Goal: Task Accomplishment & Management: Complete application form

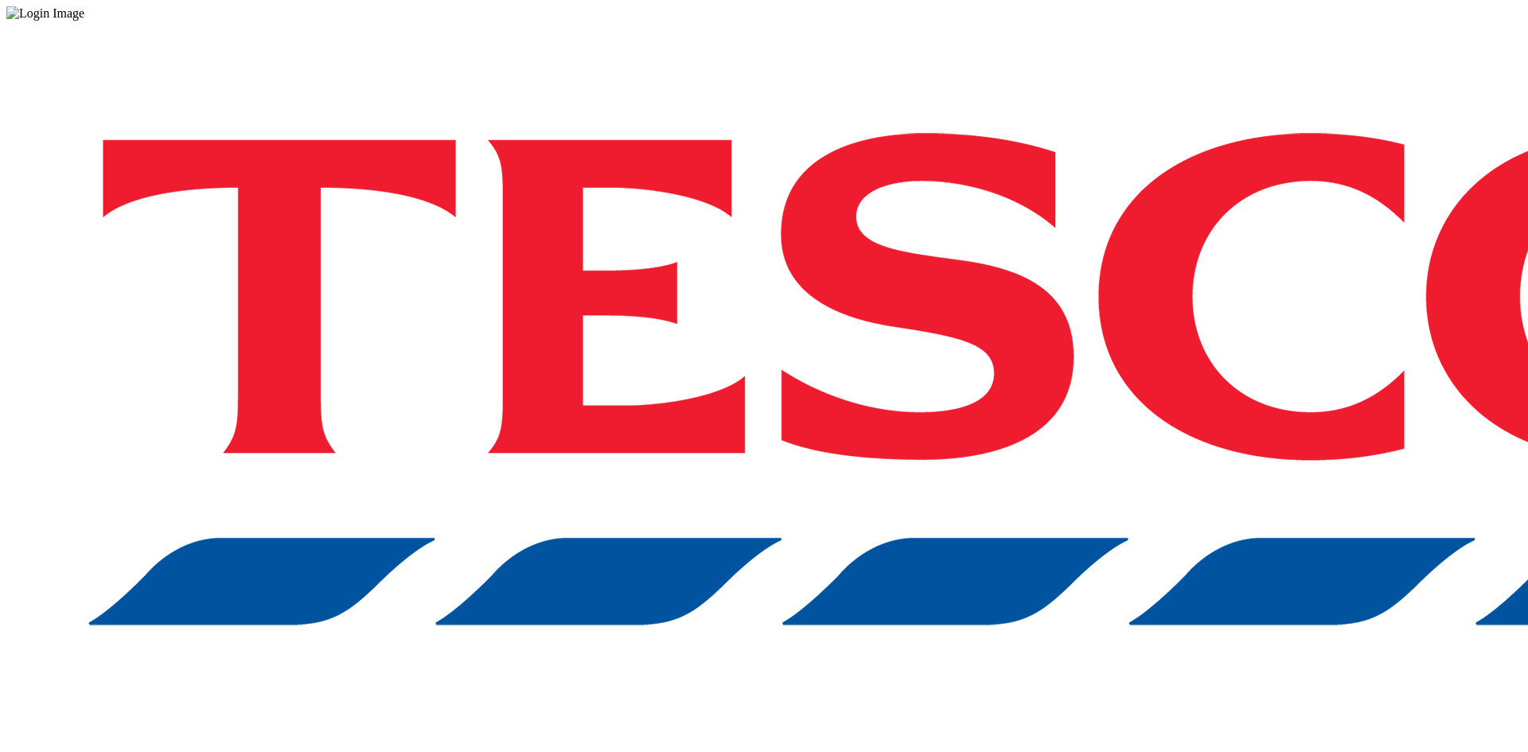
click at [928, 273] on div "Log in to the Spectra’s dashboard using [PERSON_NAME]’s credentials. If you don…" at bounding box center [763, 416] width 1515 height 791
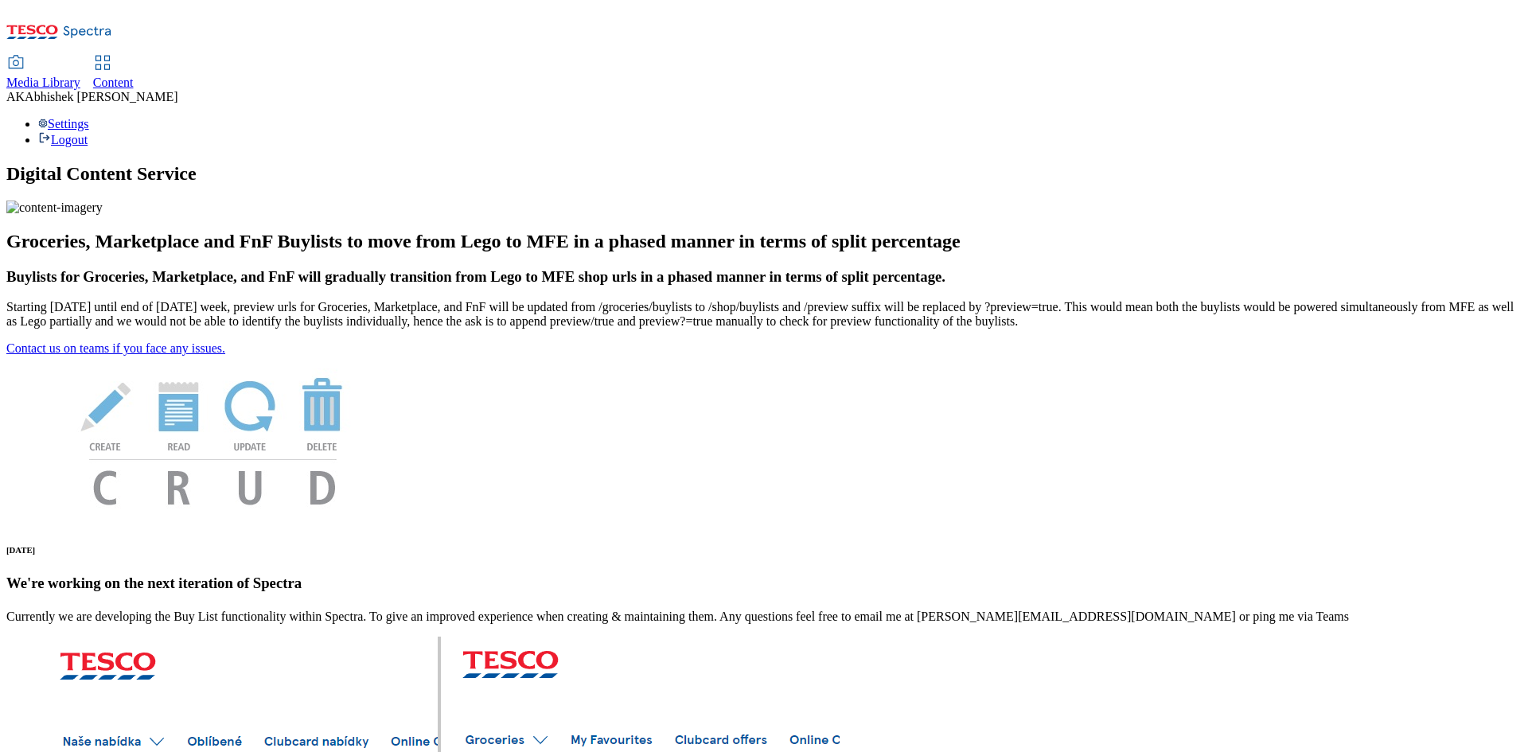
click at [134, 76] on span "Content" at bounding box center [113, 83] width 41 height 14
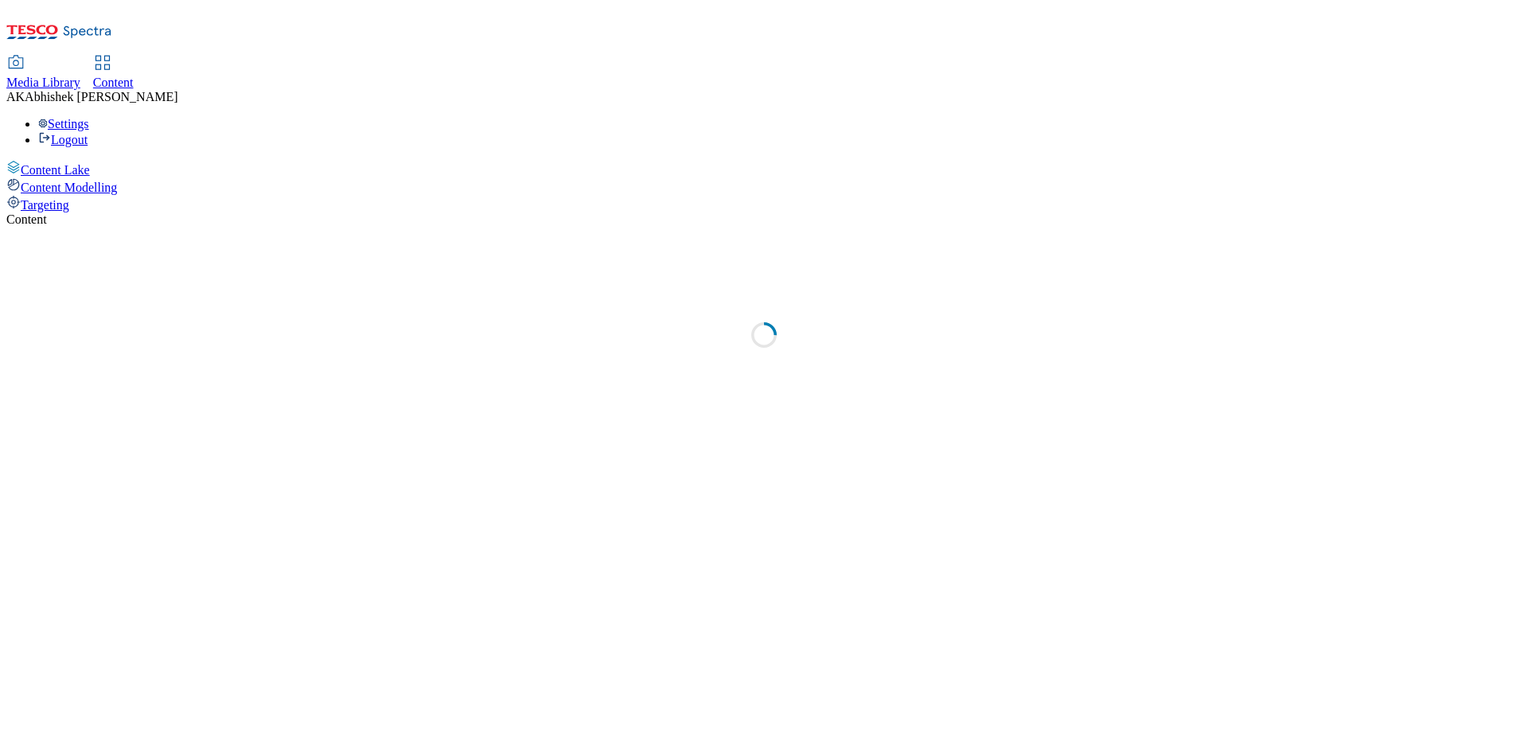
select select "ghs-[GEOGRAPHIC_DATA]"
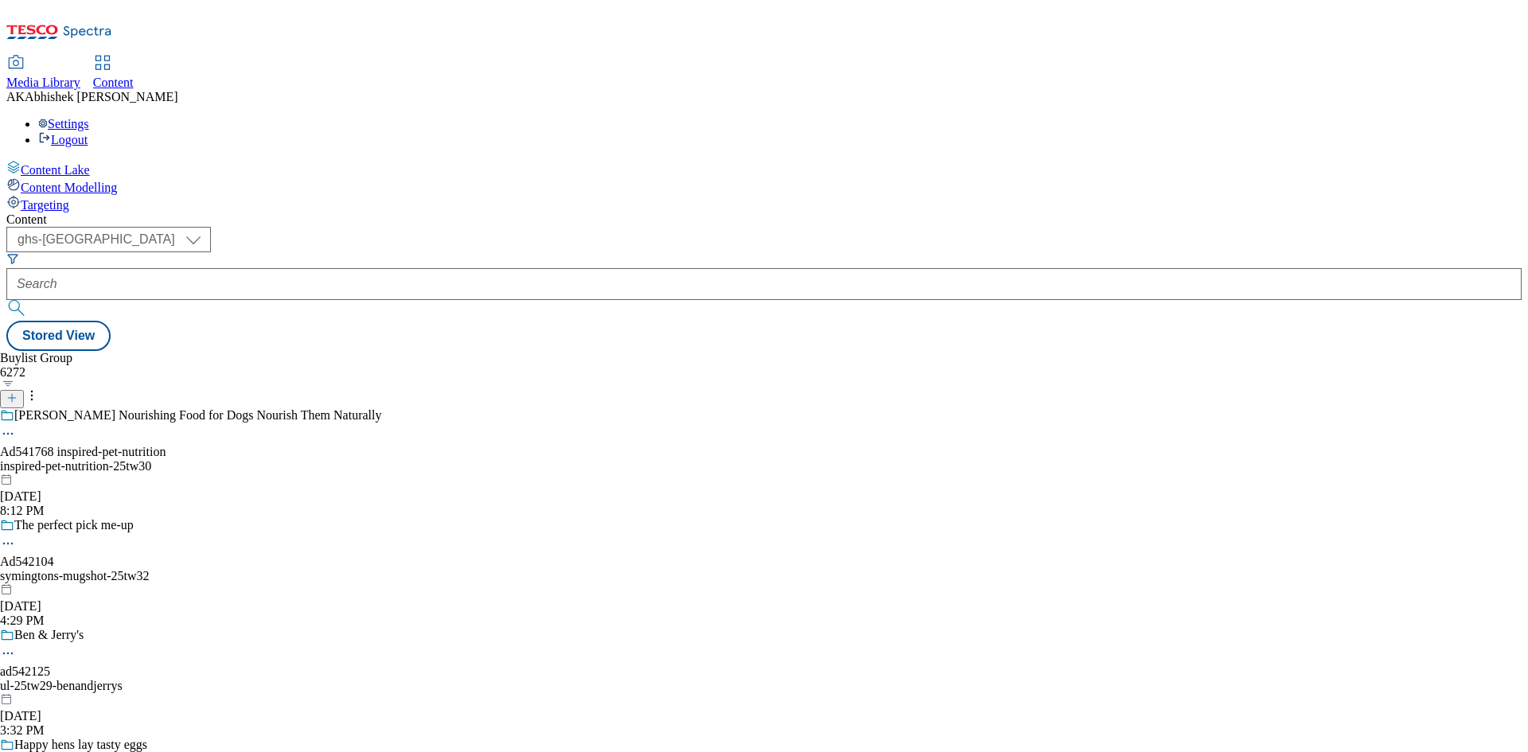
click at [18, 392] on icon at bounding box center [11, 397] width 11 height 11
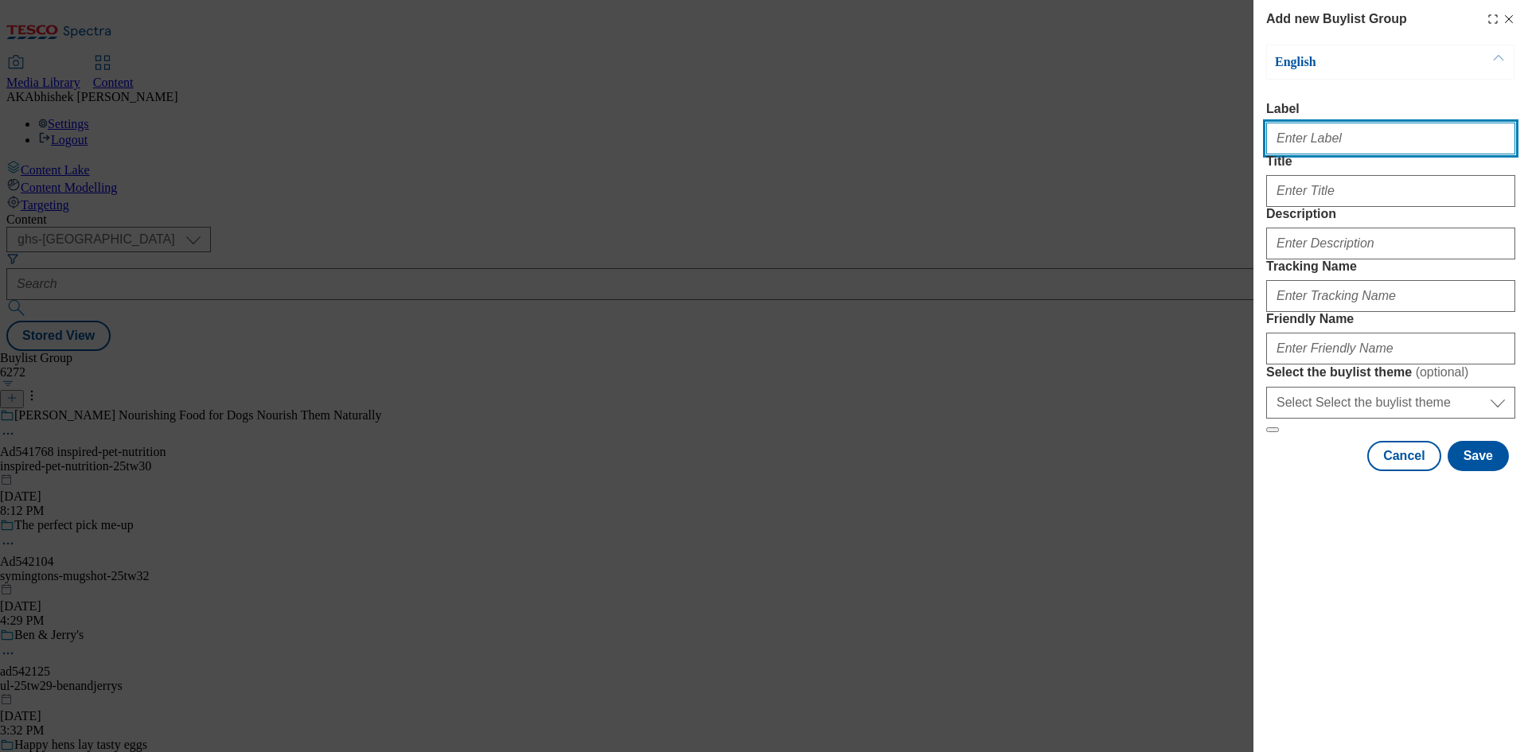
click at [1320, 149] on input "Label" at bounding box center [1390, 139] width 249 height 32
paste input "542103"
type input "Ad542103"
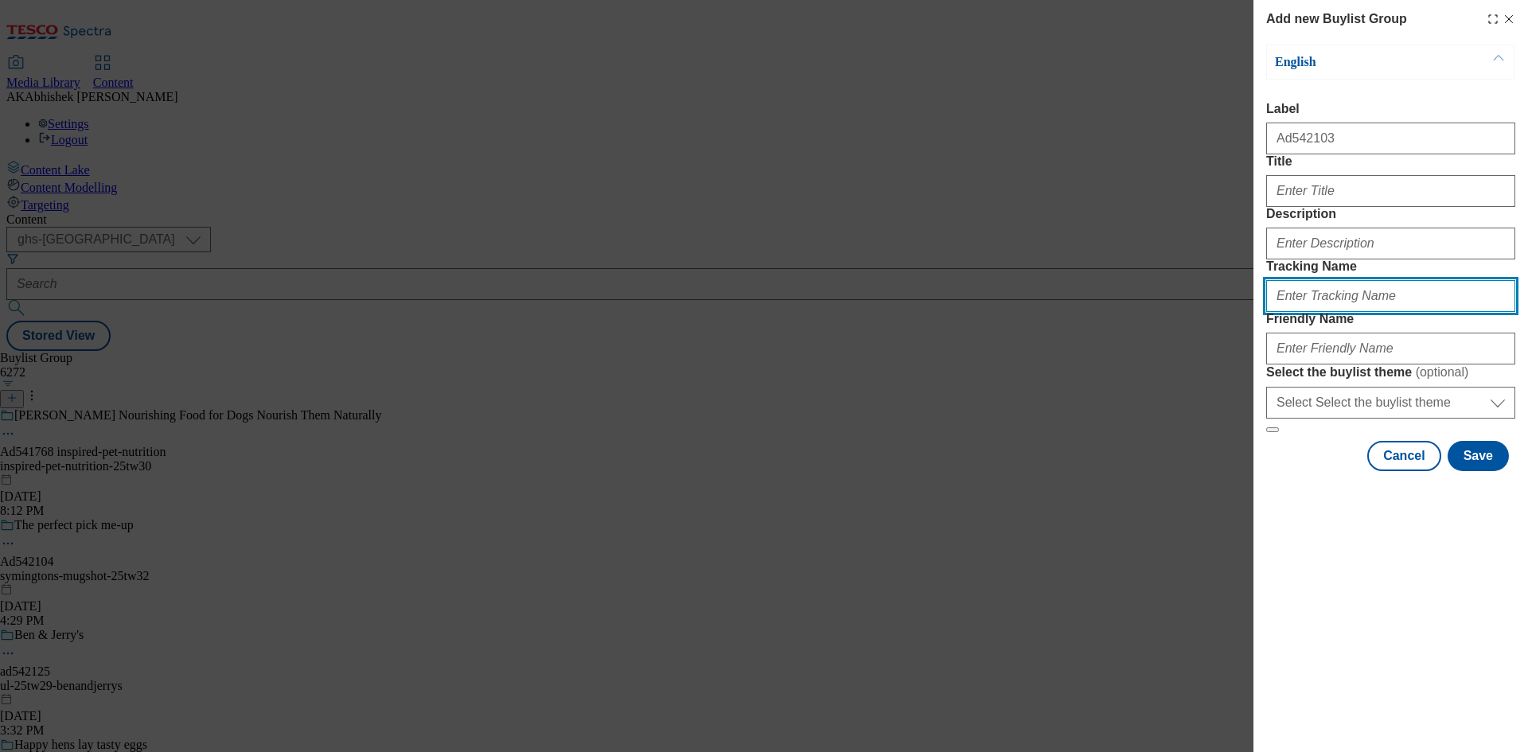
click at [1325, 312] on input "Tracking Name" at bounding box center [1390, 296] width 249 height 32
paste input "542103"
type input "DH_AD542103"
click at [1343, 326] on form "Label Ad542103 Title Description Tracking Name DH_AD542103 Friendly Name Select…" at bounding box center [1390, 267] width 249 height 331
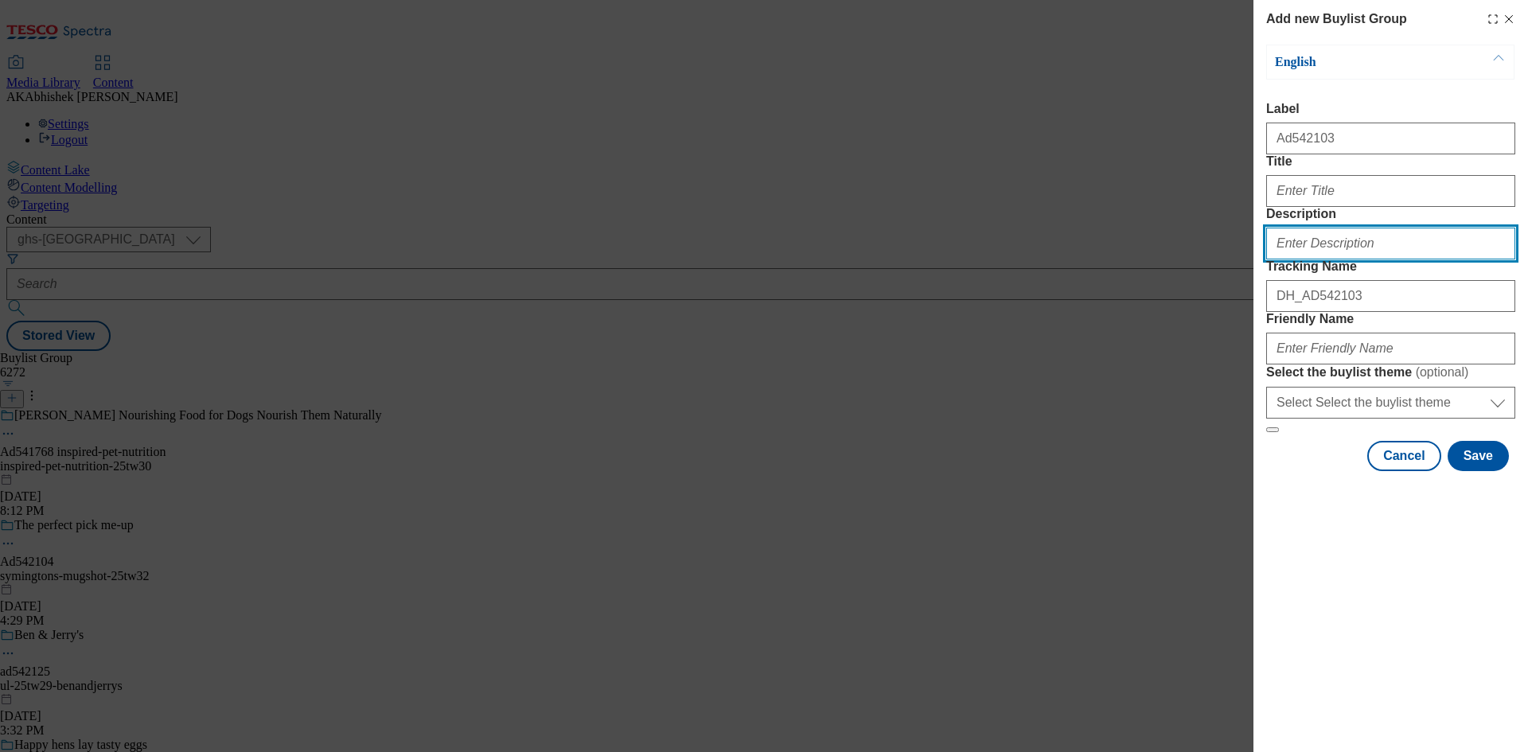
click at [1343, 259] on input "Description" at bounding box center [1390, 244] width 249 height 32
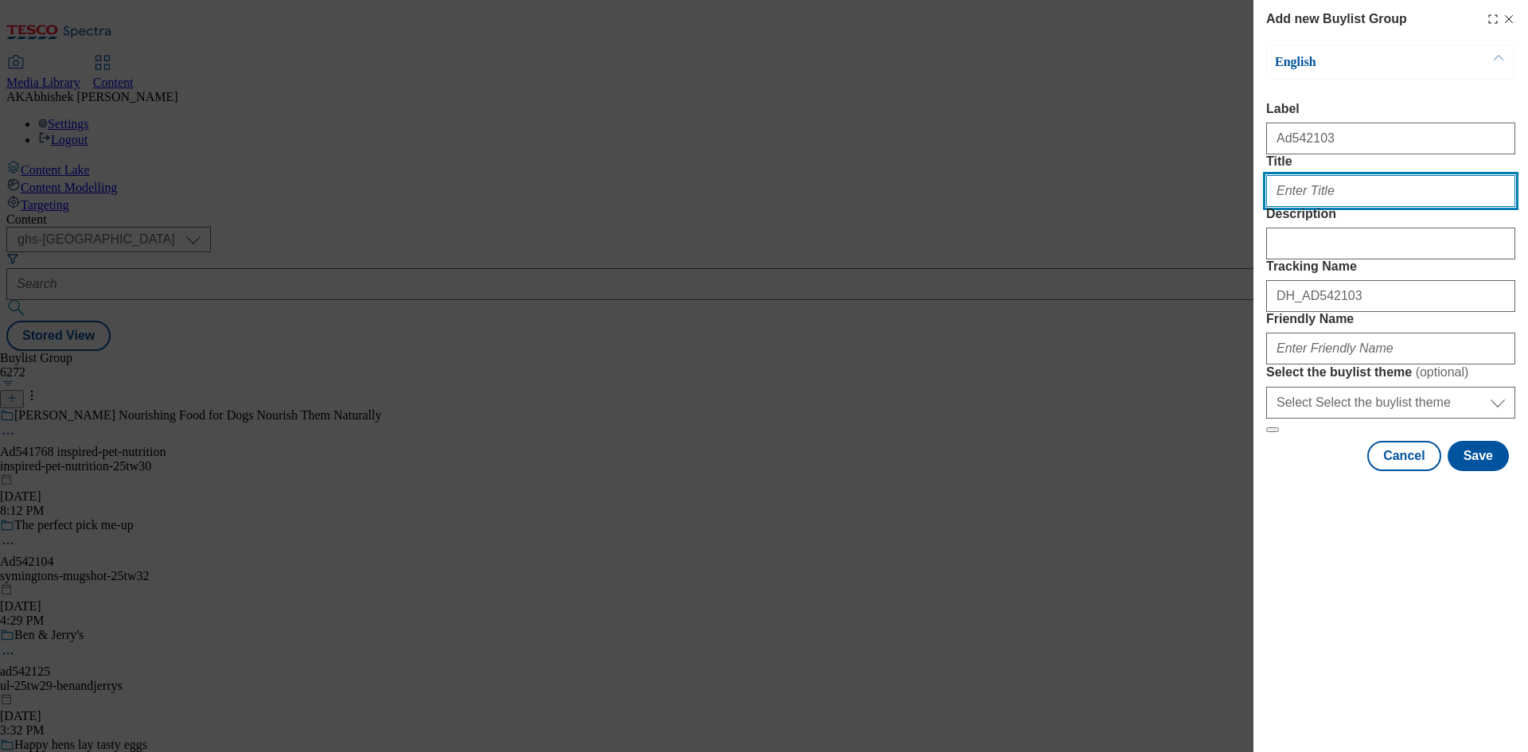
click at [1331, 207] on input "Title" at bounding box center [1390, 191] width 249 height 32
paste input "CREAMY BEANS COOKED TO PERFECTION"
type input "CREAMY BEANS COOKED TO PERFECTION"
paste input "Creamy beans Cooked to Perfectio"
type input "Creamy beans Cooked to Perfectio"
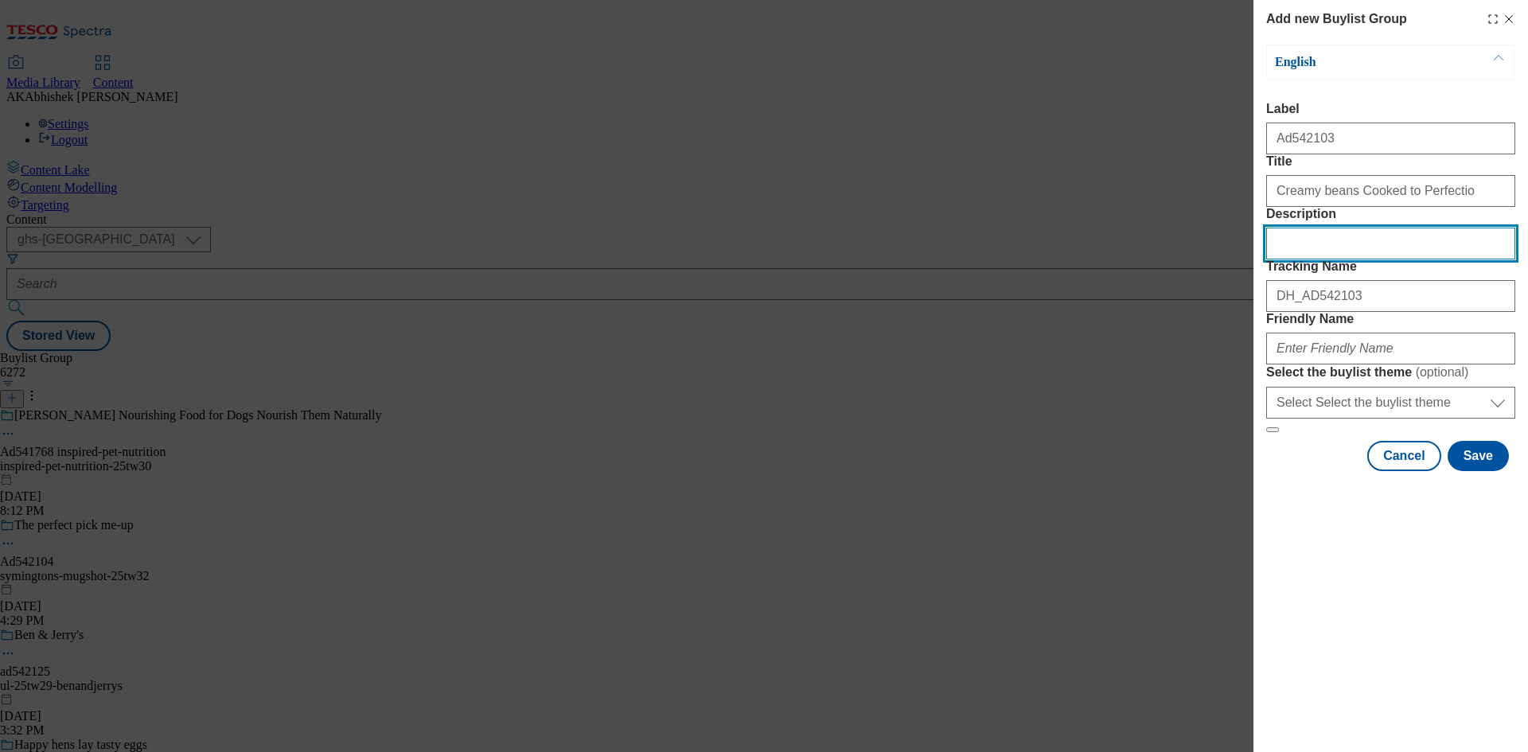
drag, startPoint x: 1352, startPoint y: 300, endPoint x: 1379, endPoint y: 305, distance: 26.7
click at [1352, 259] on input "Description" at bounding box center [1390, 244] width 249 height 32
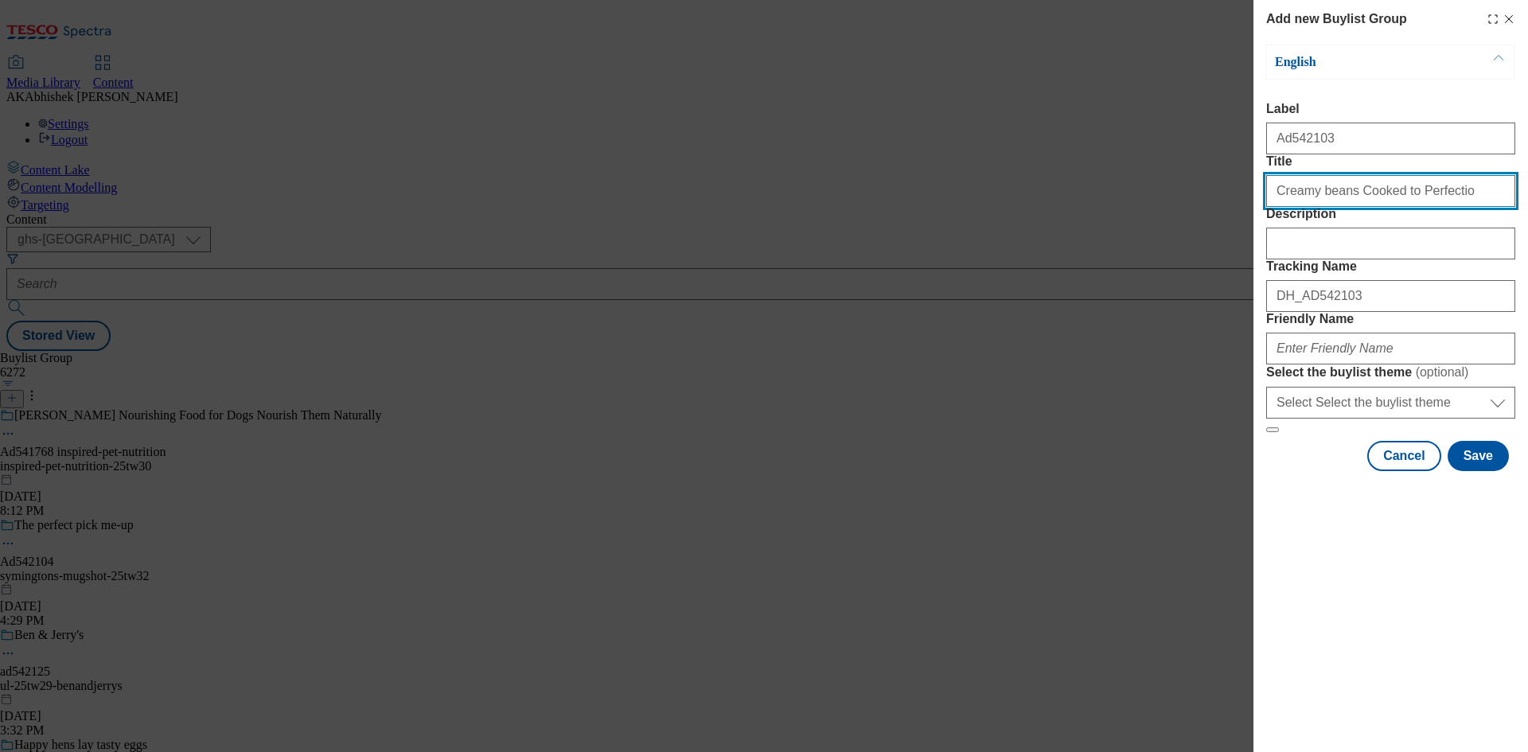
drag, startPoint x: 1445, startPoint y: 218, endPoint x: 1473, endPoint y: 218, distance: 27.9
click at [1445, 207] on input "Creamy beans Cooked to Perfectio" at bounding box center [1390, 191] width 249 height 32
type input "Creamy beans Cooked to Perfection"
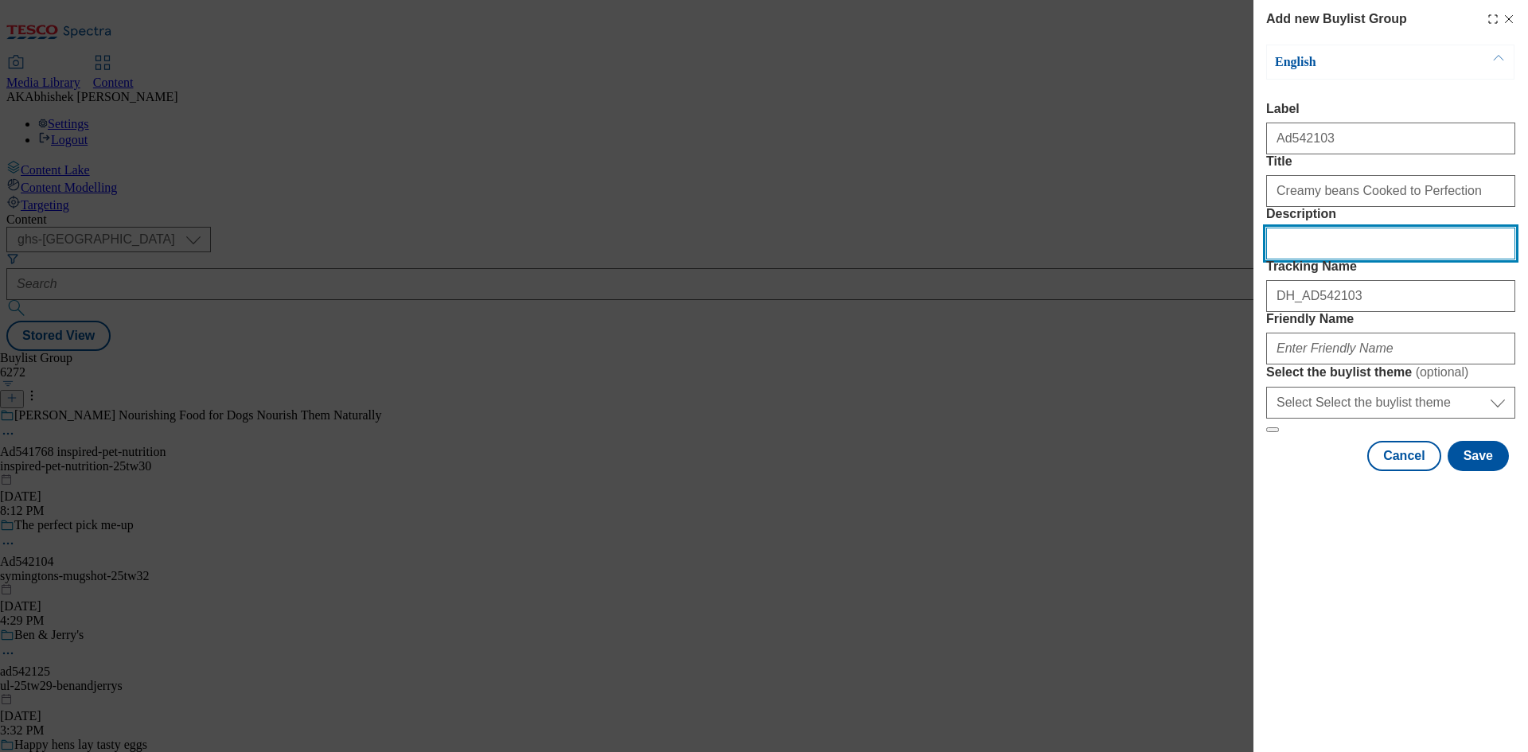
click at [1311, 259] on input "Description" at bounding box center [1390, 244] width 249 height 32
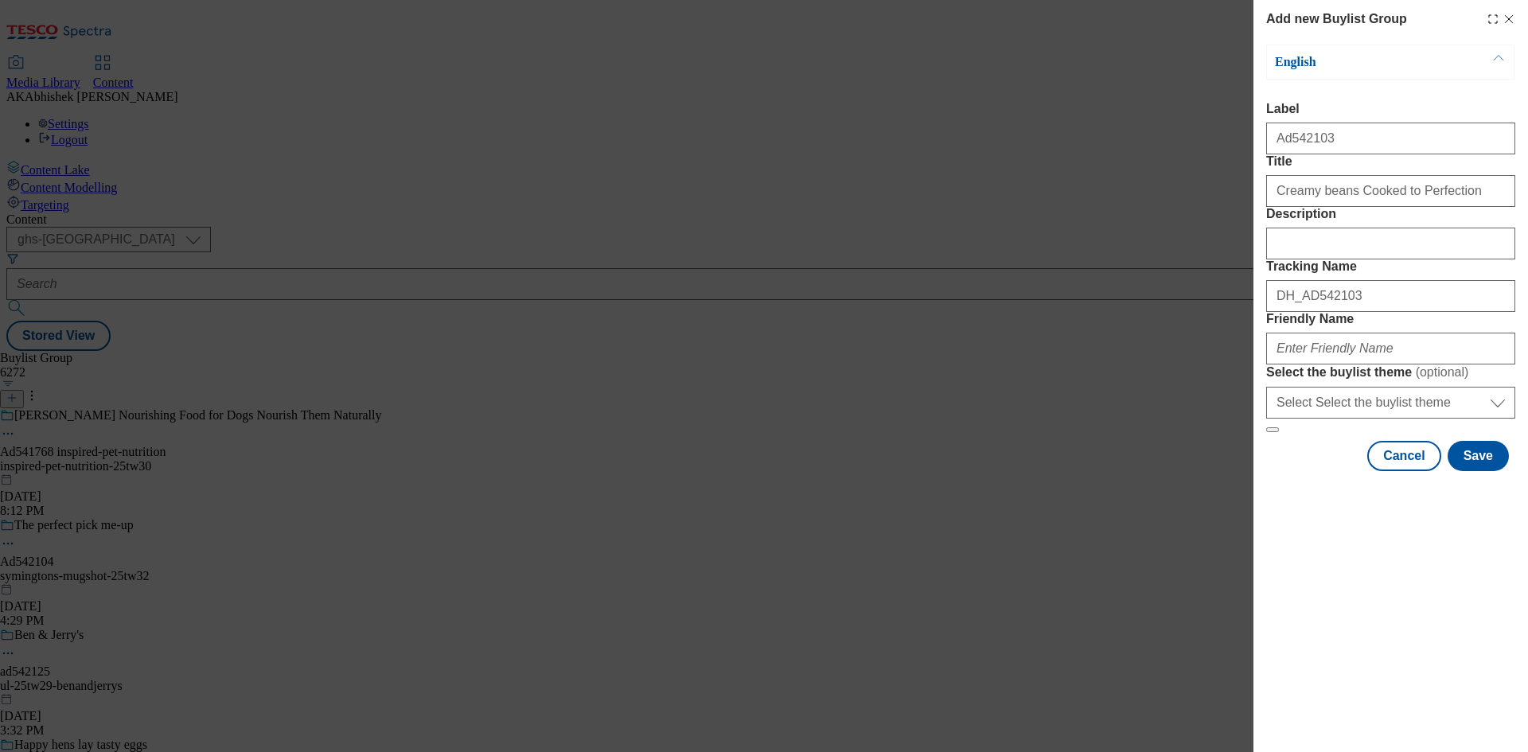
click at [1359, 365] on div "Modal" at bounding box center [1390, 345] width 249 height 38
click at [1375, 365] on input "Friendly Name" at bounding box center [1390, 349] width 249 height 32
paste input "HumbleFoods"
click at [1269, 365] on input "HumbleFoods" at bounding box center [1390, 349] width 249 height 32
type input "humble-foods-bold-beanco-25tw32"
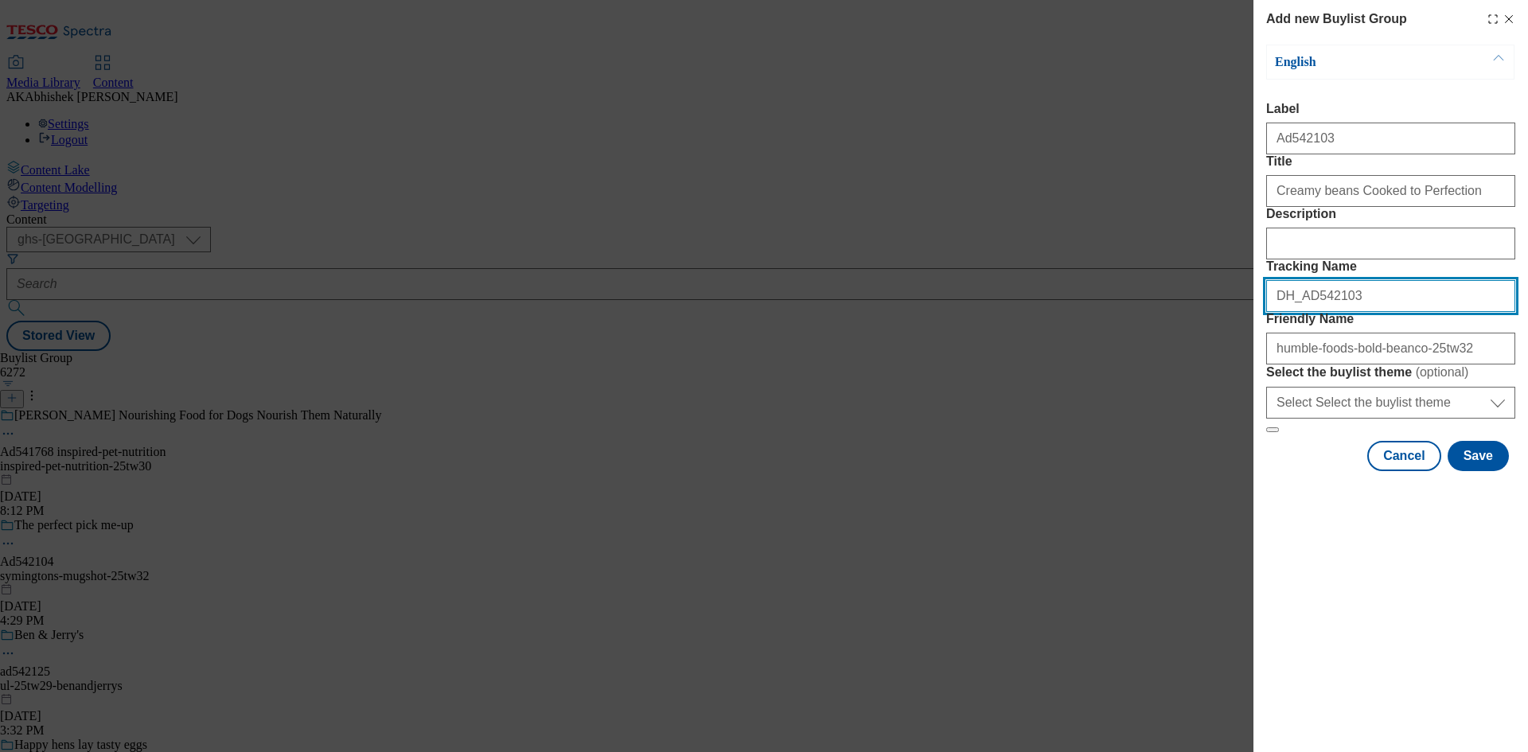
click at [984, 365] on div "Add new Buylist Group English Label Ad542103 Title Creamy beans Cooked to Perfe…" at bounding box center [764, 376] width 1528 height 752
click at [1487, 471] on button "Save" at bounding box center [1478, 456] width 61 height 30
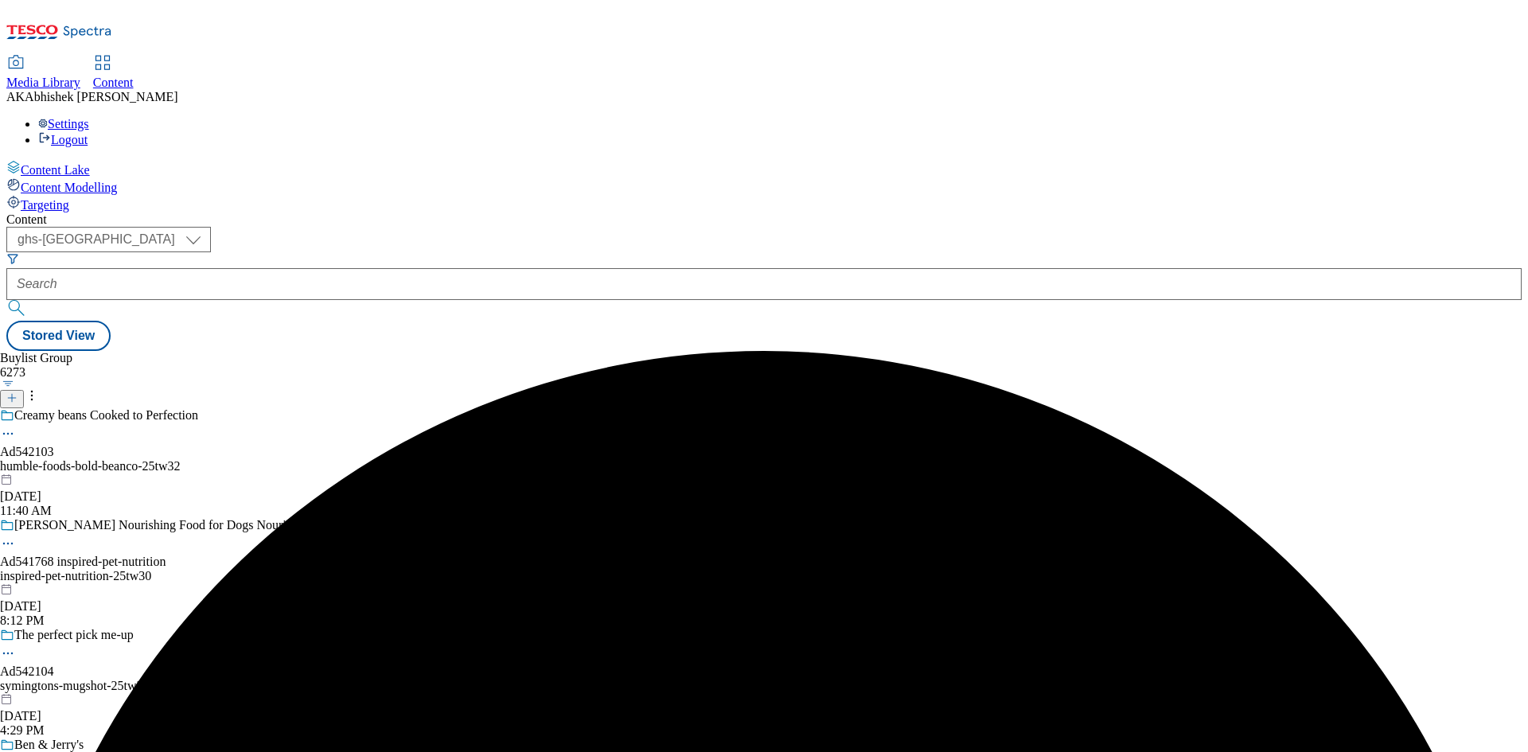
click at [381, 408] on div "Creamy beans Cooked to Perfection Ad542103 humble-foods-bold-beanco-25tw32 [DAT…" at bounding box center [190, 463] width 381 height 110
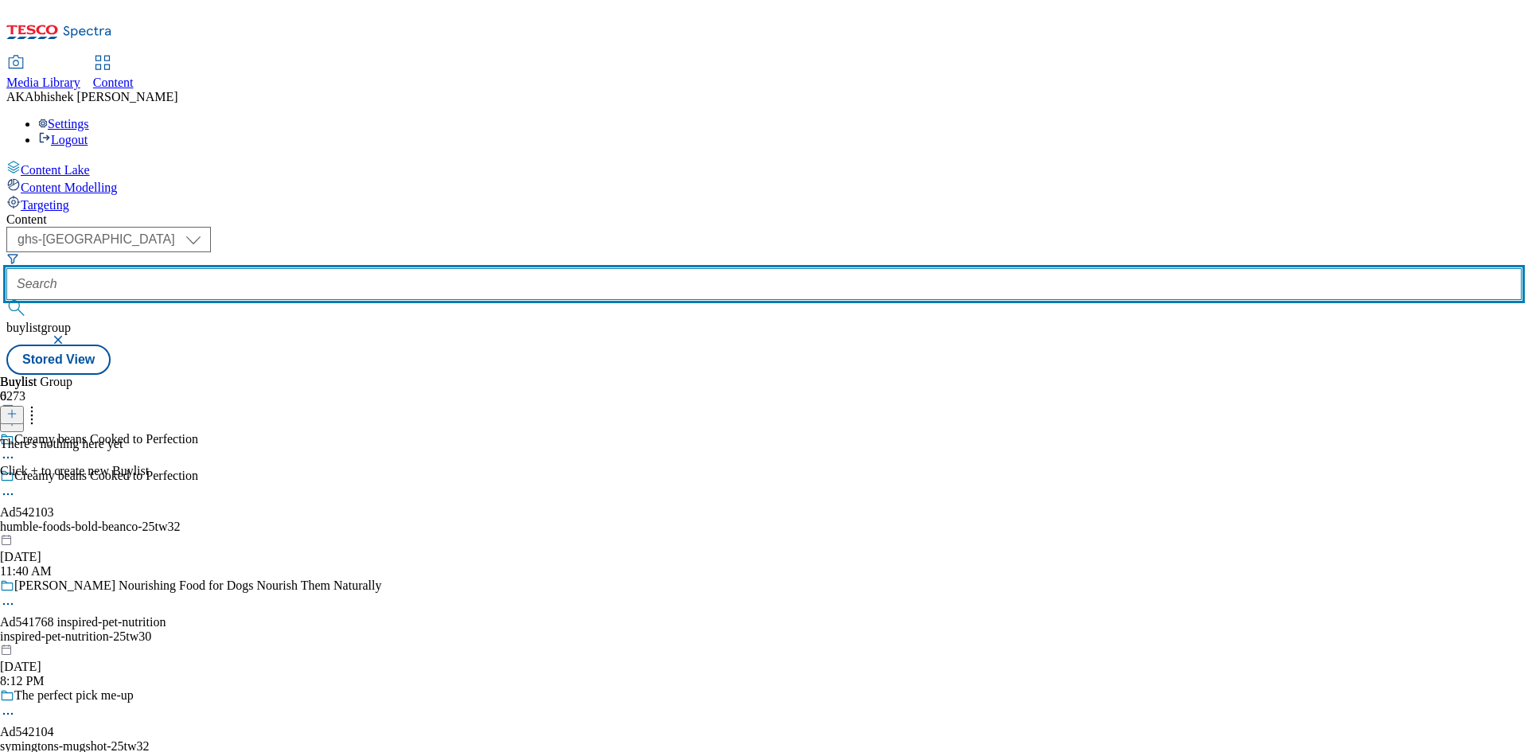
click at [377, 268] on input "text" at bounding box center [763, 284] width 1515 height 32
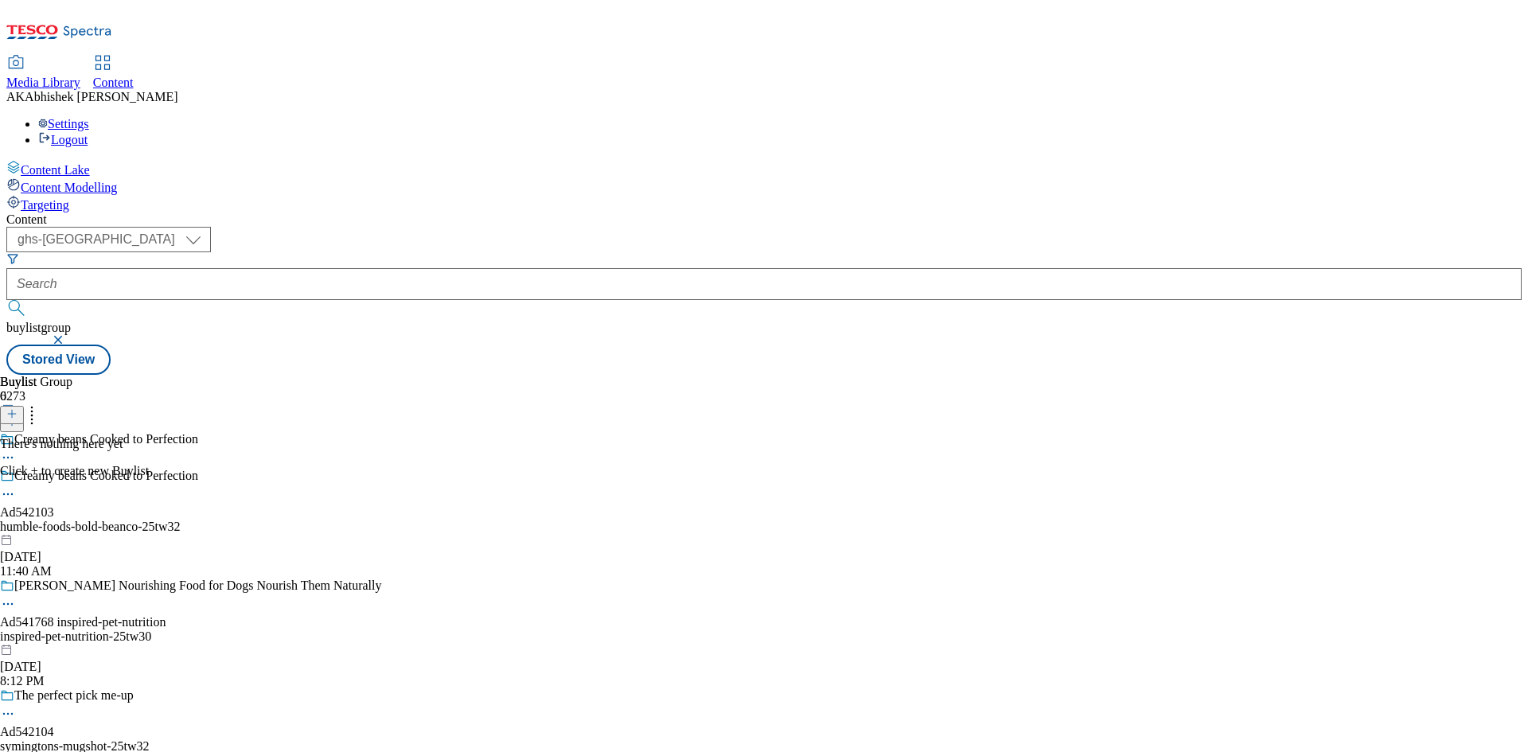
click at [18, 408] on icon at bounding box center [11, 413] width 11 height 11
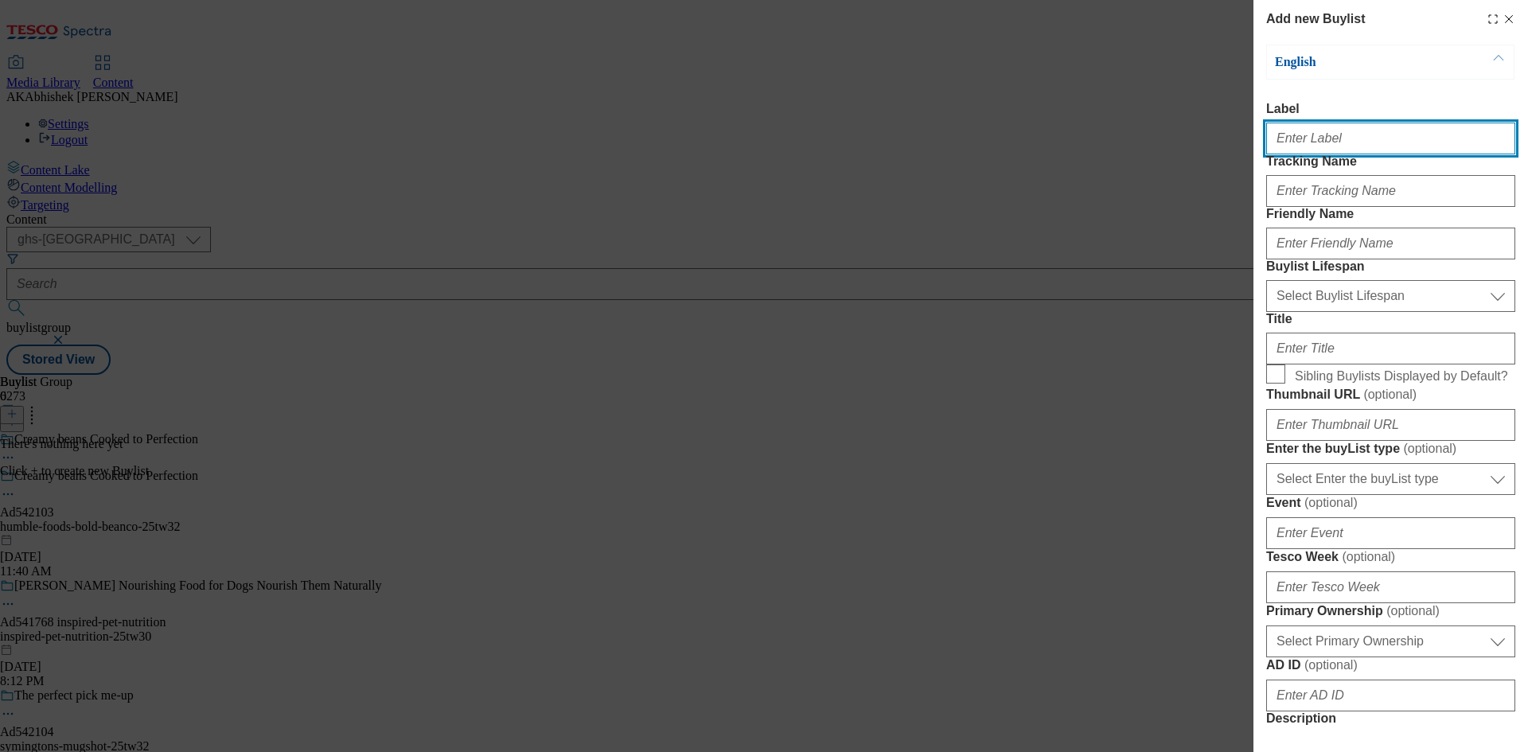
click at [1304, 142] on input "Label" at bounding box center [1390, 139] width 249 height 32
paste input "DH_AD542103"
type input "AdDH_AD542103"
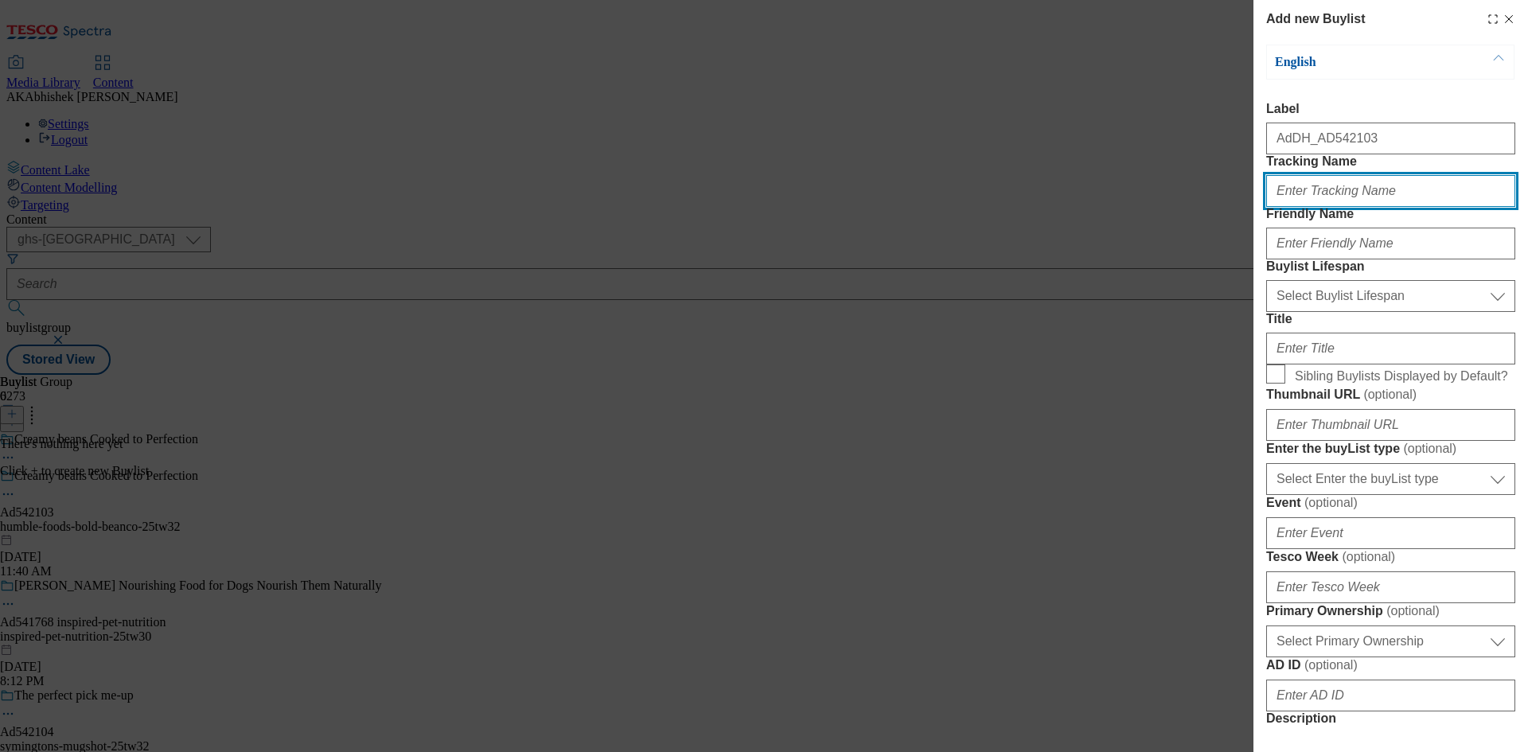
paste input "DH_AD542103"
type input "DH_AD542103"
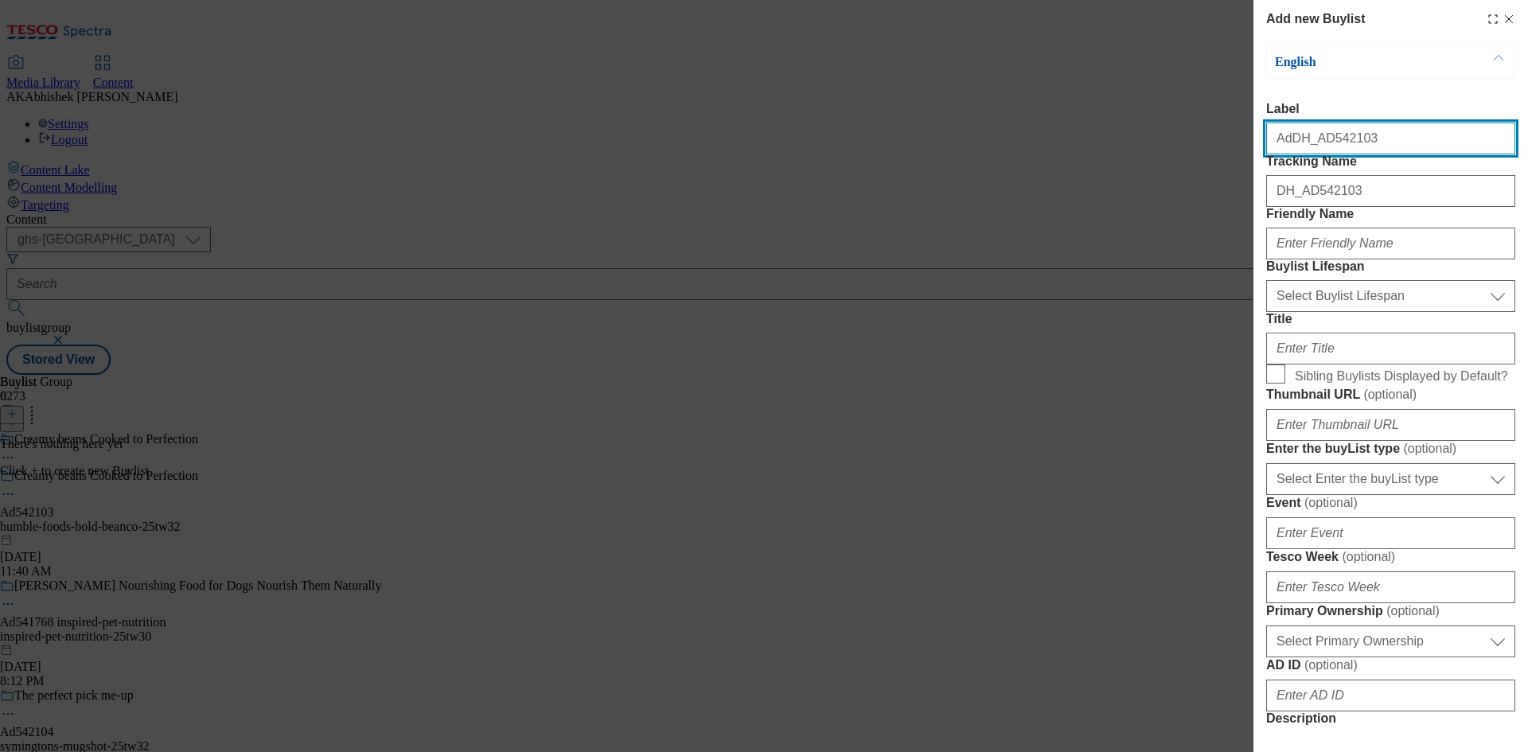
drag, startPoint x: 1316, startPoint y: 146, endPoint x: 1048, endPoint y: 141, distance: 268.3
click at [1048, 141] on div "Add new Buylist English Label AdDH_AD542103 Tracking Name DH_AD542103 Friendly …" at bounding box center [764, 376] width 1528 height 752
type input "Ad542103"
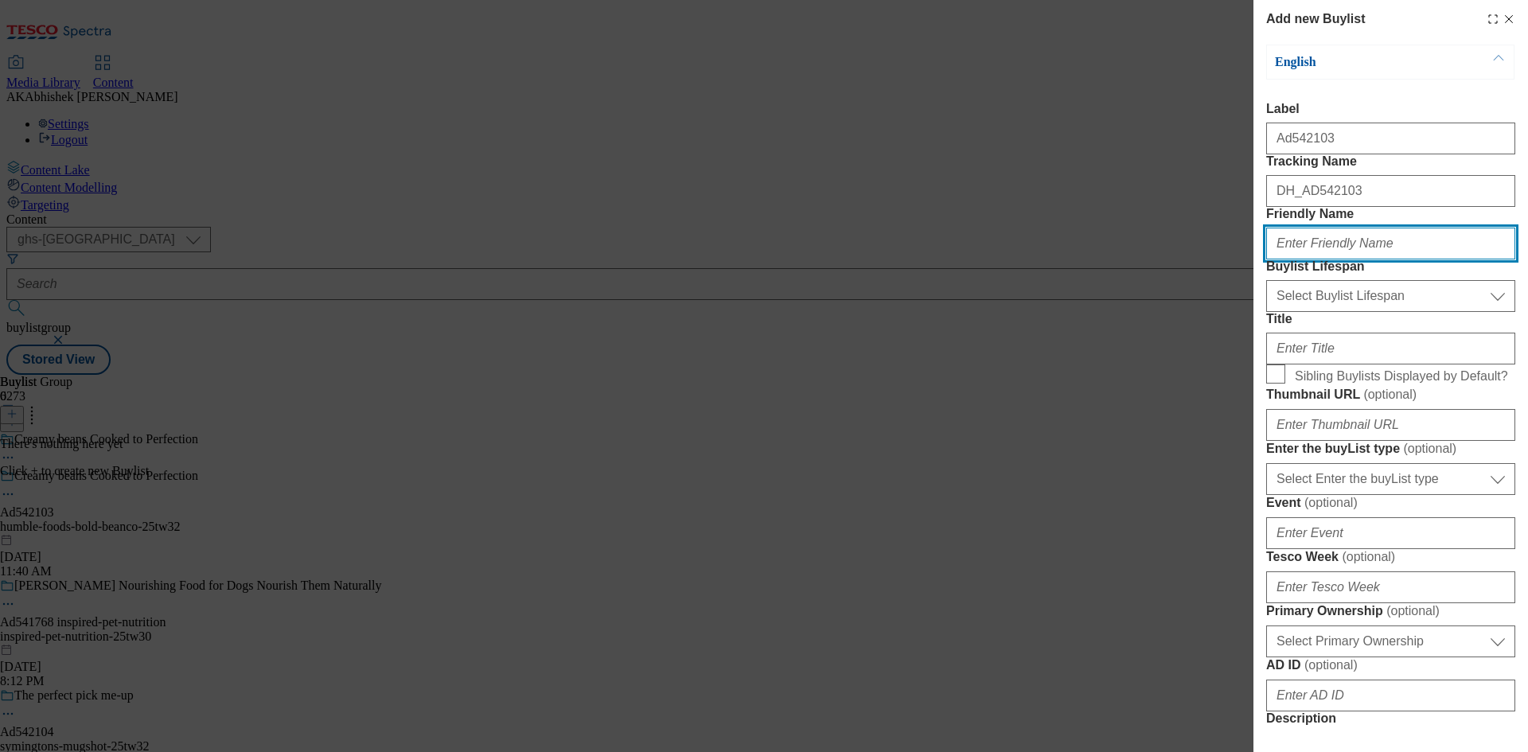
click at [1322, 259] on input "Friendly Name" at bounding box center [1390, 244] width 249 height 32
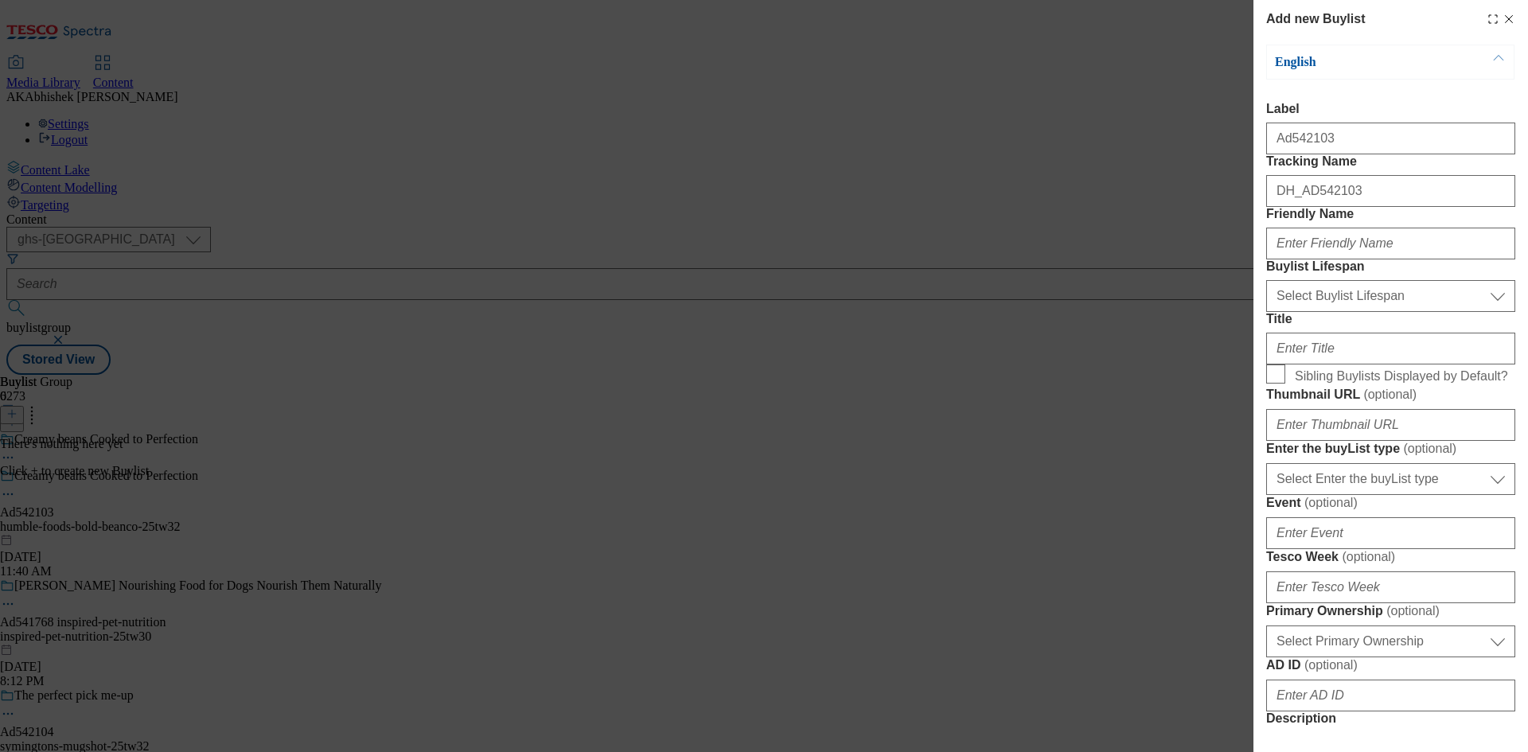
click at [1503, 21] on icon "Modal" at bounding box center [1509, 19] width 13 height 13
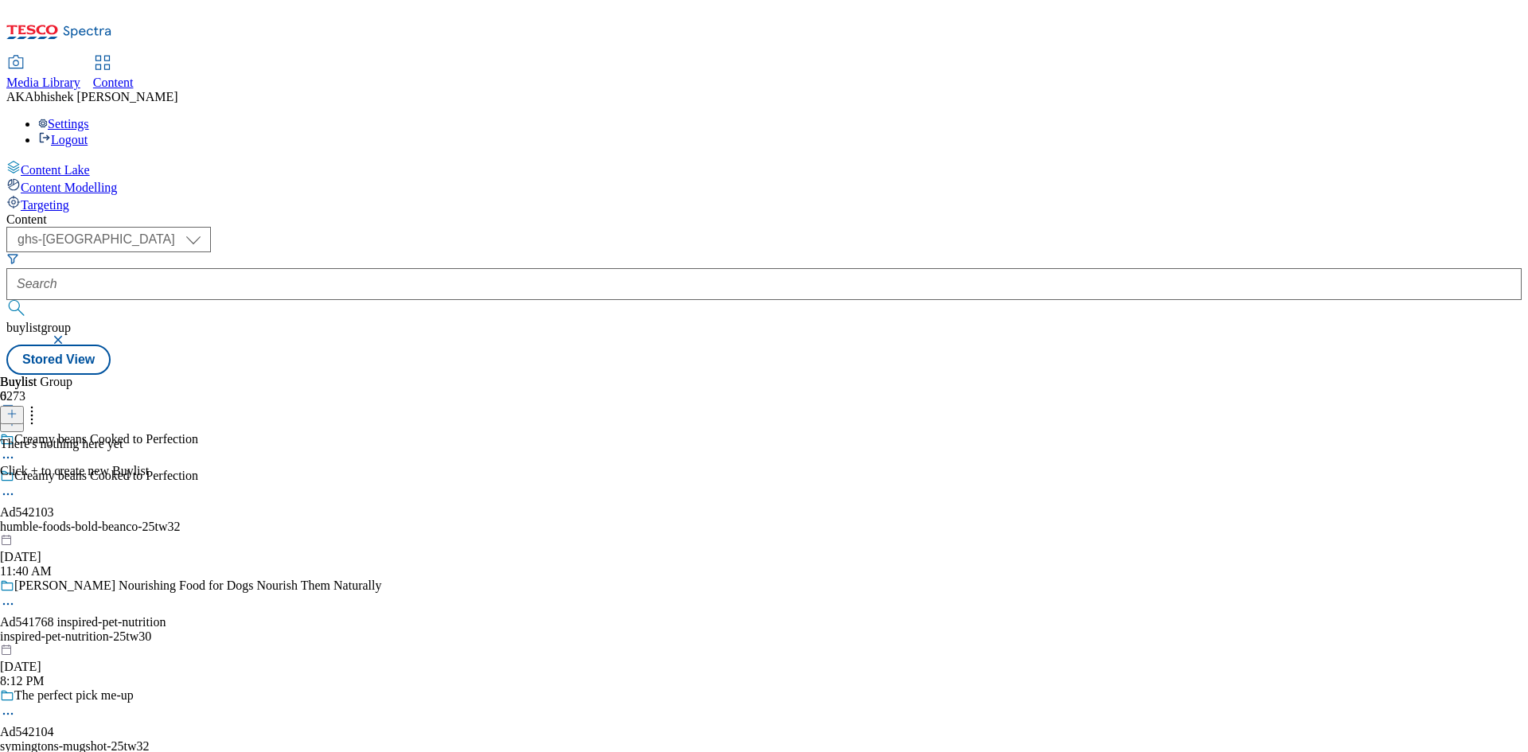
click at [16, 486] on icon at bounding box center [8, 494] width 16 height 16
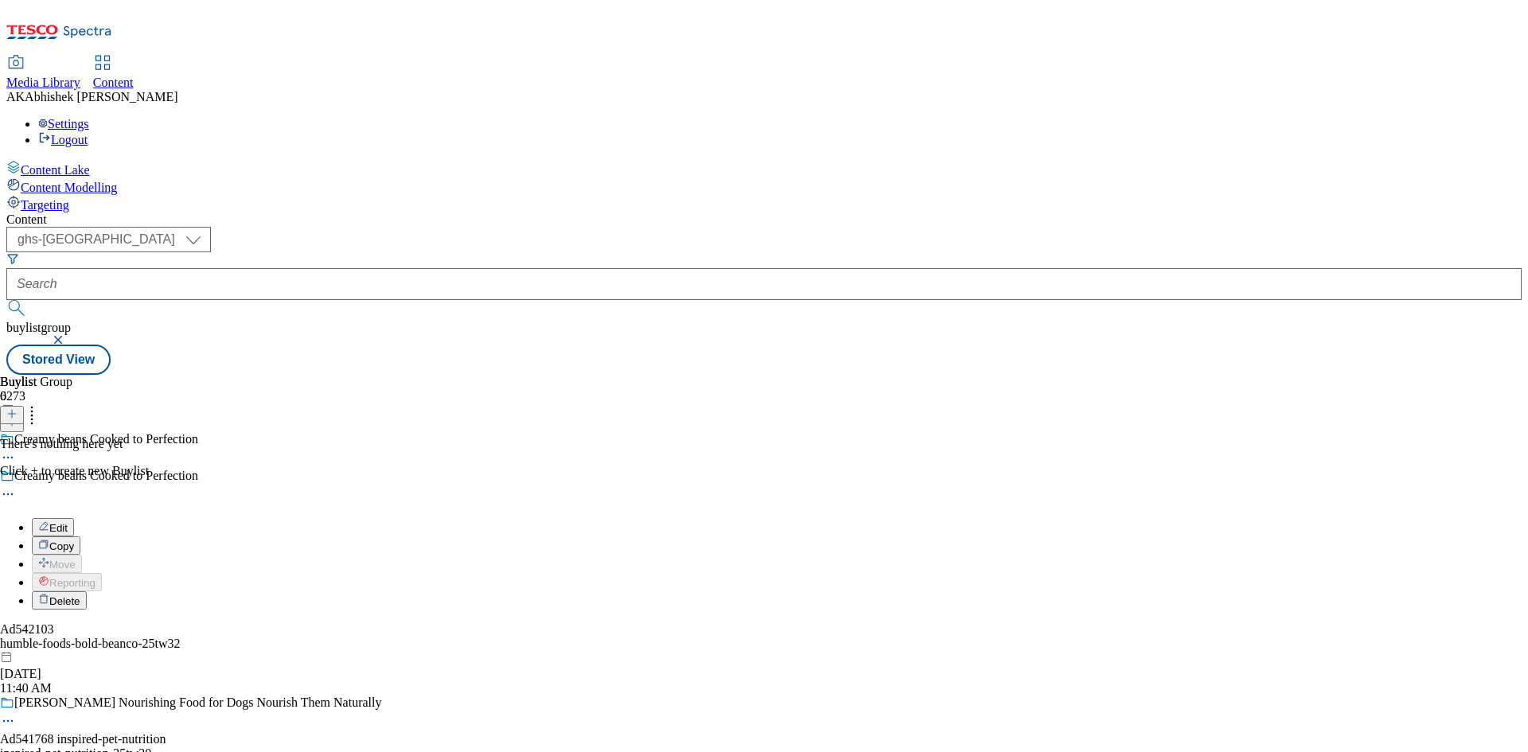
click at [68, 522] on span "Edit" at bounding box center [58, 528] width 18 height 12
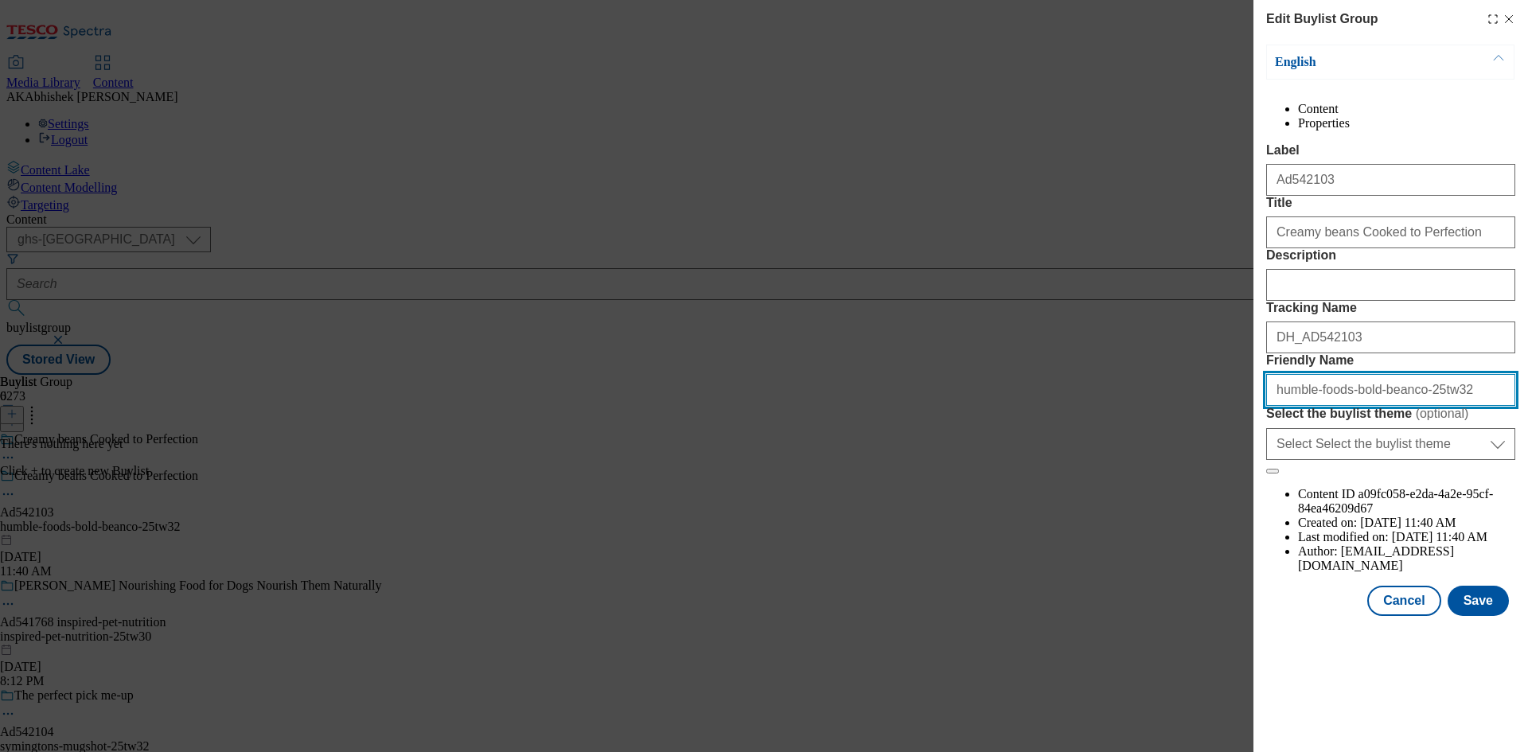
drag, startPoint x: 1460, startPoint y: 529, endPoint x: 1033, endPoint y: 521, distance: 426.7
click at [1033, 521] on div "Edit Buylist Group English Content Properties Label Ad542103 Title Creamy beans…" at bounding box center [764, 376] width 1528 height 752
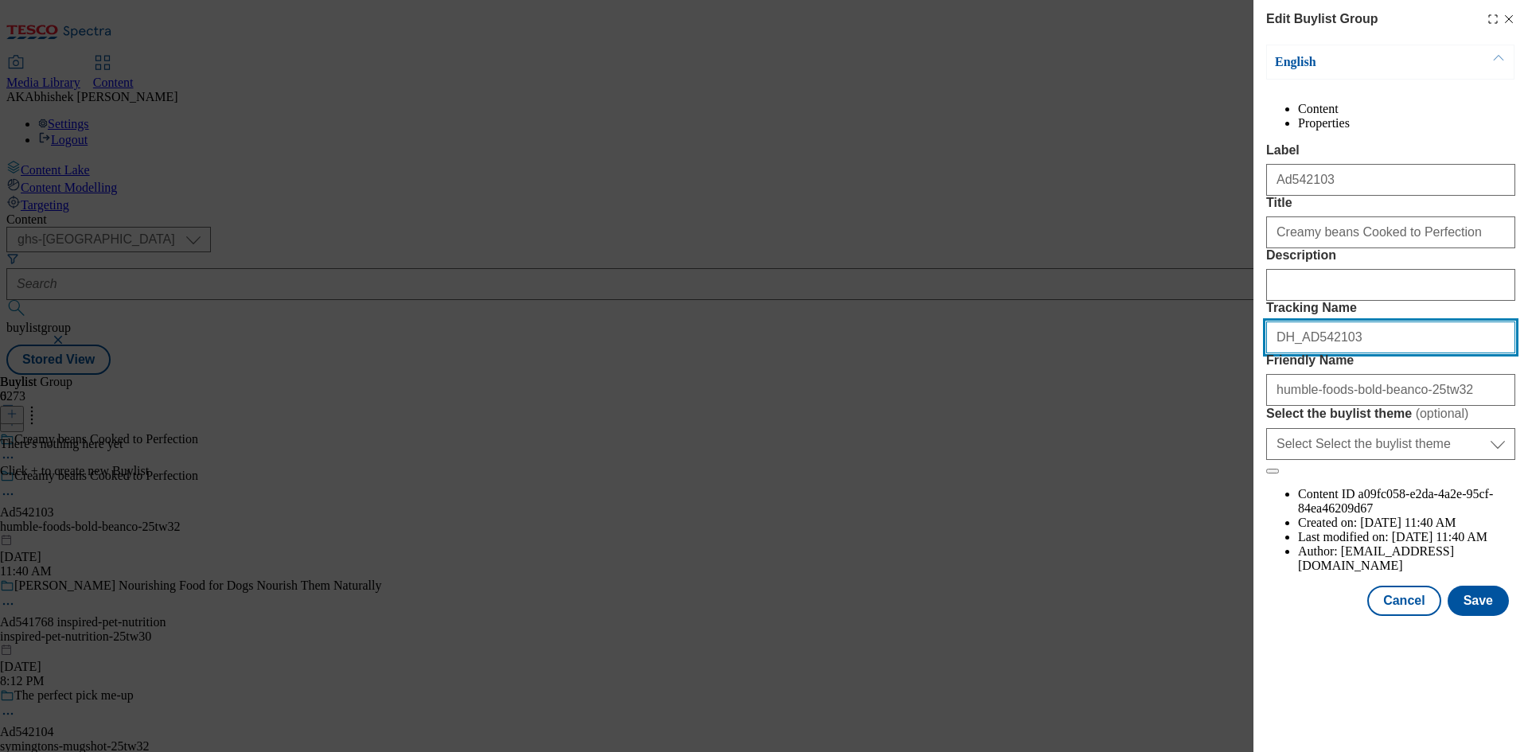
drag, startPoint x: 1359, startPoint y: 444, endPoint x: 1134, endPoint y: 473, distance: 226.3
click at [1078, 456] on div "Edit Buylist Group English Content Properties Label Ad542103 Title Creamy beans…" at bounding box center [764, 376] width 1528 height 752
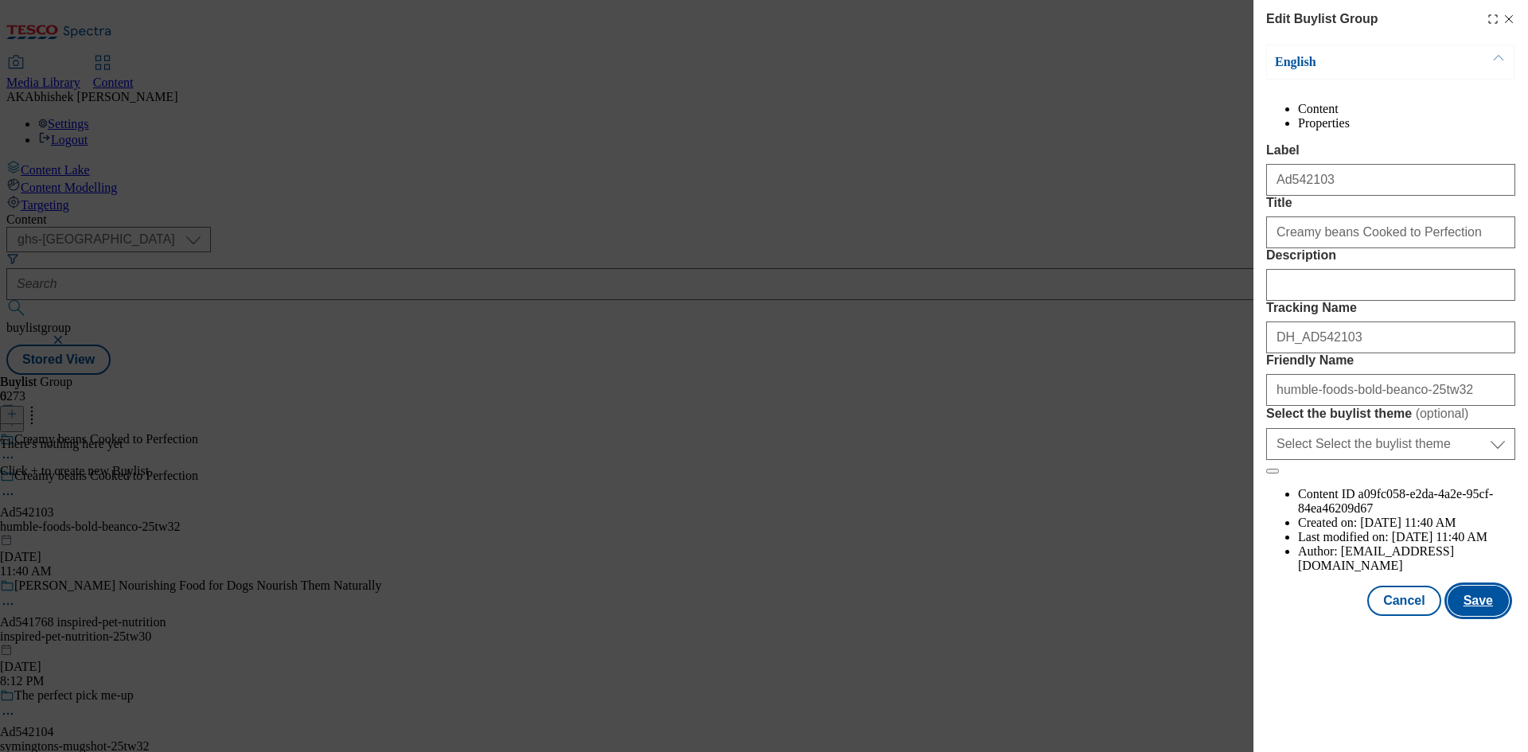
click at [1488, 616] on button "Save" at bounding box center [1478, 601] width 61 height 30
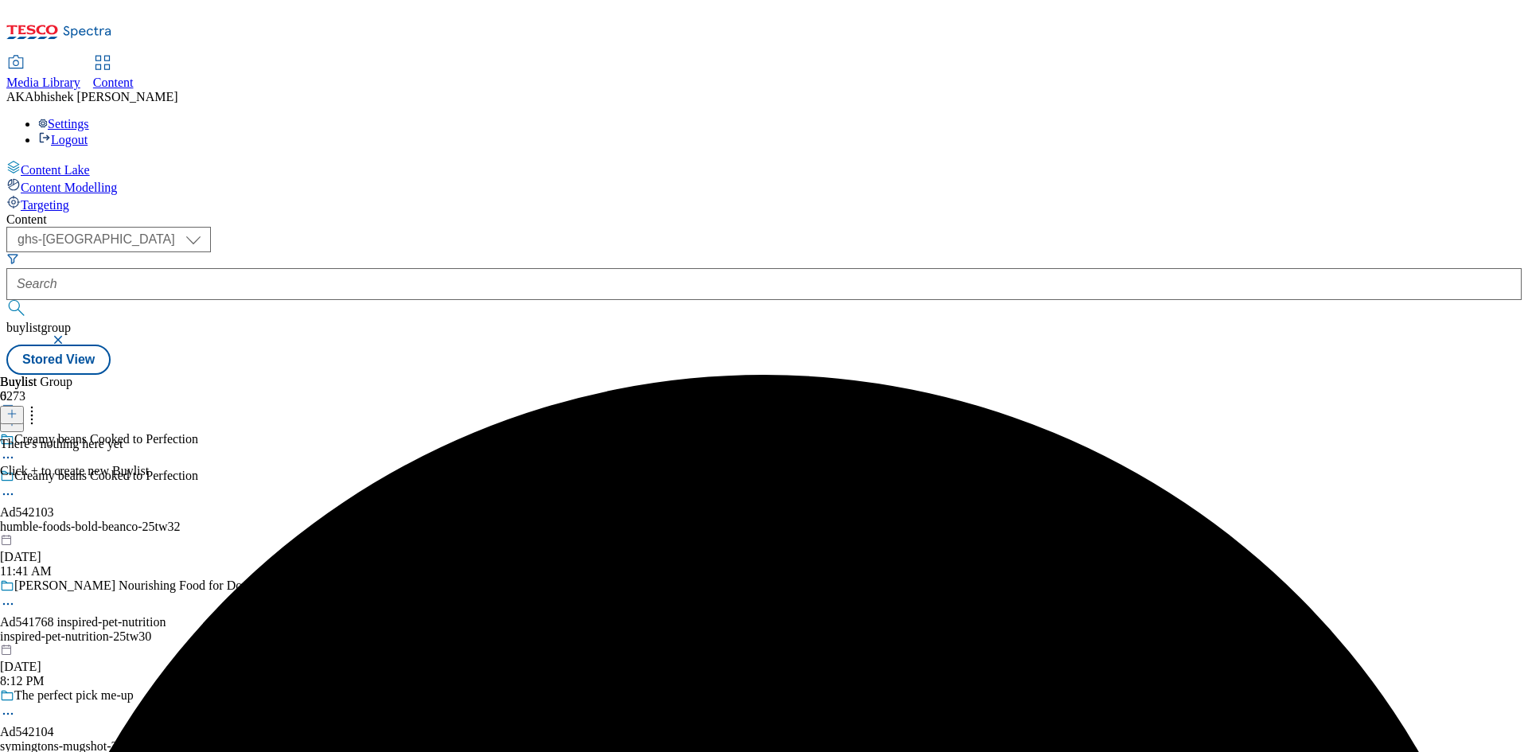
click at [12, 410] on line at bounding box center [12, 414] width 0 height 8
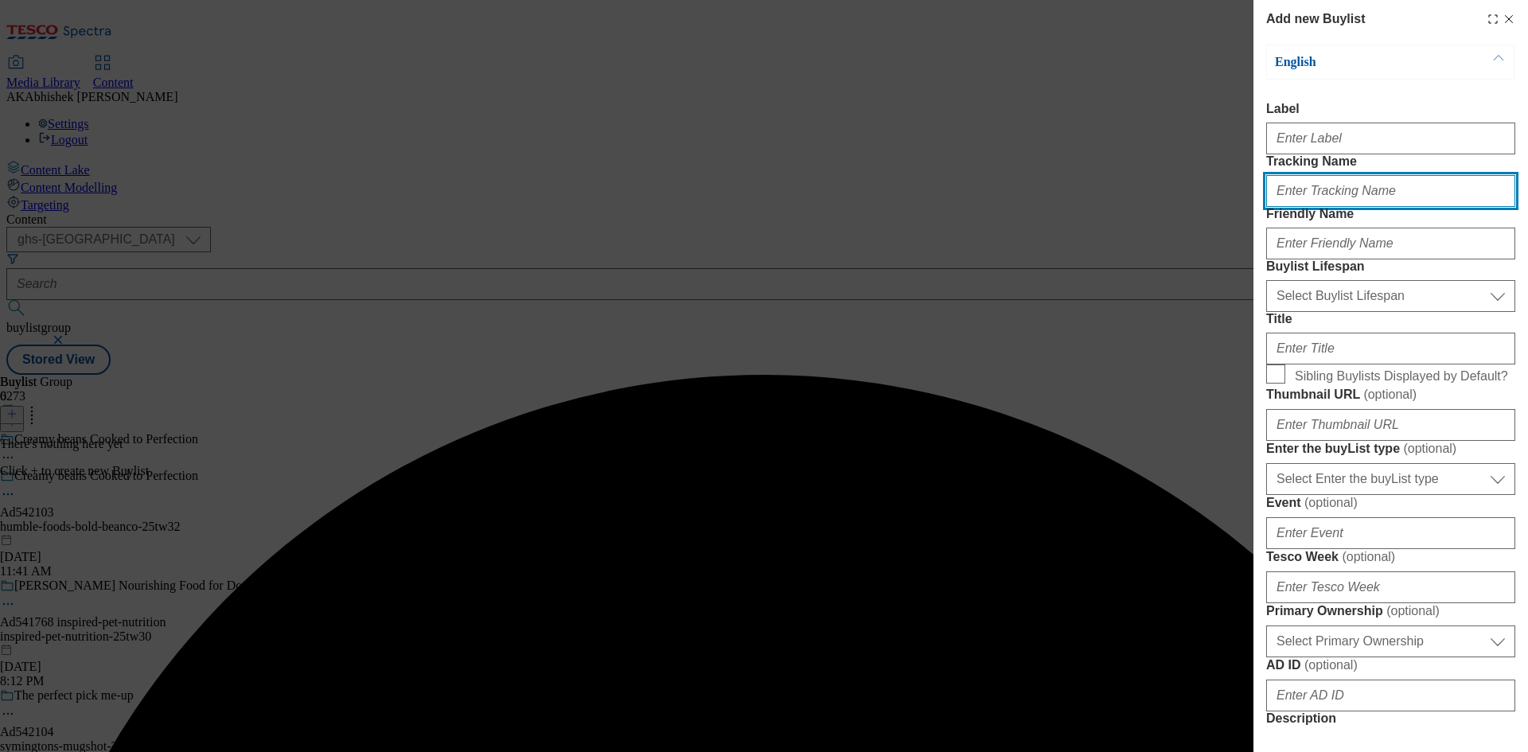
click at [1322, 207] on input "Tracking Name" at bounding box center [1390, 191] width 249 height 32
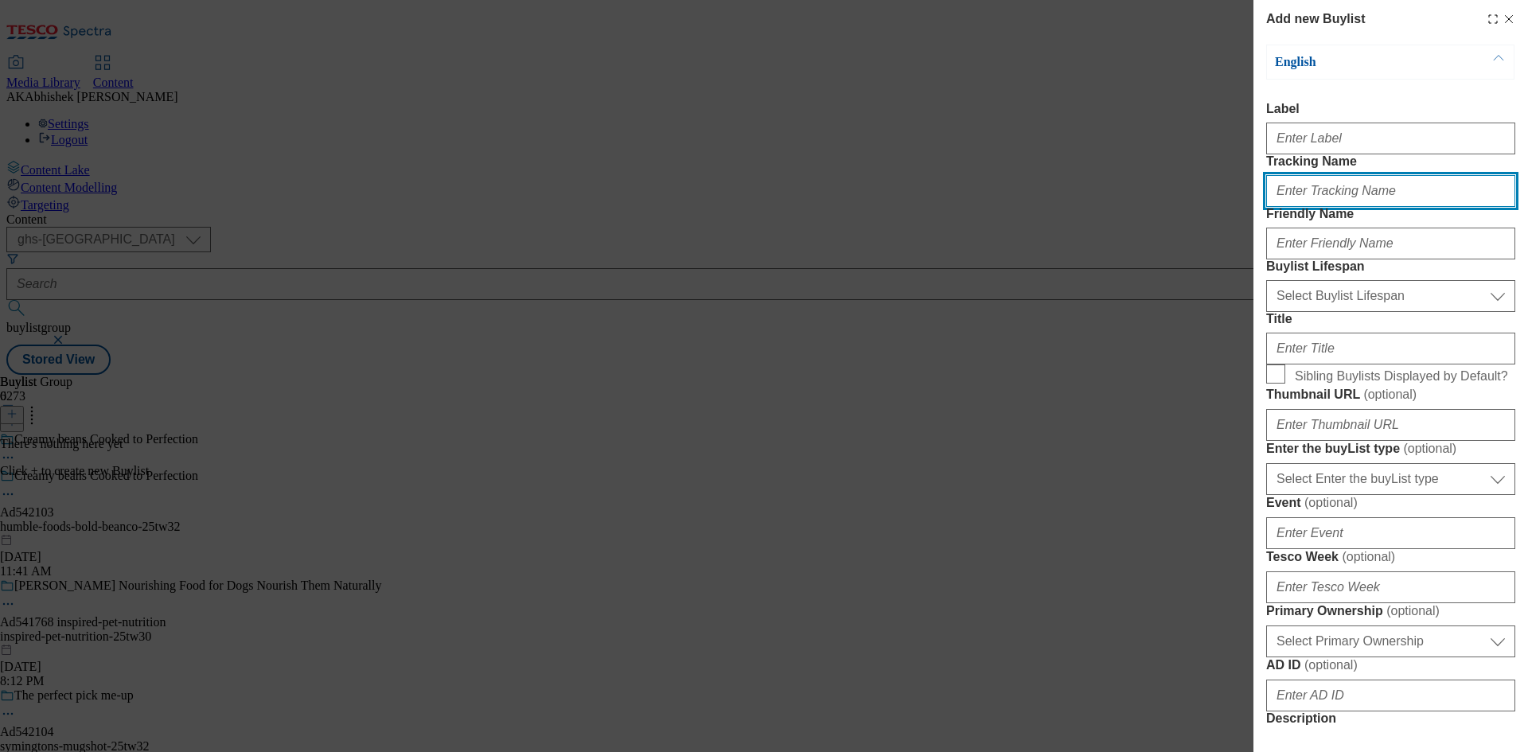
paste input "DH_AD542103"
click at [1311, 207] on input "DH_AD542103" at bounding box center [1390, 191] width 249 height 32
click at [1306, 207] on input "DH_AD542103" at bounding box center [1390, 191] width 249 height 32
type input "DH_AD542103"
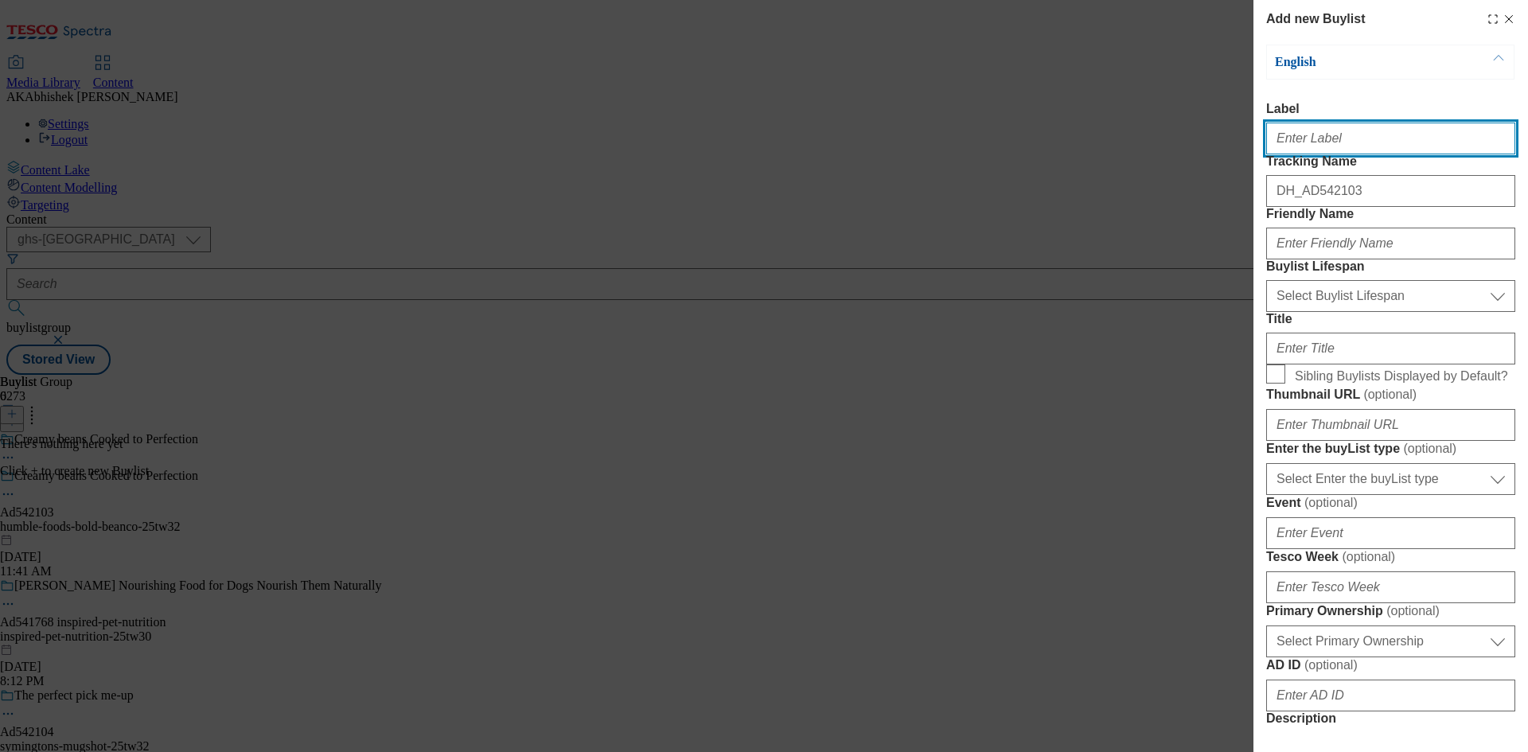
click at [1294, 143] on input "Label" at bounding box center [1390, 139] width 249 height 32
paste input "542103"
type input "Ad542103"
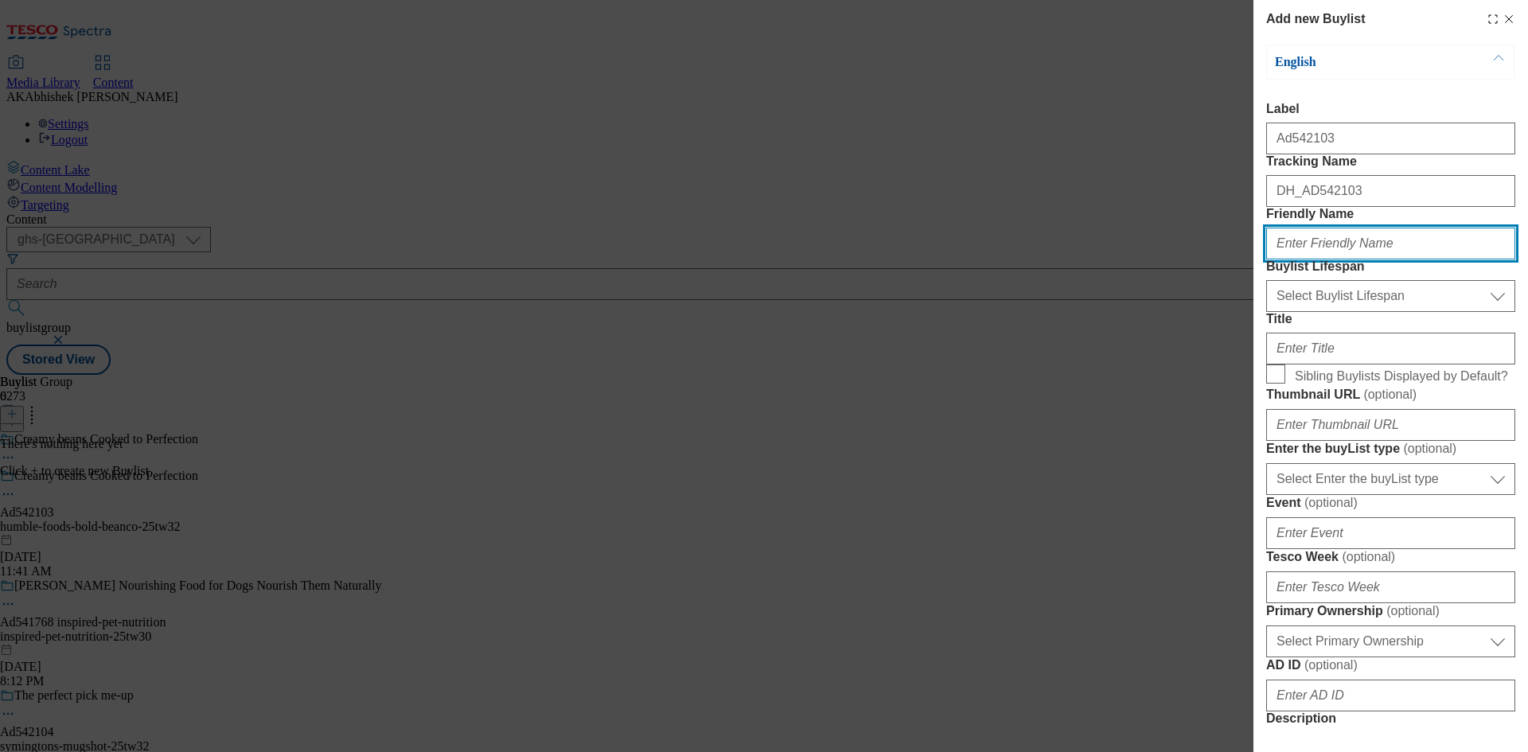
paste input "humble-foods"
type input "humble-foods"
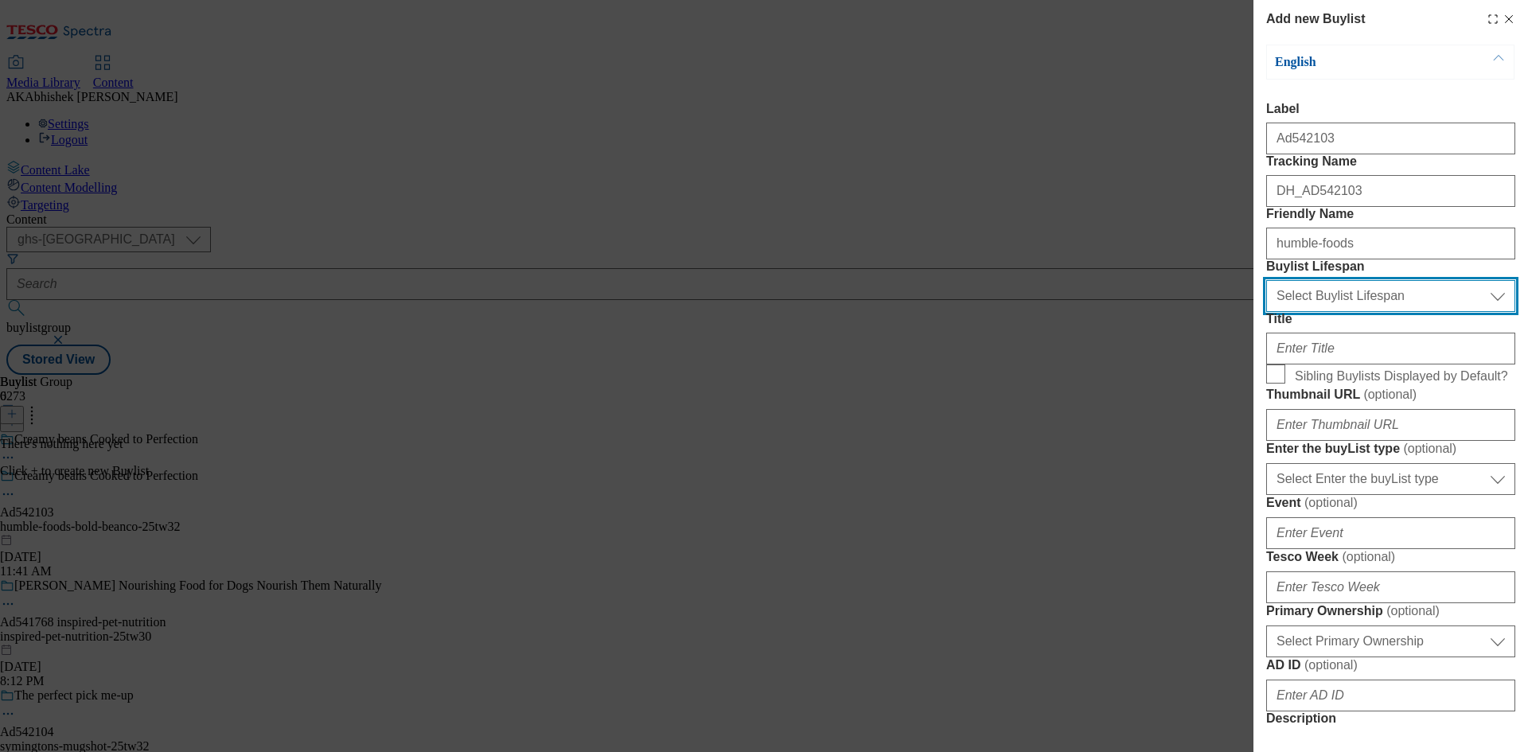
click at [1314, 312] on select "Select Buylist Lifespan evergreen seasonal tactical" at bounding box center [1390, 296] width 249 height 32
select select "tactical"
click at [1266, 312] on select "Select Buylist Lifespan evergreen seasonal tactical" at bounding box center [1390, 296] width 249 height 32
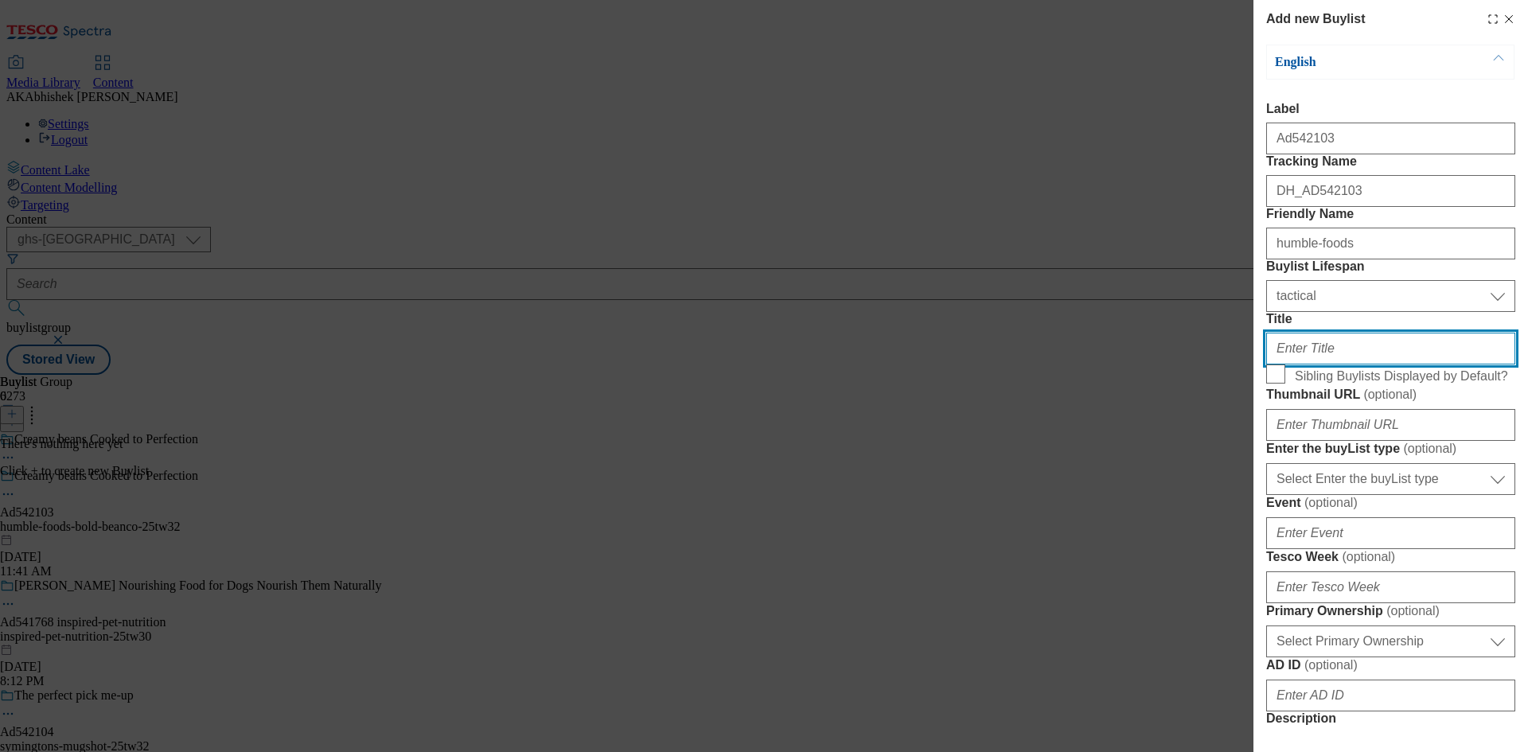
click at [1353, 365] on input "Title" at bounding box center [1390, 349] width 249 height 32
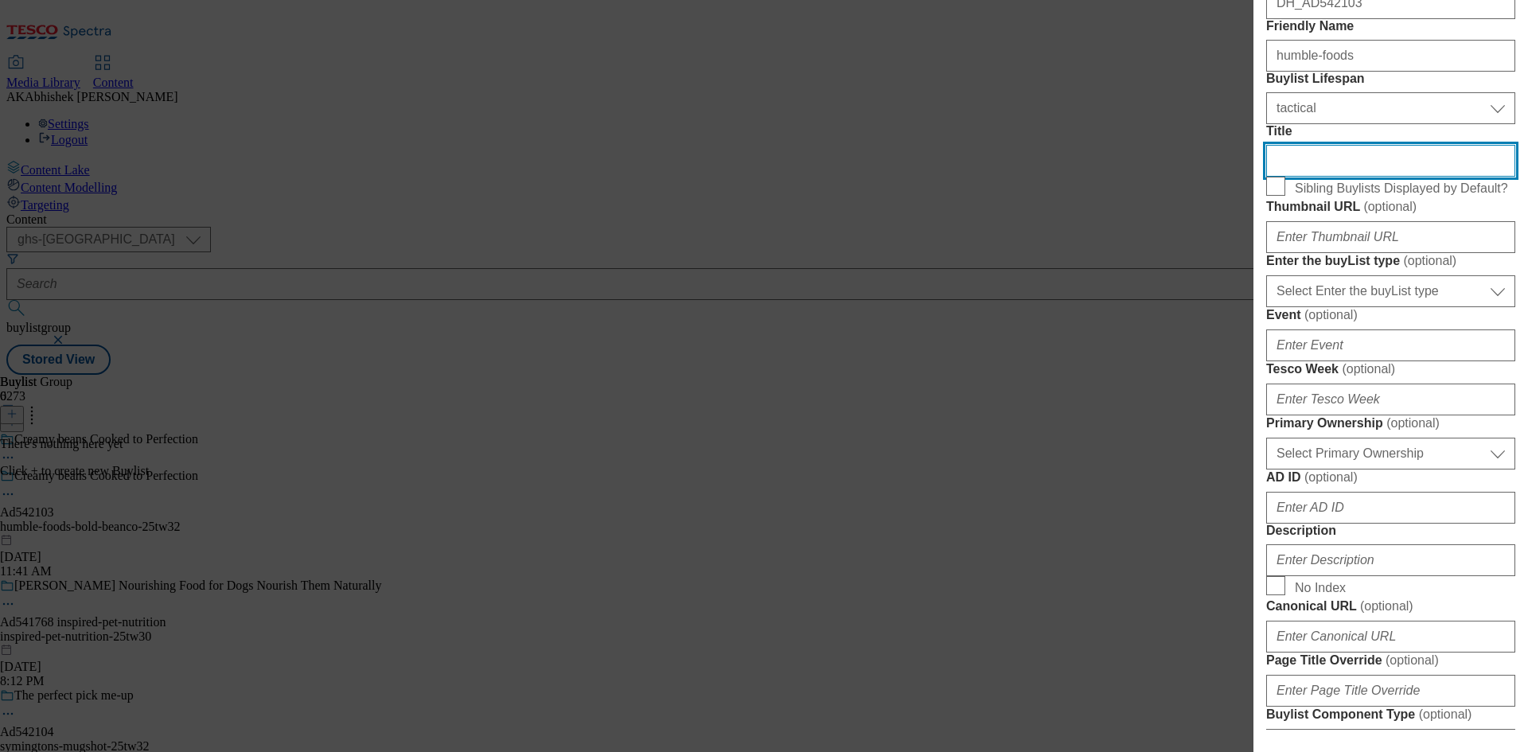
scroll to position [318, 0]
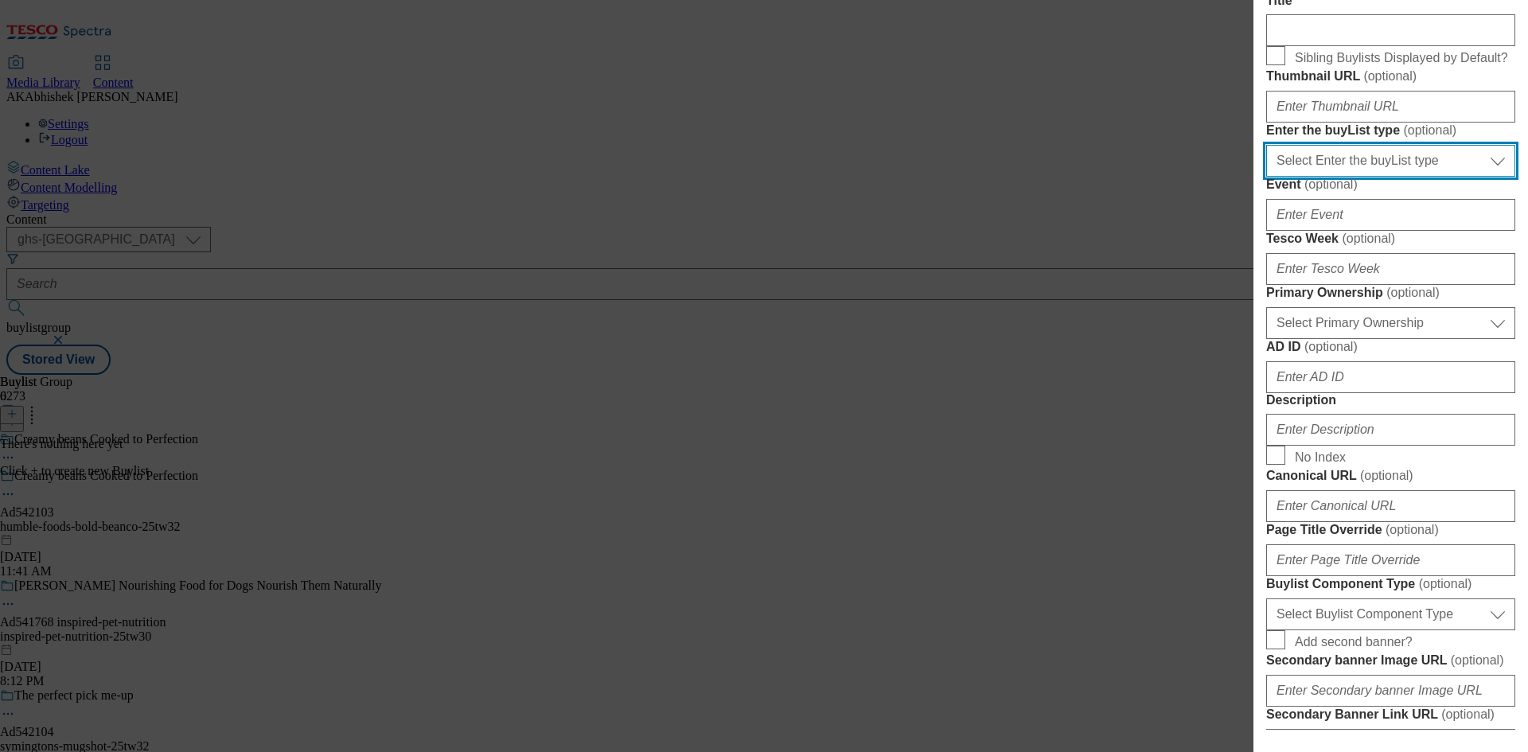
click at [1369, 177] on select "Select Enter the buyList type event supplier funded long term >4 weeks supplier…" at bounding box center [1390, 161] width 249 height 32
select select "supplier funded short term 1-3 weeks"
click at [1266, 177] on select "Select Enter the buyList type event supplier funded long term >4 weeks supplier…" at bounding box center [1390, 161] width 249 height 32
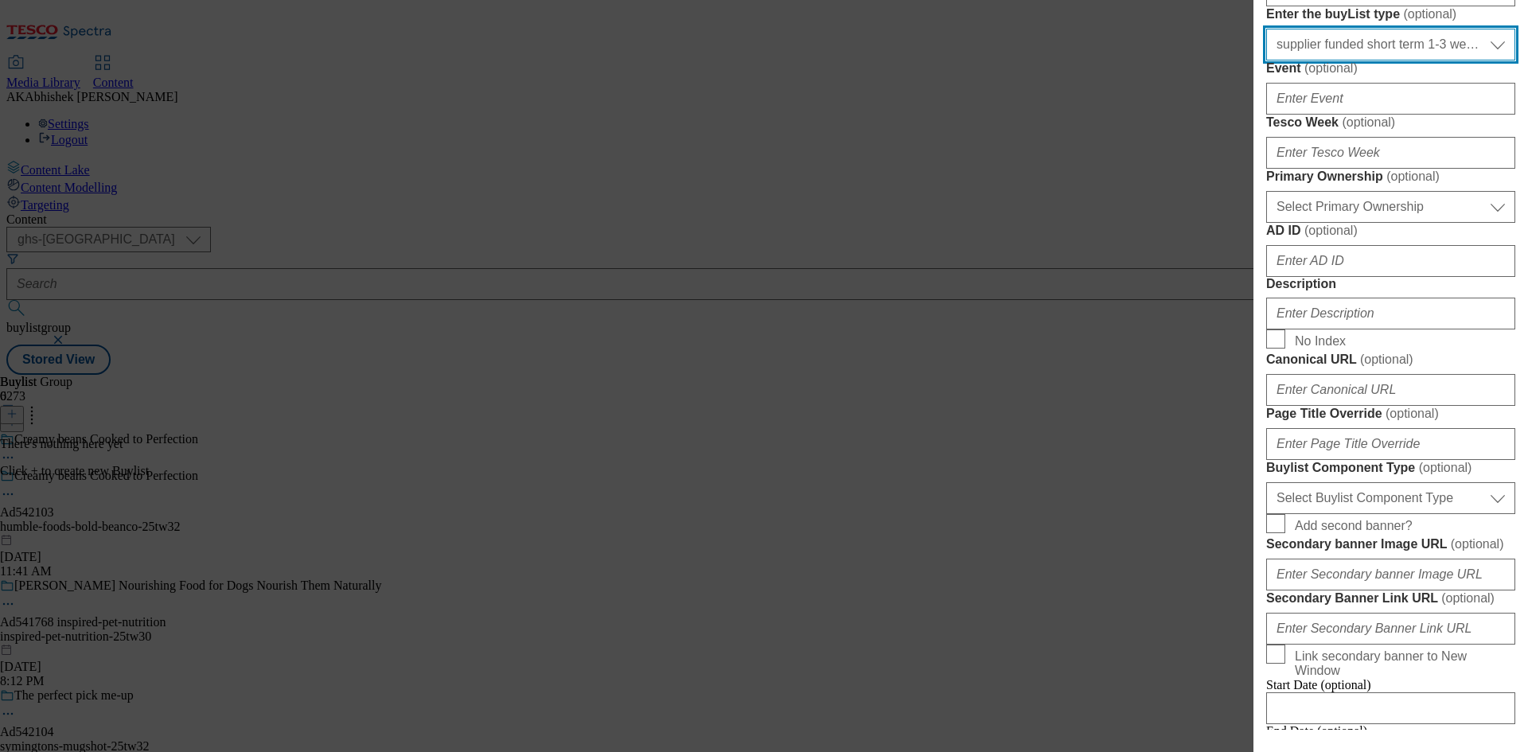
scroll to position [557, 0]
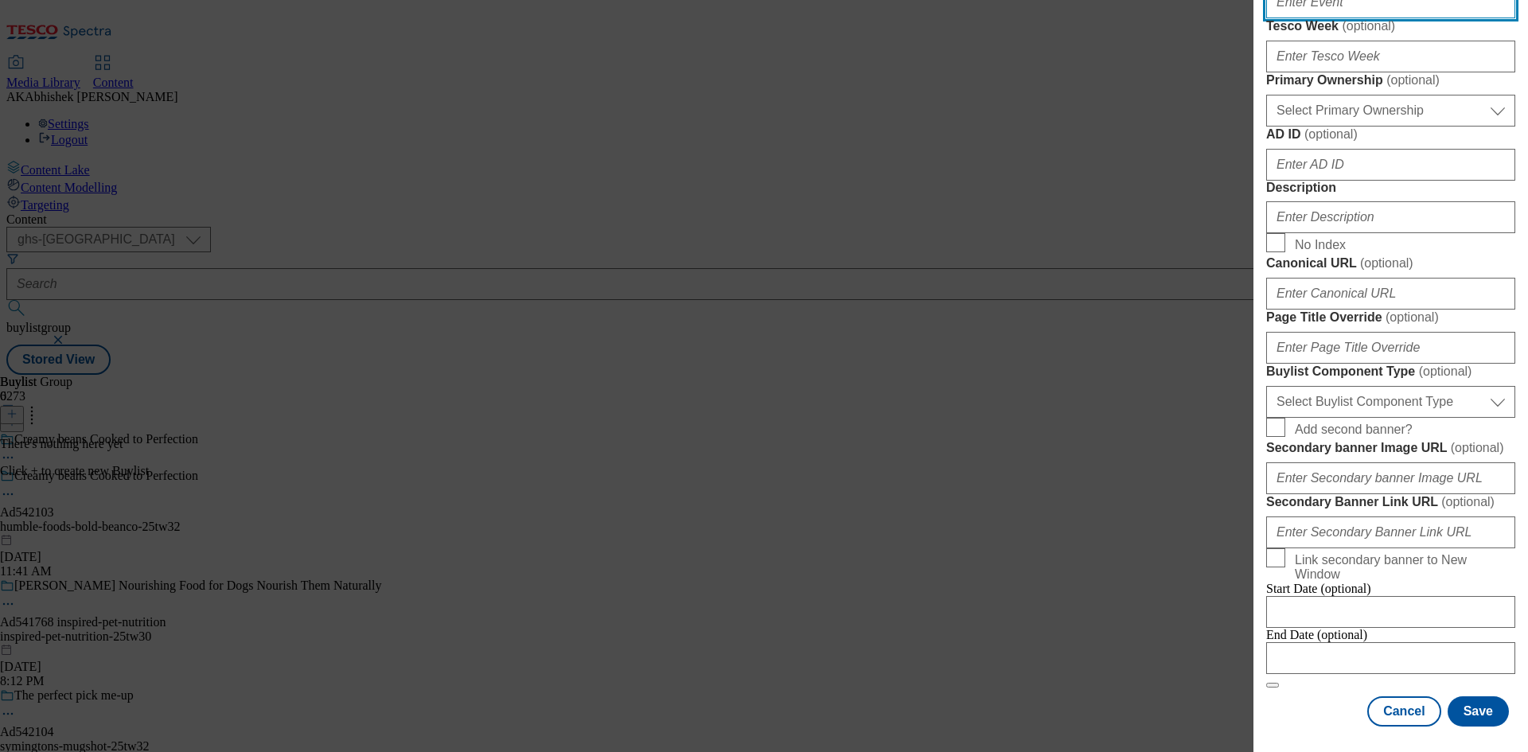
click at [1308, 18] on input "Event ( optional )" at bounding box center [1390, 2] width 249 height 32
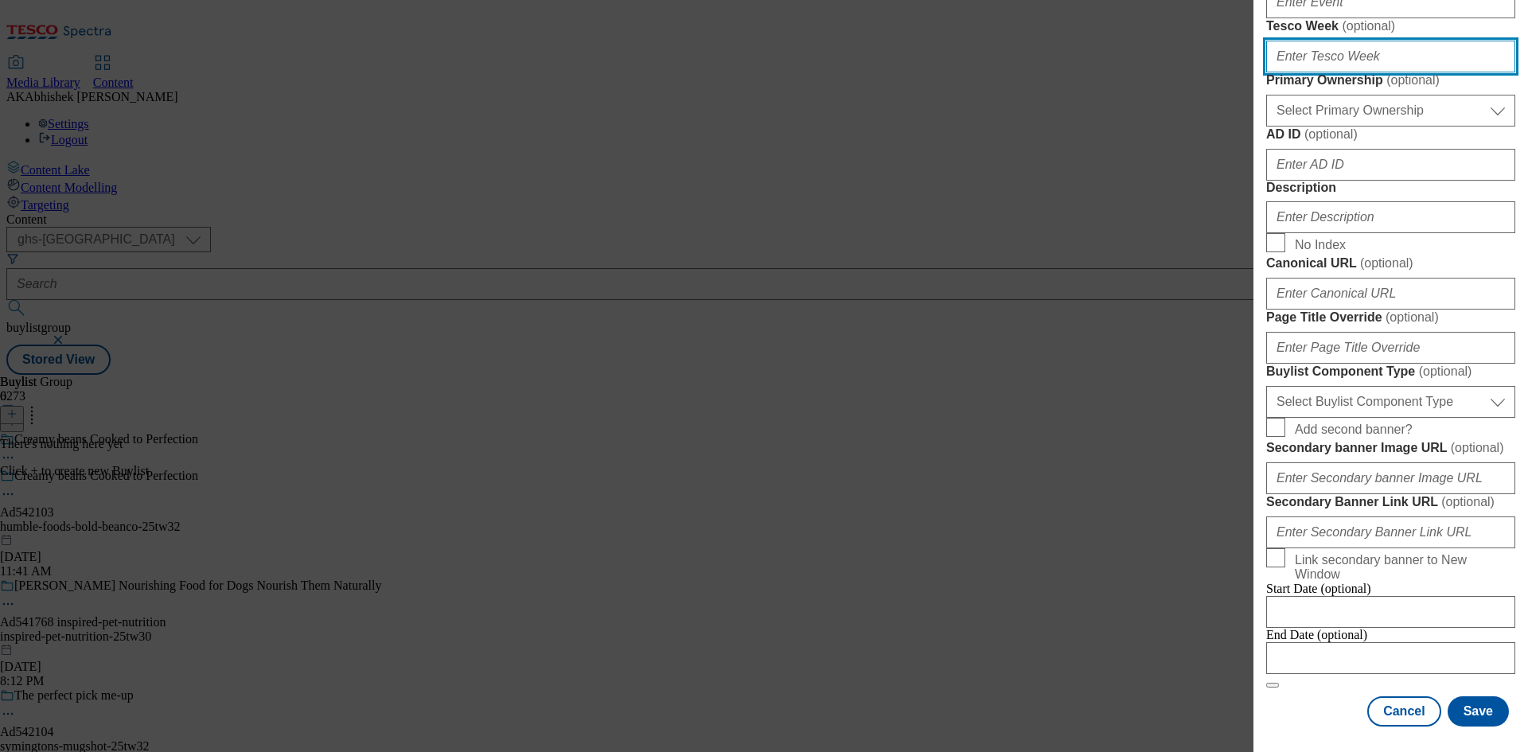
click at [1330, 72] on input "Tesco Week ( optional )" at bounding box center [1390, 57] width 249 height 32
type input "32"
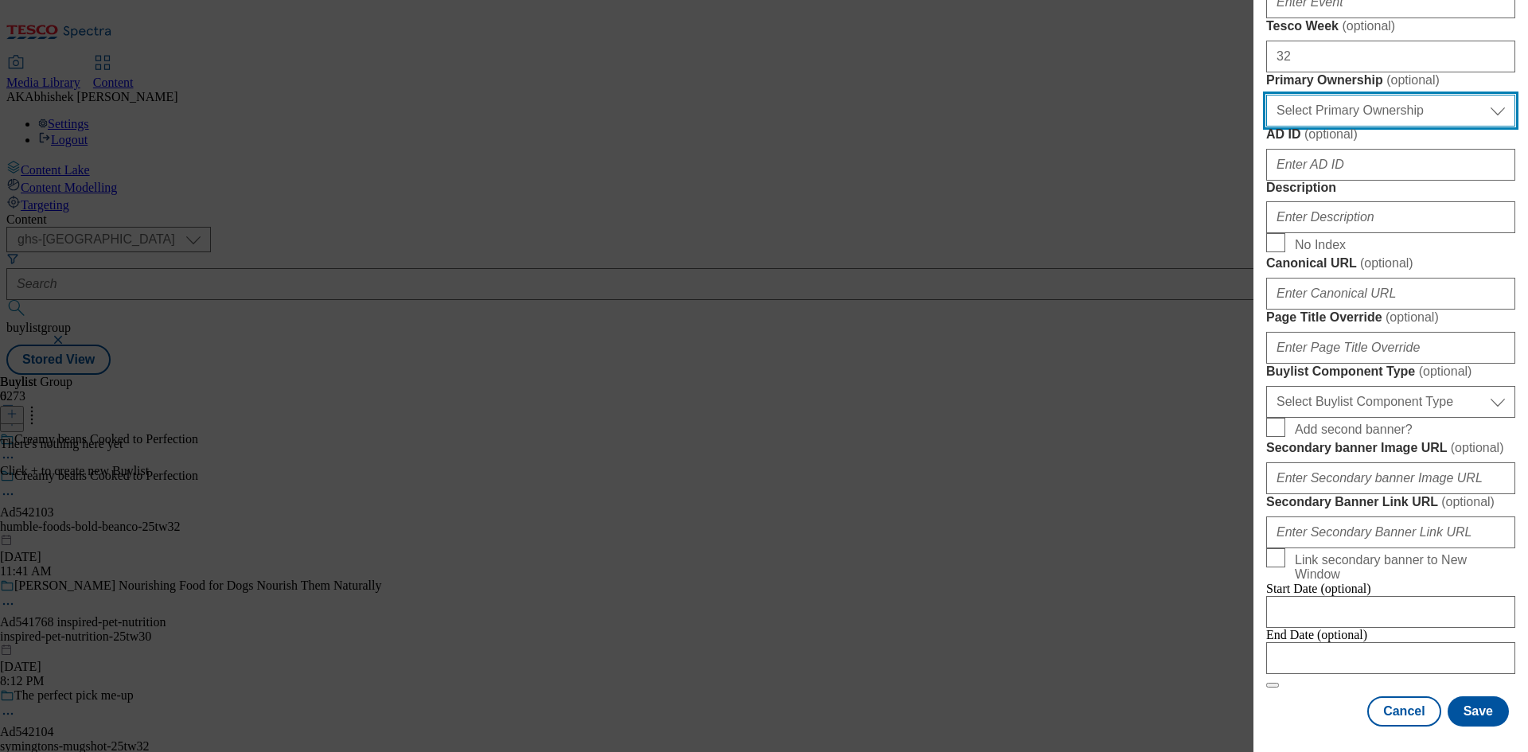
click at [1359, 127] on select "Select Primary Ownership [PERSON_NAME]" at bounding box center [1390, 111] width 249 height 32
select select "dunnhumby"
click at [1266, 127] on select "Select Primary Ownership [PERSON_NAME]" at bounding box center [1390, 111] width 249 height 32
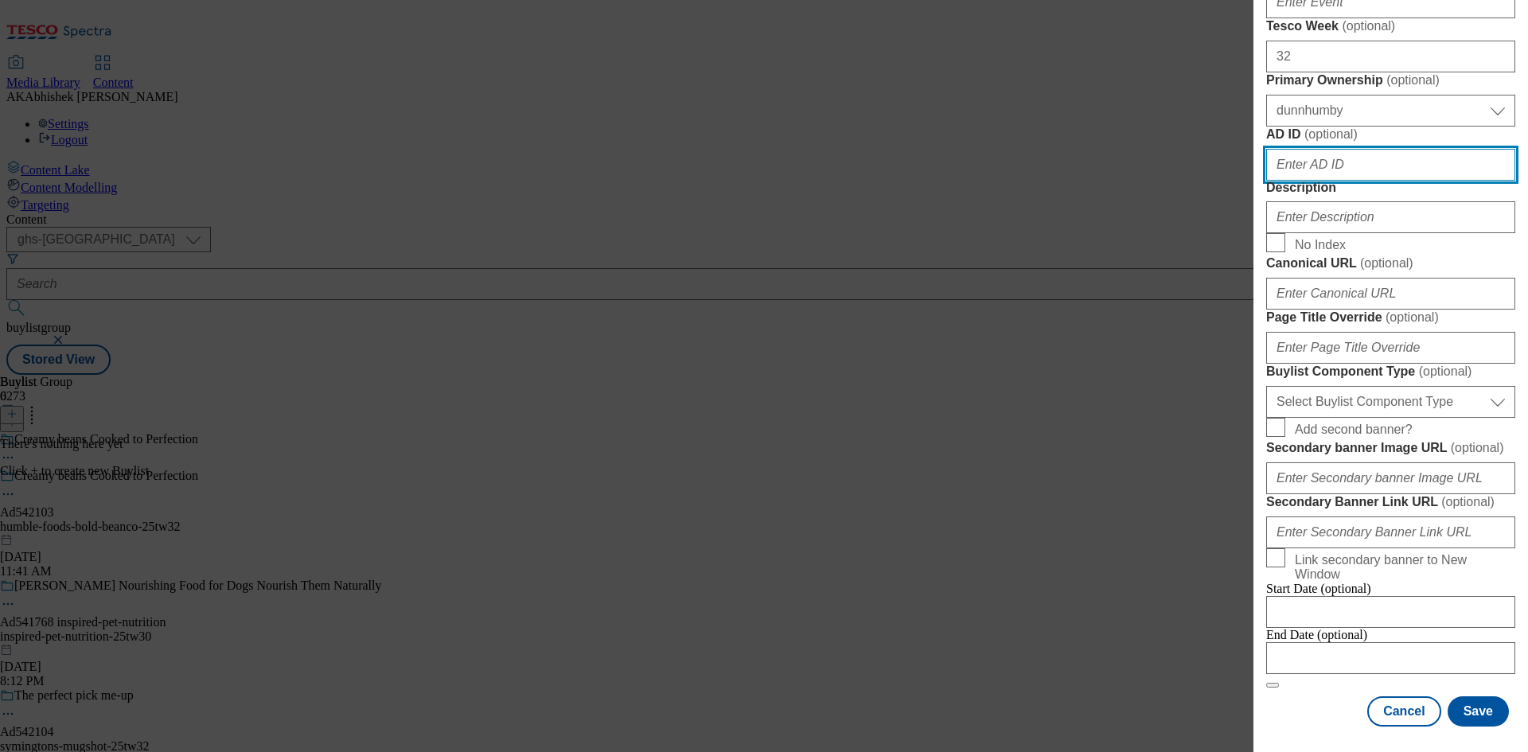
click at [1343, 181] on input "AD ID ( optional )" at bounding box center [1390, 165] width 249 height 32
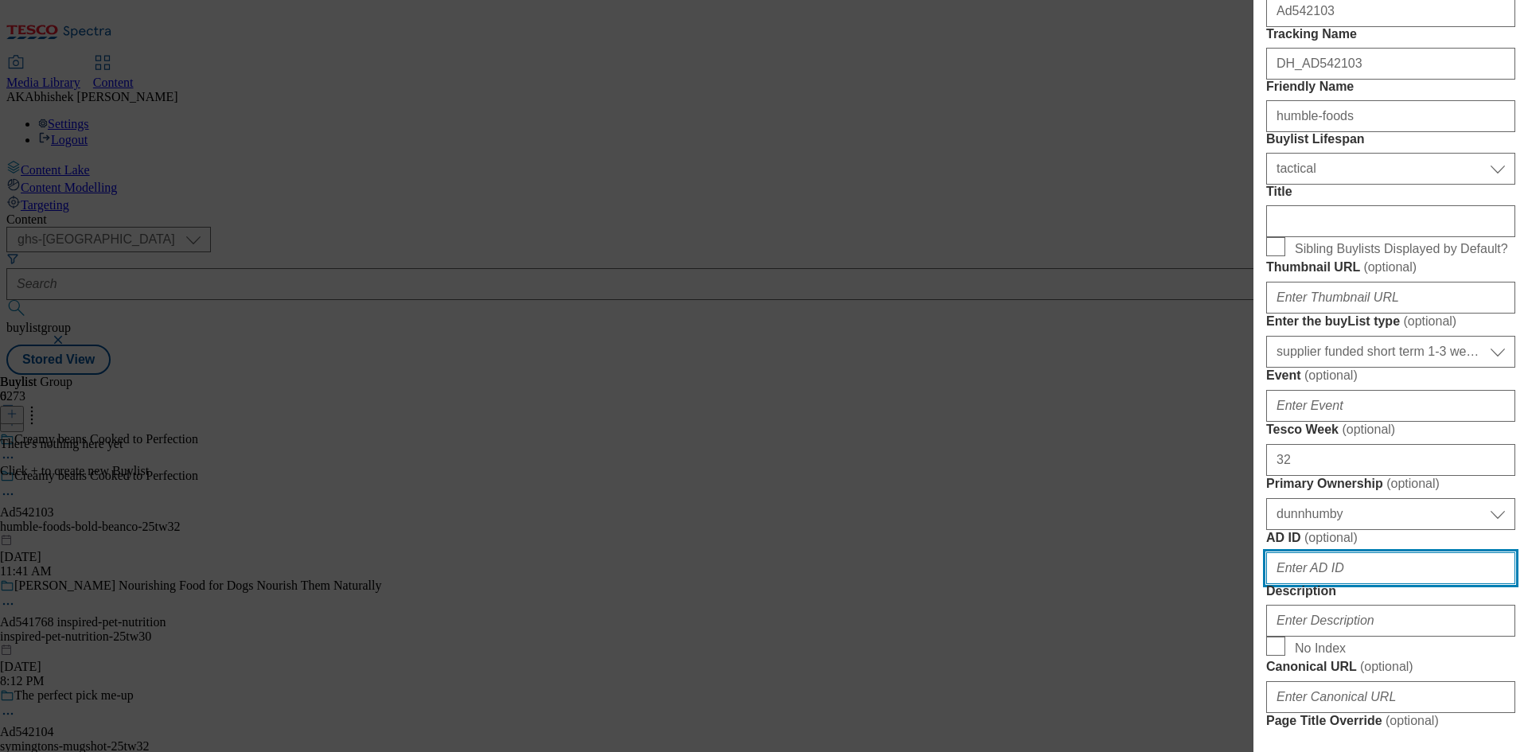
scroll to position [0, 0]
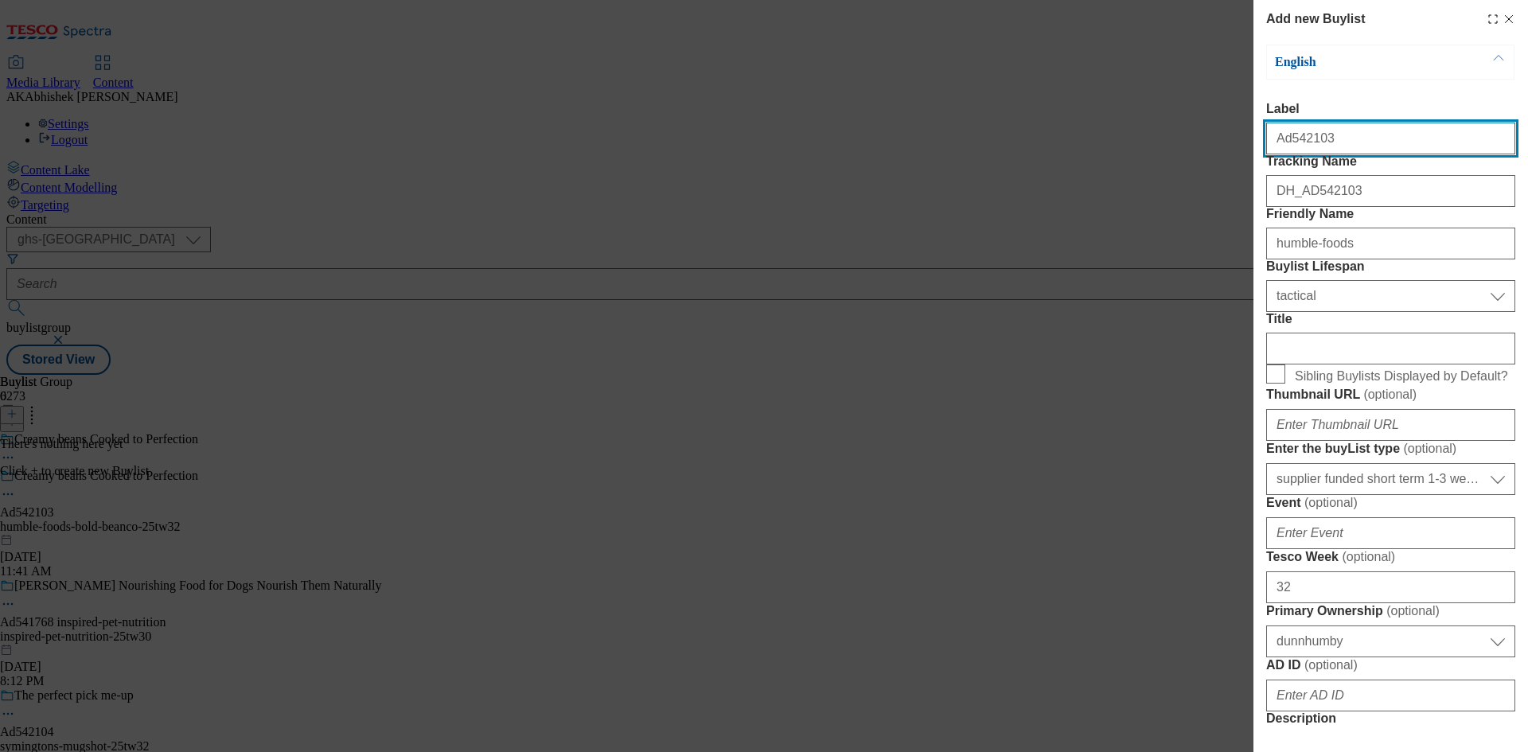
drag, startPoint x: 1288, startPoint y: 143, endPoint x: 1385, endPoint y: 144, distance: 97.1
click at [1385, 144] on input "Ad542103" at bounding box center [1390, 139] width 249 height 32
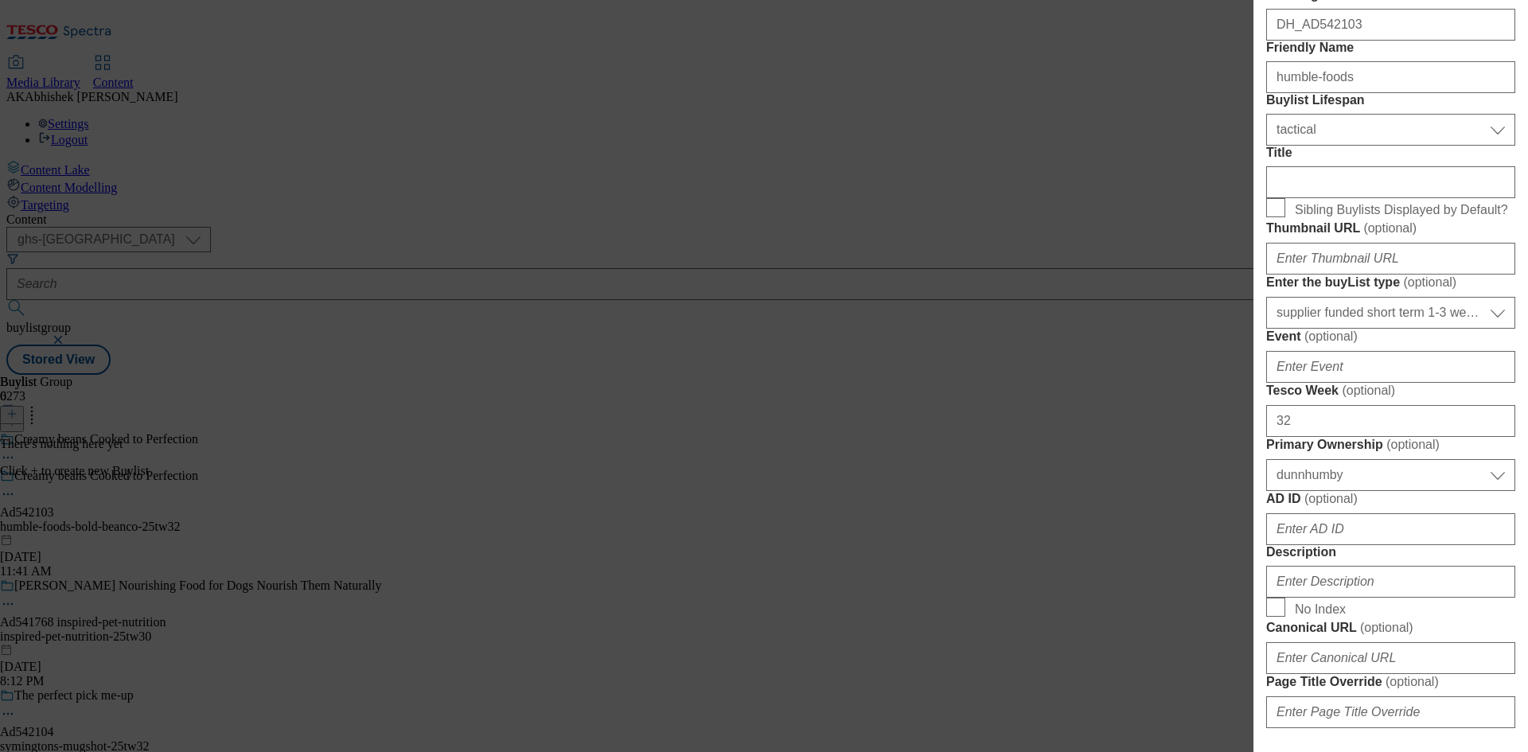
scroll to position [398, 0]
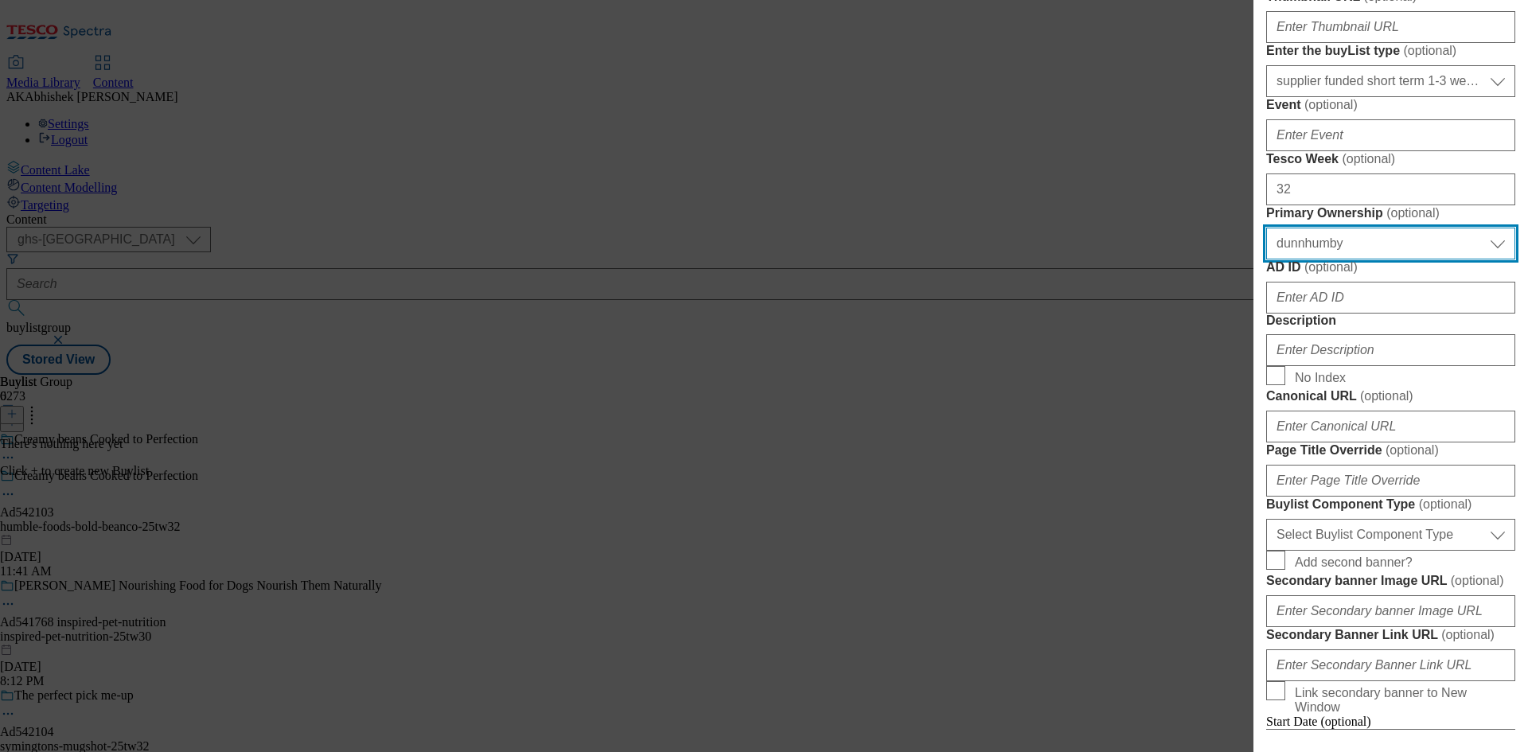
click at [1326, 259] on select "Select Primary Ownership [PERSON_NAME]" at bounding box center [1390, 244] width 249 height 32
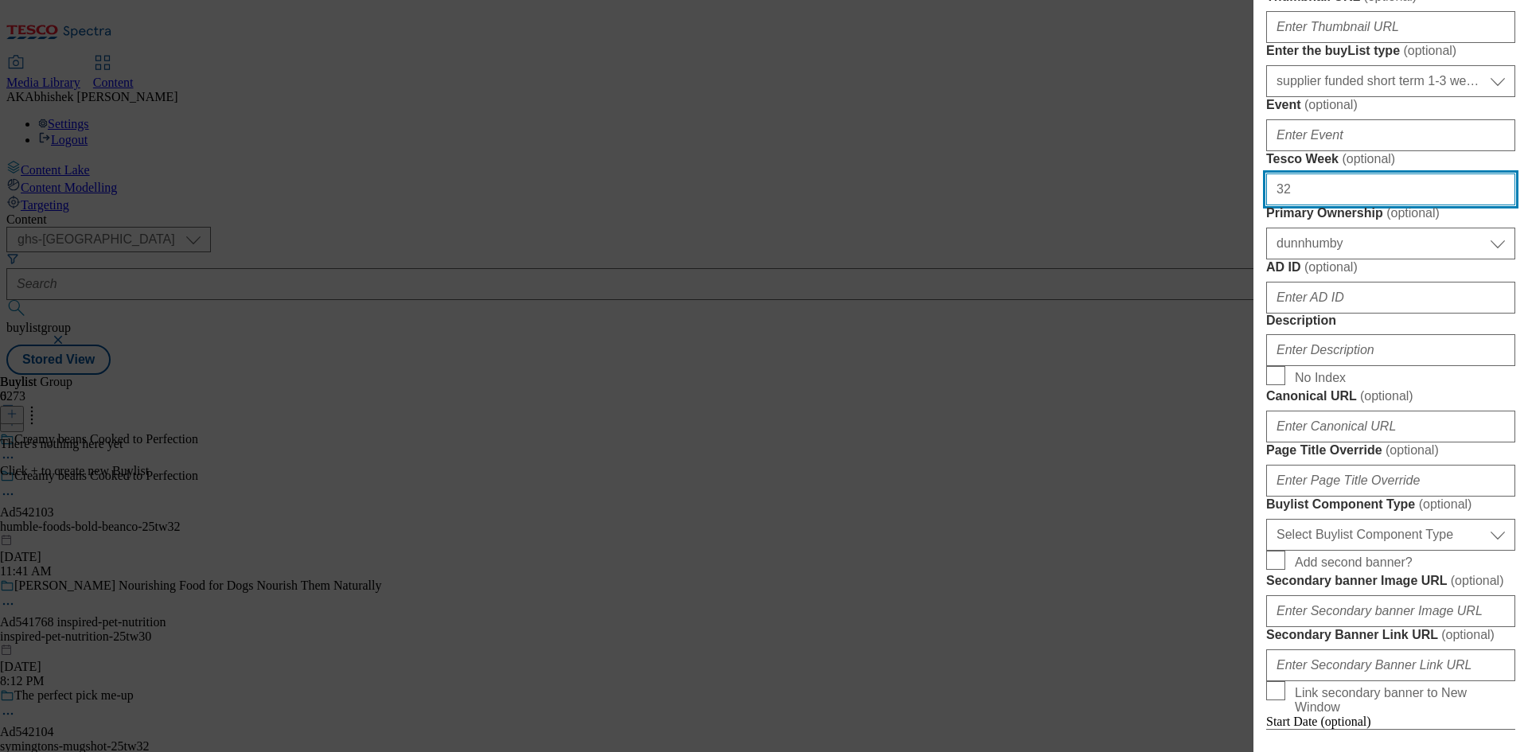
click at [1316, 205] on input "32" at bounding box center [1390, 190] width 249 height 32
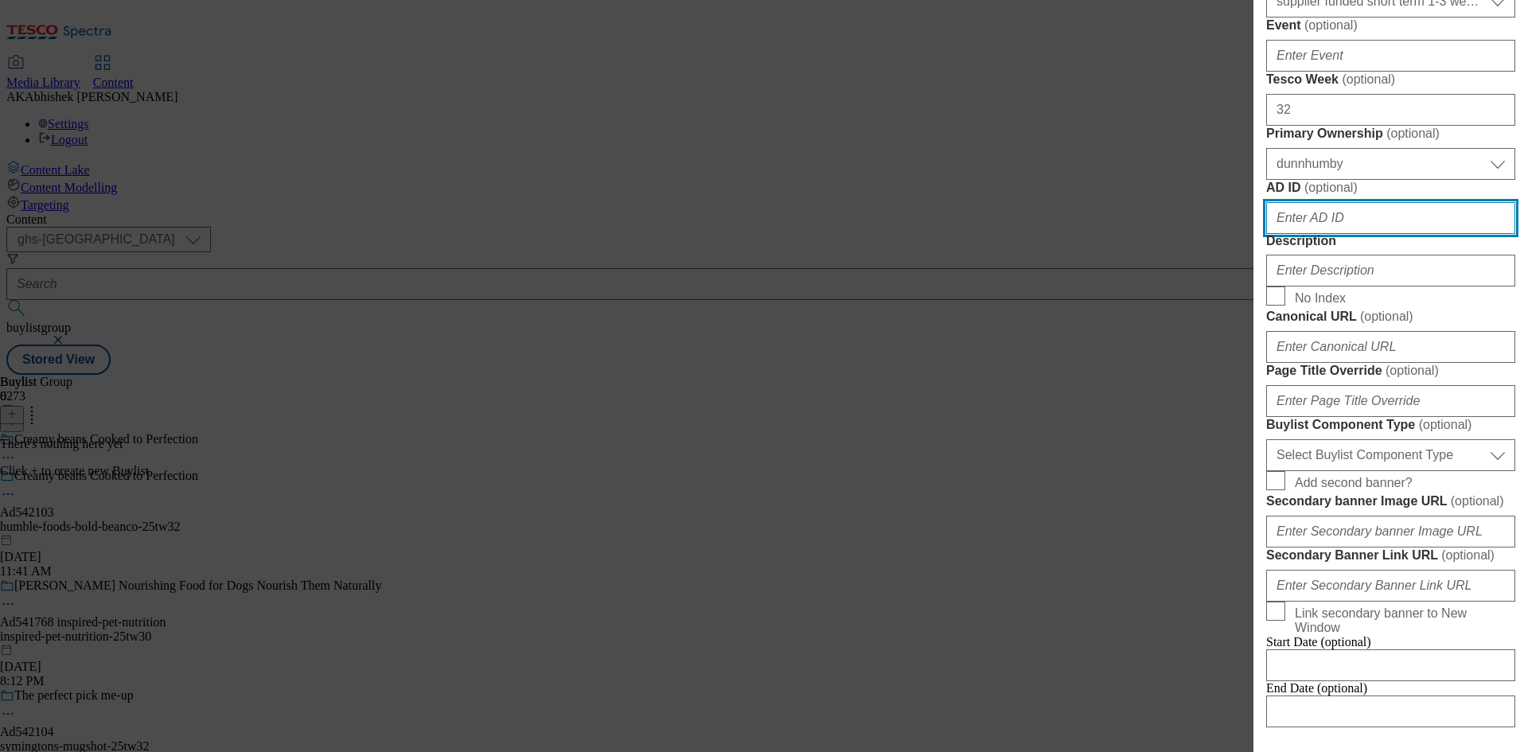
click at [1332, 234] on input "AD ID ( optional )" at bounding box center [1390, 218] width 249 height 32
paste input "542103"
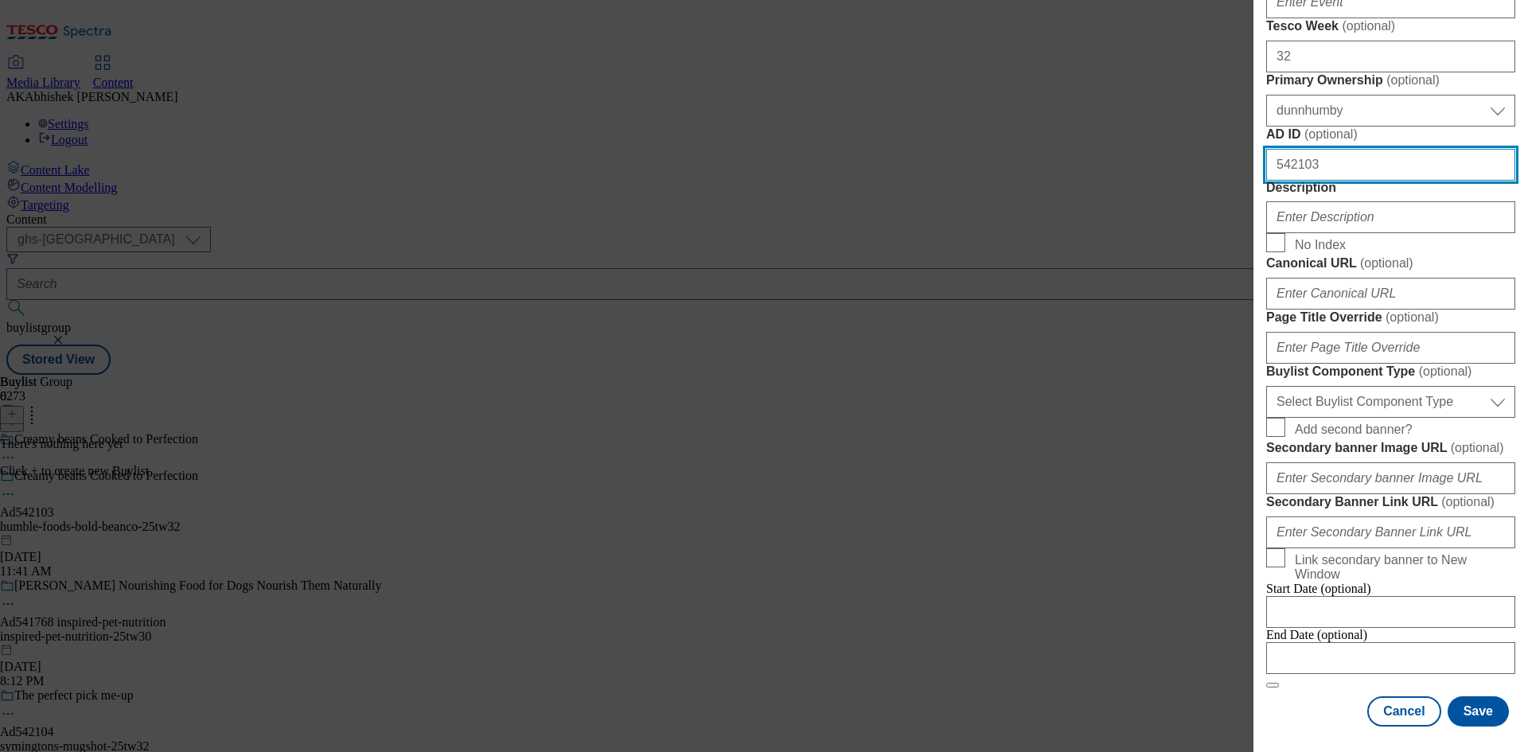
scroll to position [796, 0]
type input "542103"
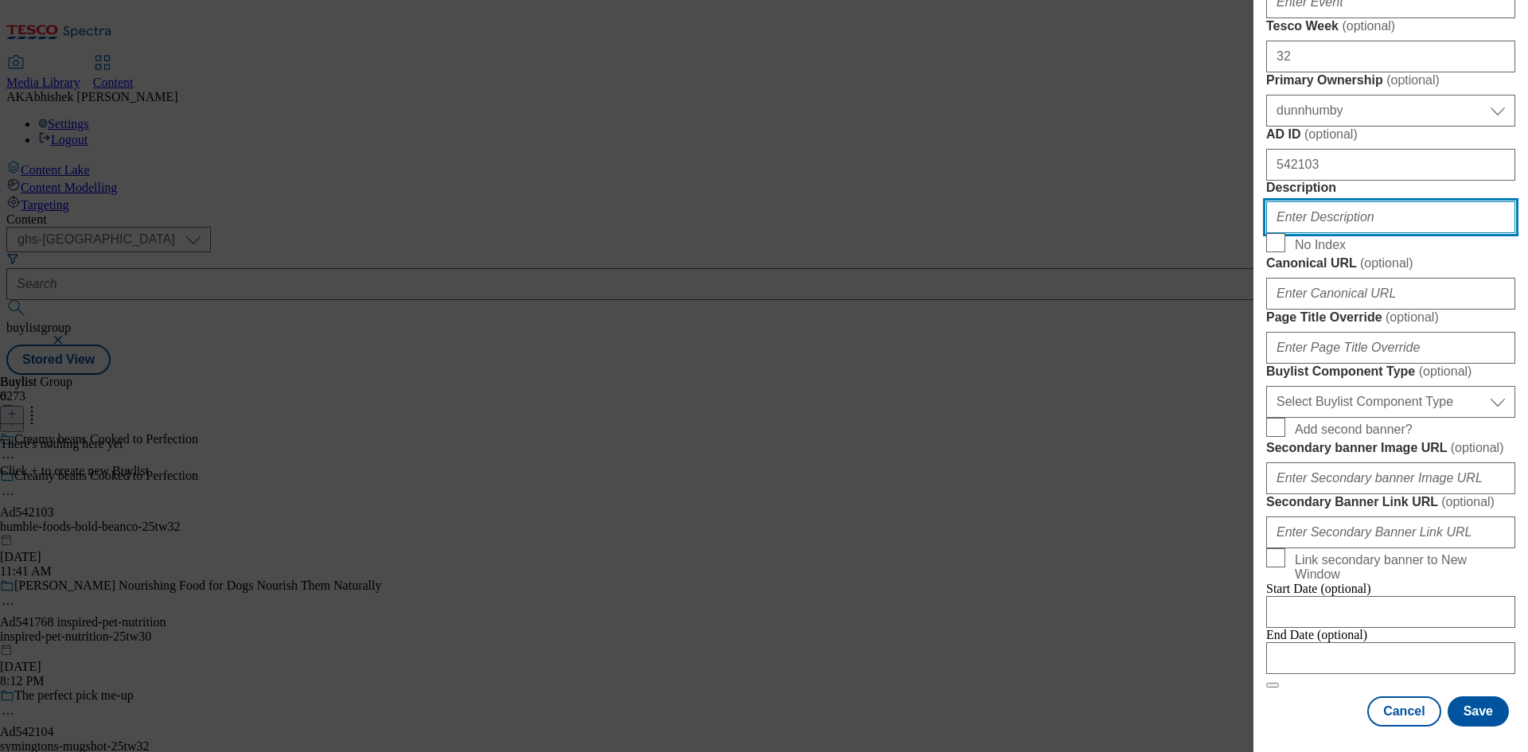
click at [1320, 233] on input "Description" at bounding box center [1390, 217] width 249 height 32
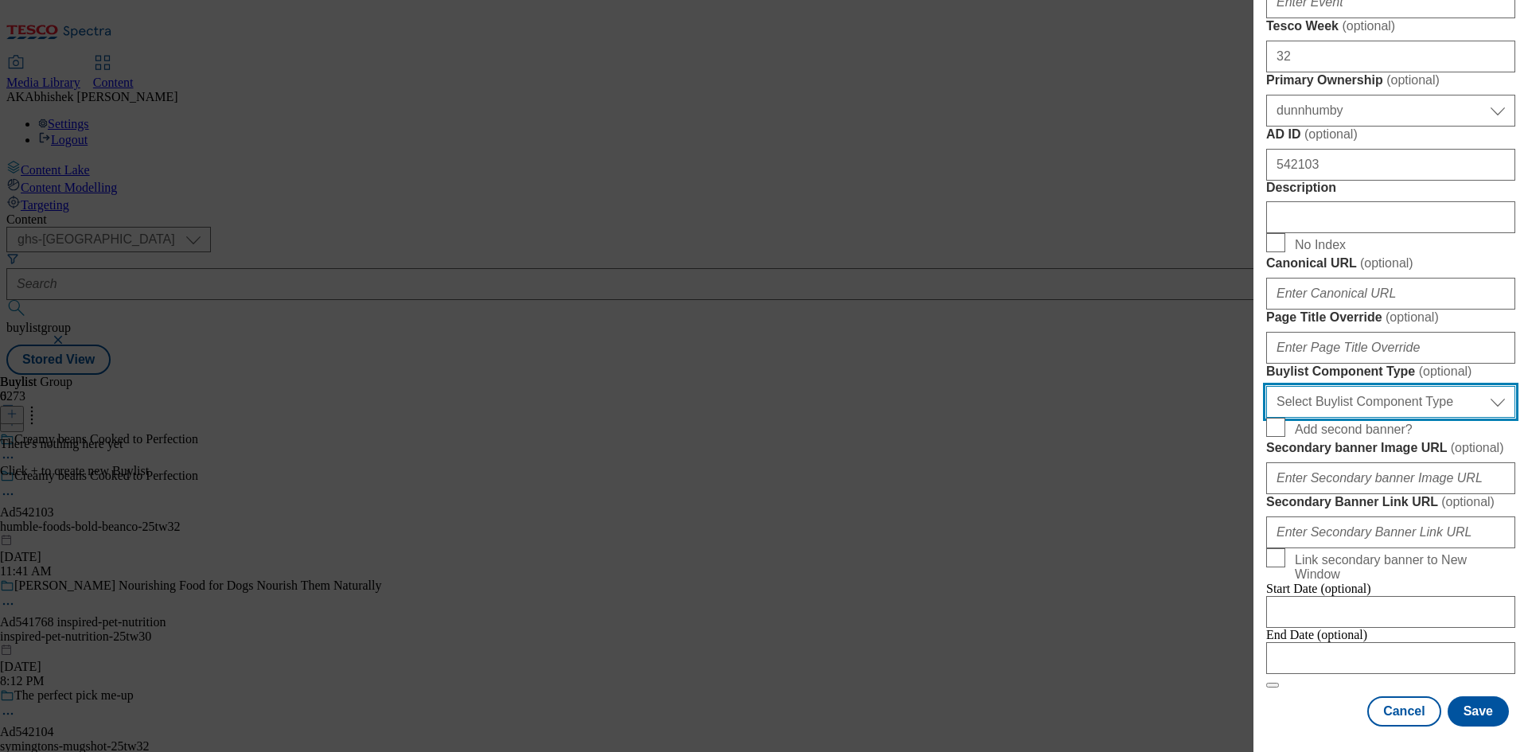
click at [1381, 386] on select "Select Buylist Component Type Banner Competition Header Meal" at bounding box center [1390, 402] width 249 height 32
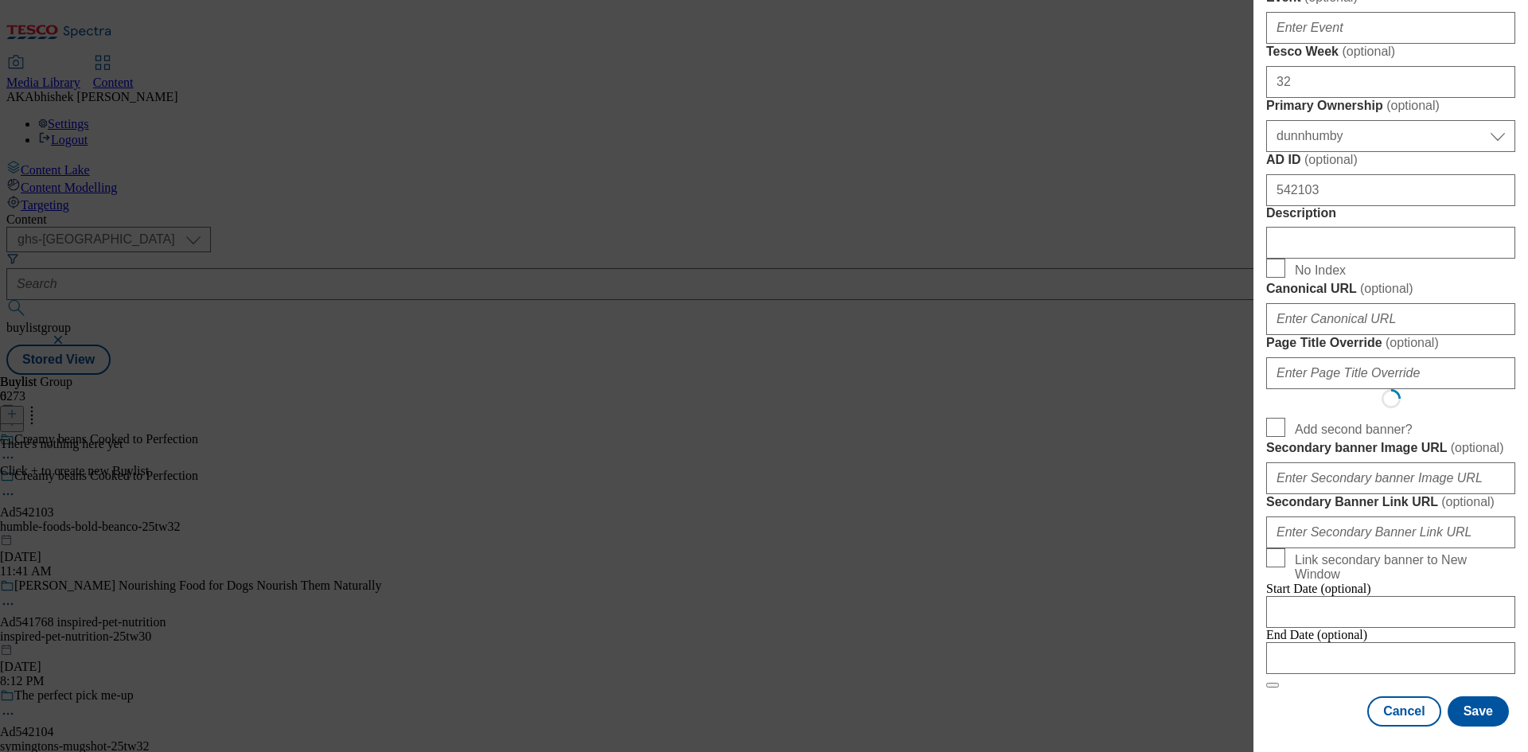
select select "Banner"
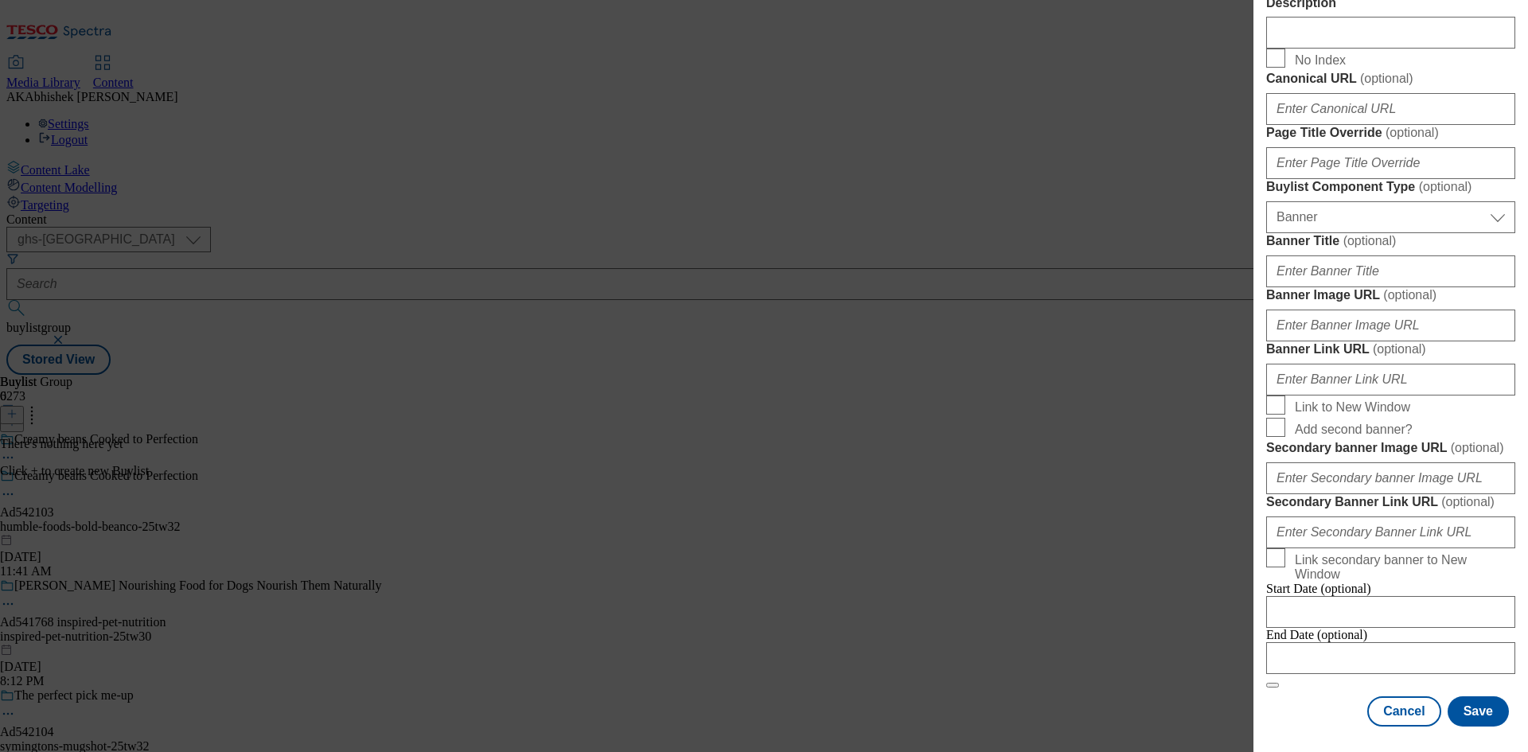
scroll to position [1395, 0]
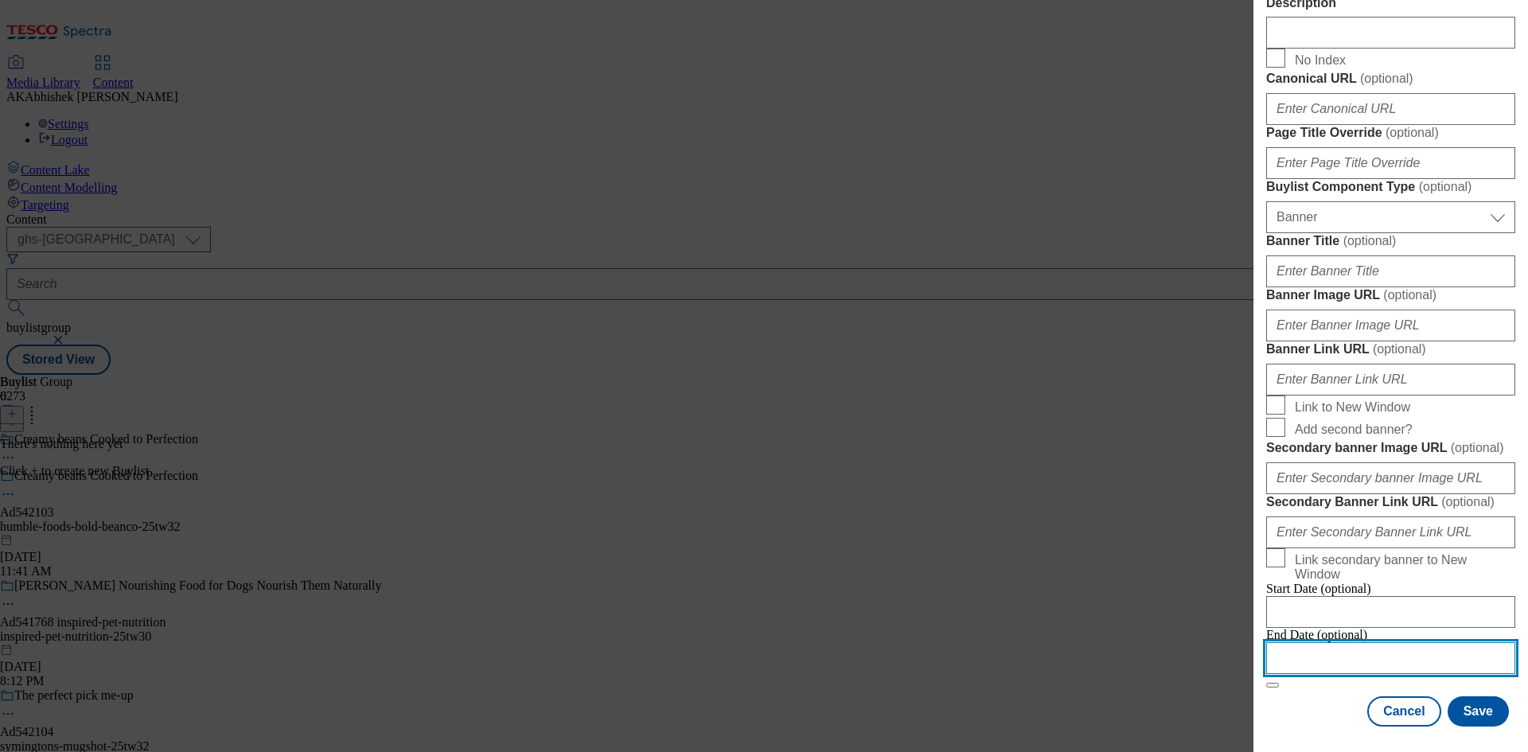
click at [1416, 643] on input "Modal" at bounding box center [1390, 658] width 249 height 32
select select "2025"
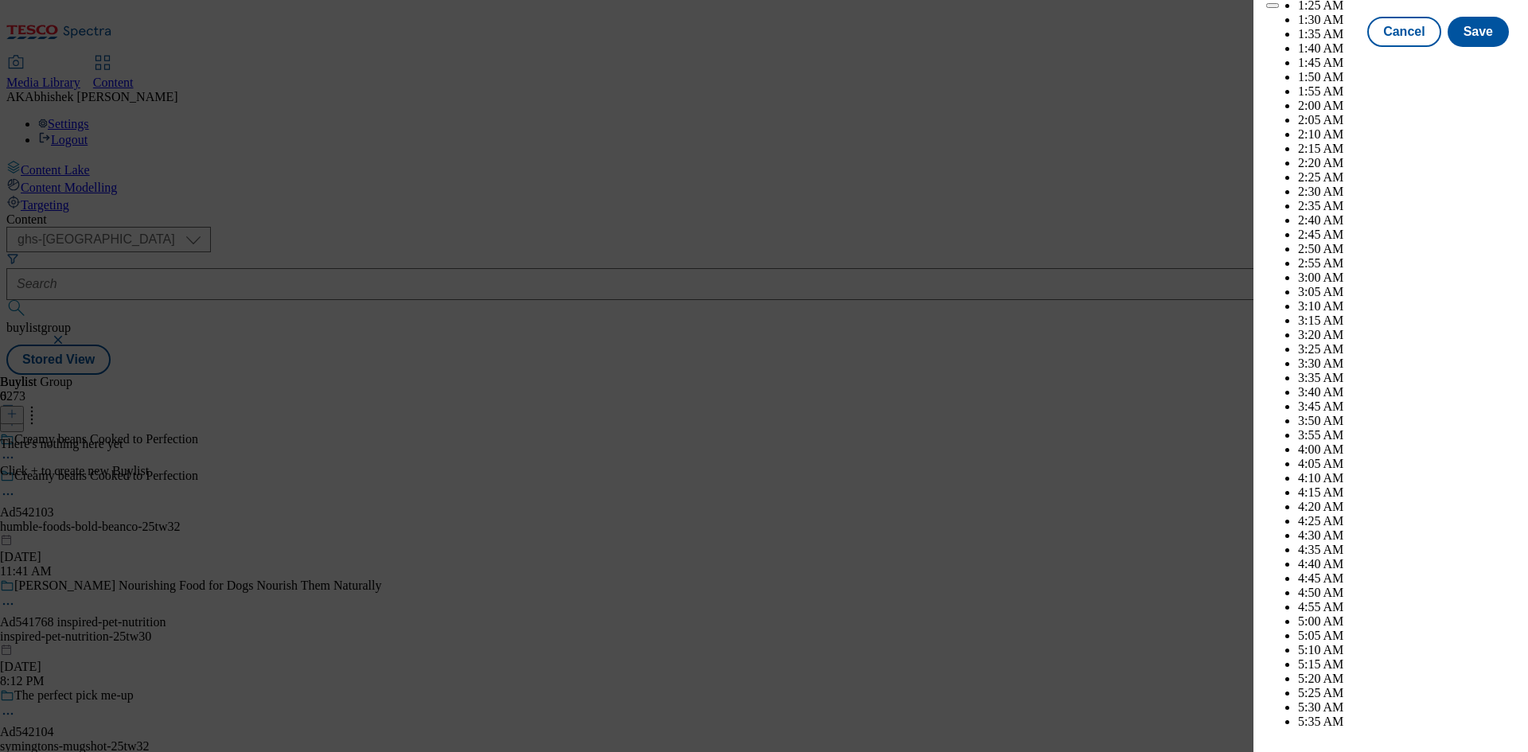
scroll to position [4108, 0]
select select "December"
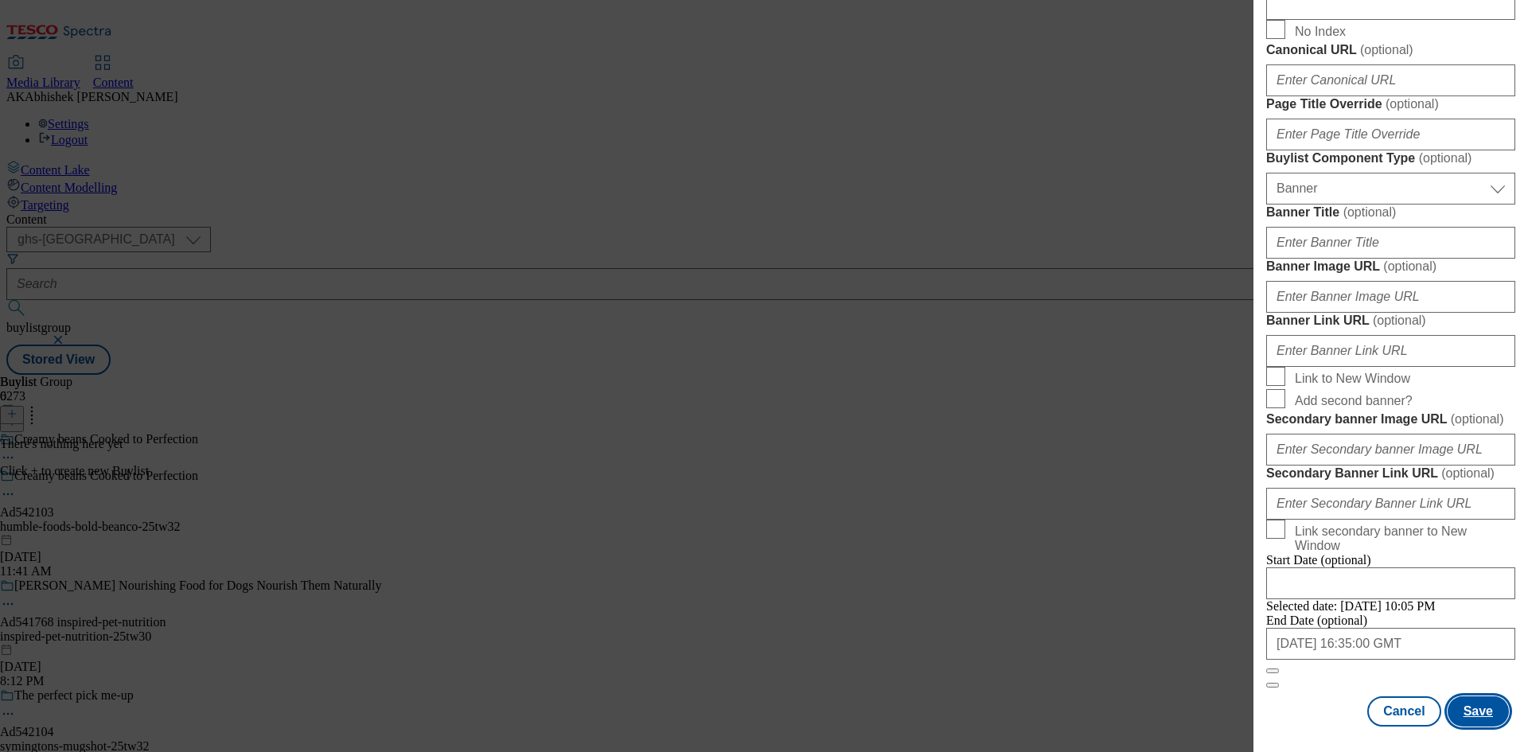
click at [1468, 711] on button "Save" at bounding box center [1478, 711] width 61 height 30
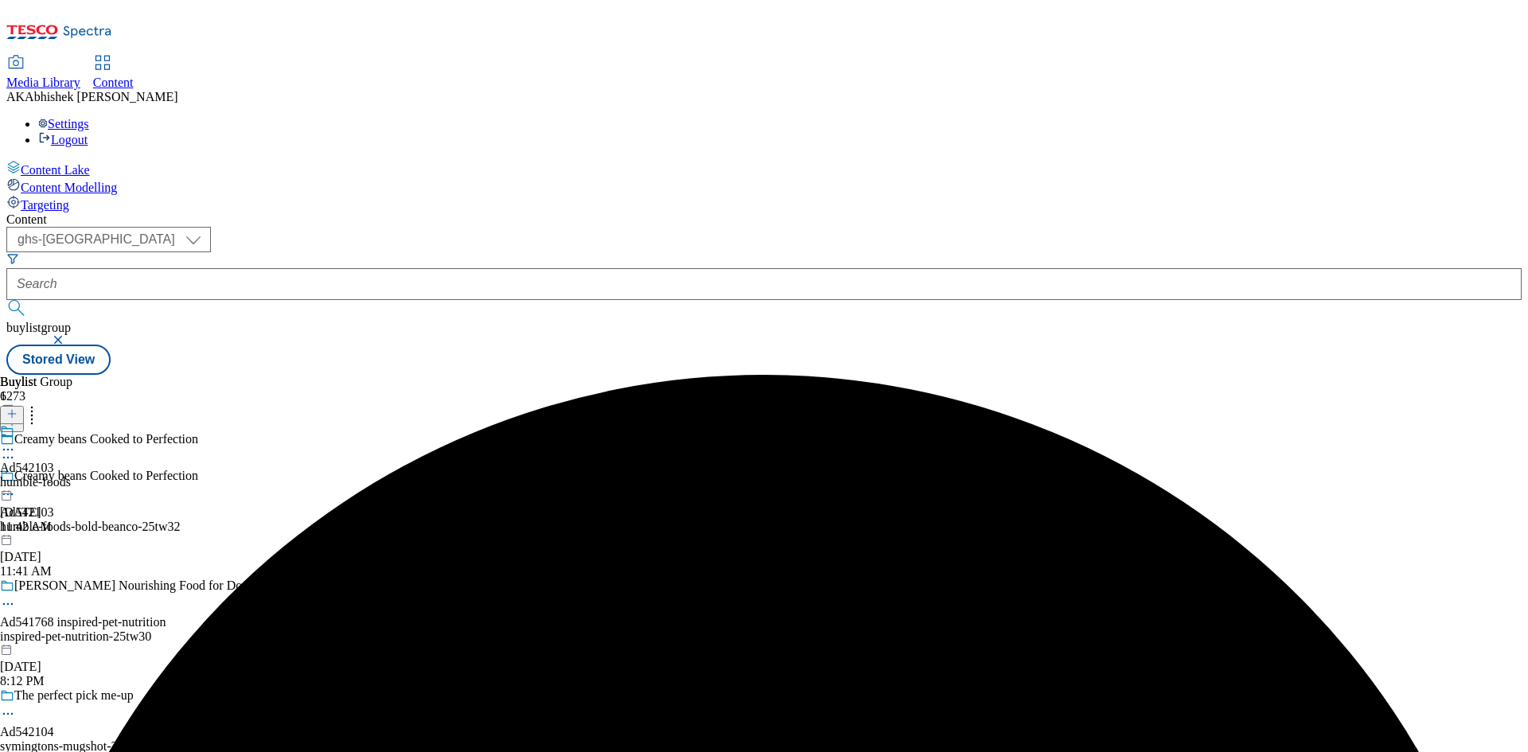
click at [71, 475] on div "humble-foods" at bounding box center [35, 482] width 71 height 14
click at [18, 408] on icon at bounding box center [11, 413] width 11 height 11
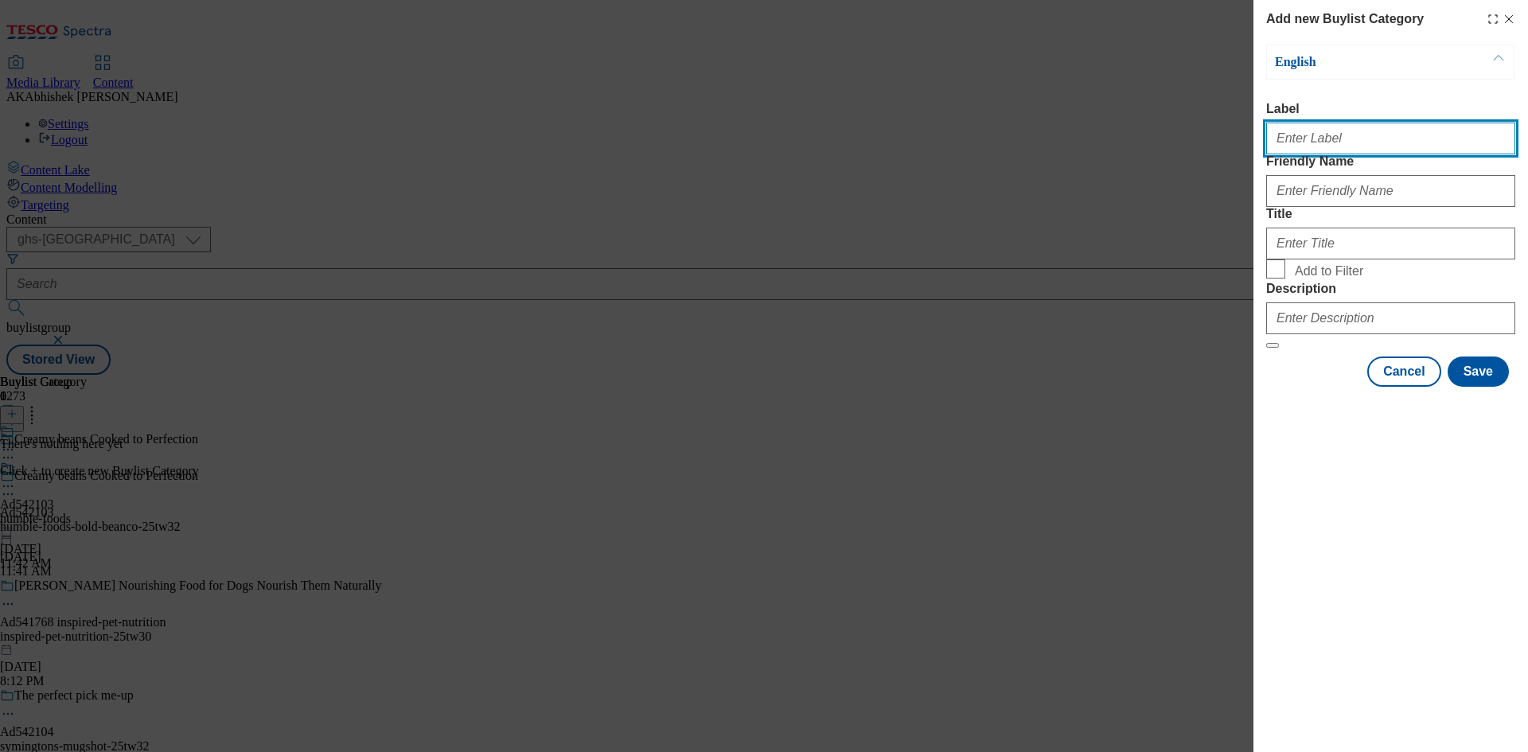
click at [1293, 135] on input "Label" at bounding box center [1390, 139] width 249 height 32
paste input "542103"
type input "Ad542103"
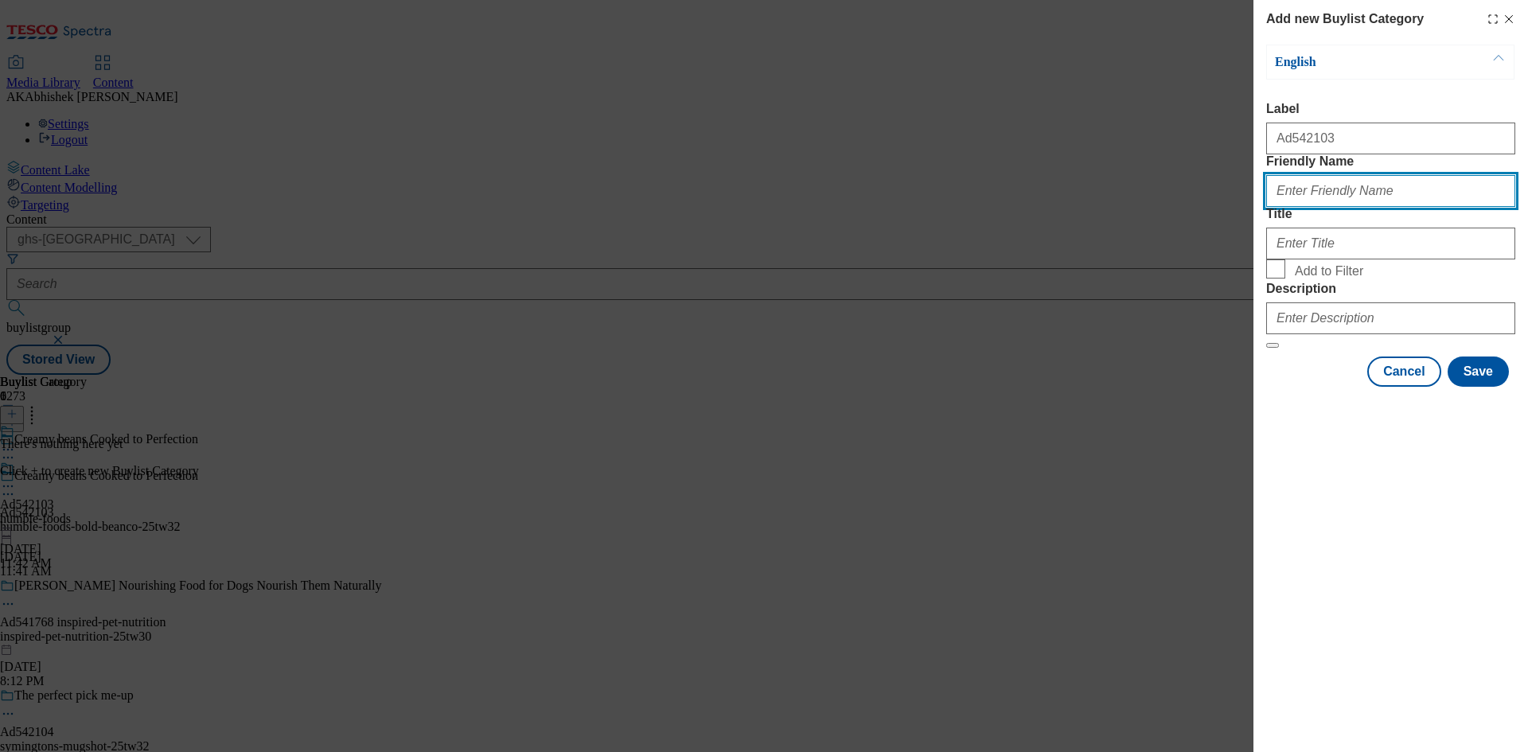
paste input "humble-foods-bold-beanco"
type input "humble-foods-bold-beanco"
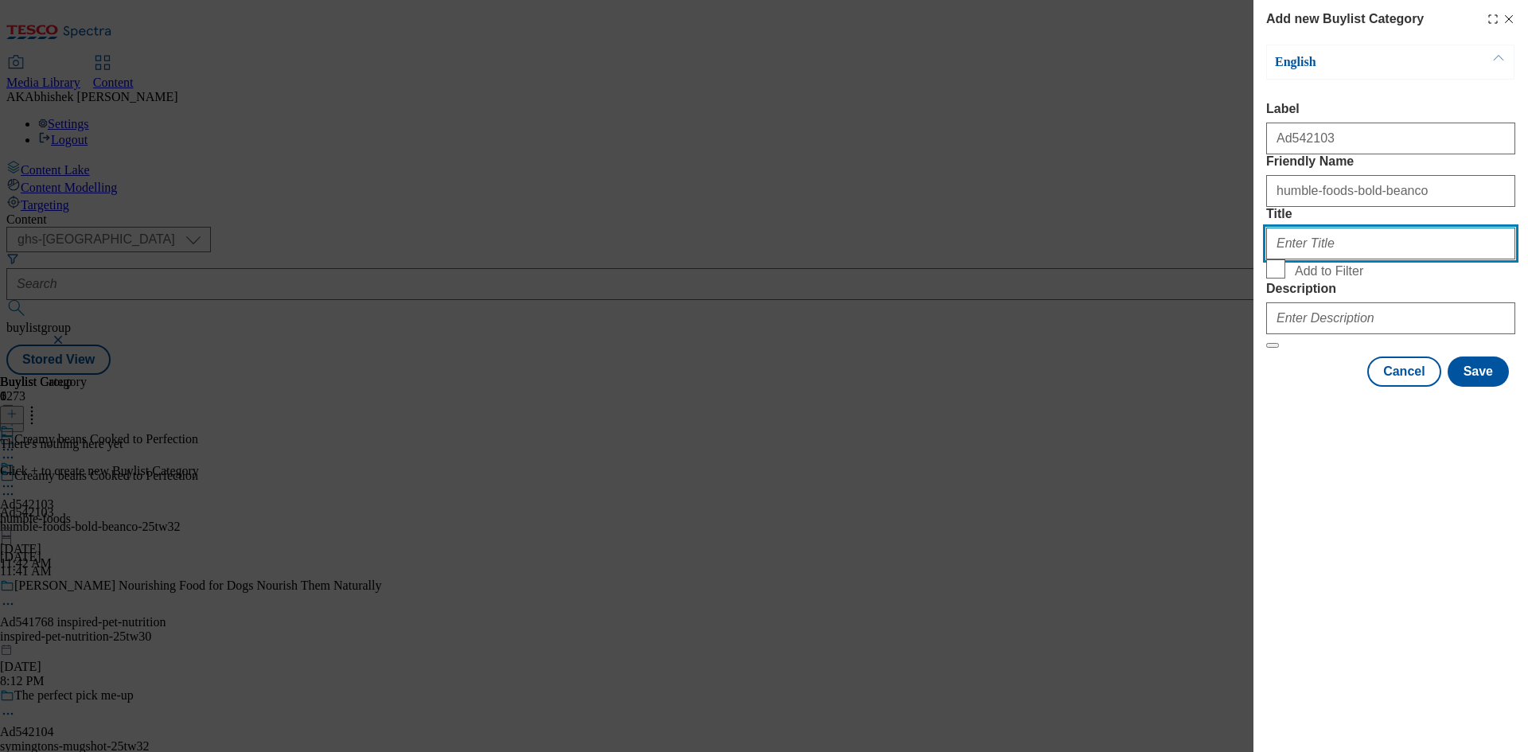
click at [1347, 259] on input "Title" at bounding box center [1390, 244] width 249 height 32
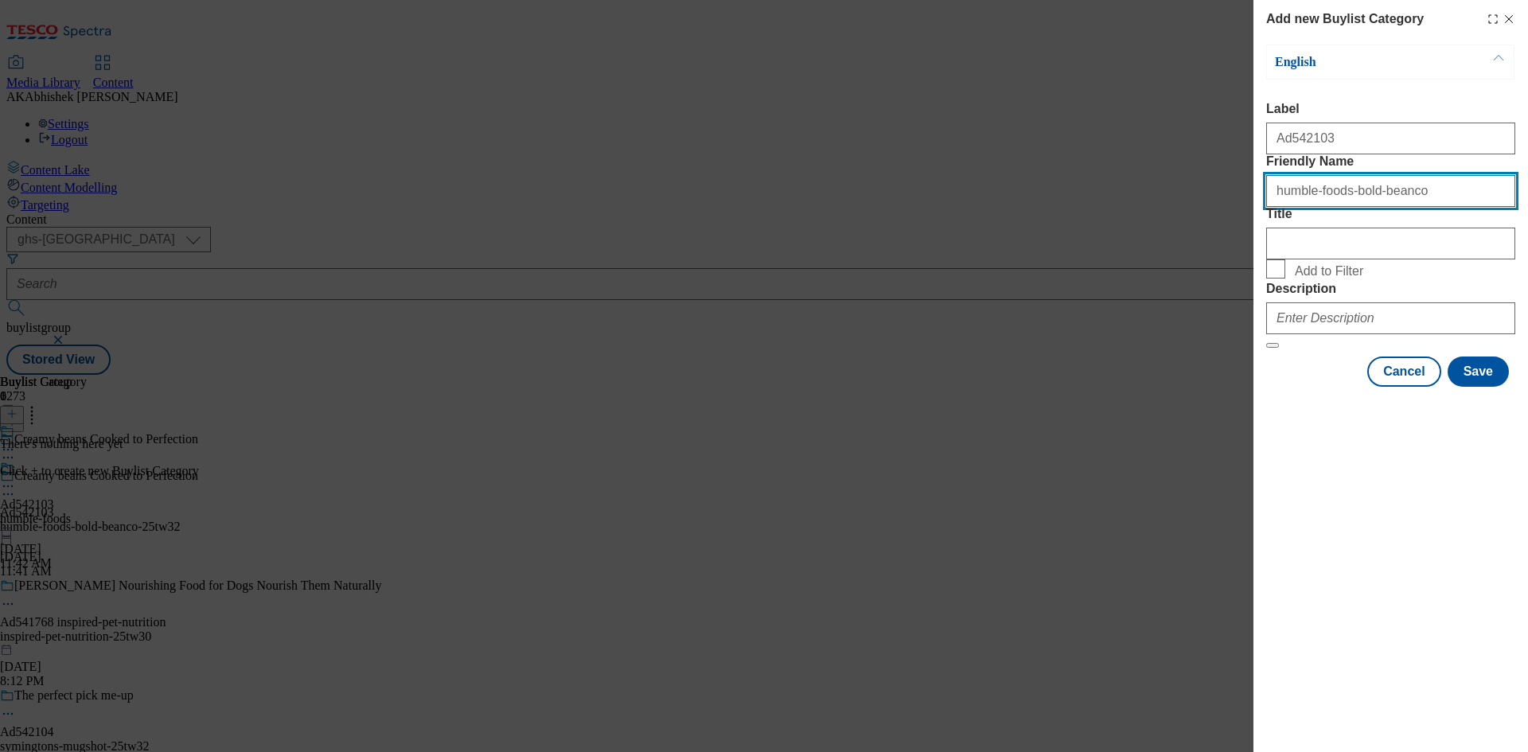
click at [1338, 207] on input "humble-foods-bold-beanco" at bounding box center [1390, 191] width 249 height 32
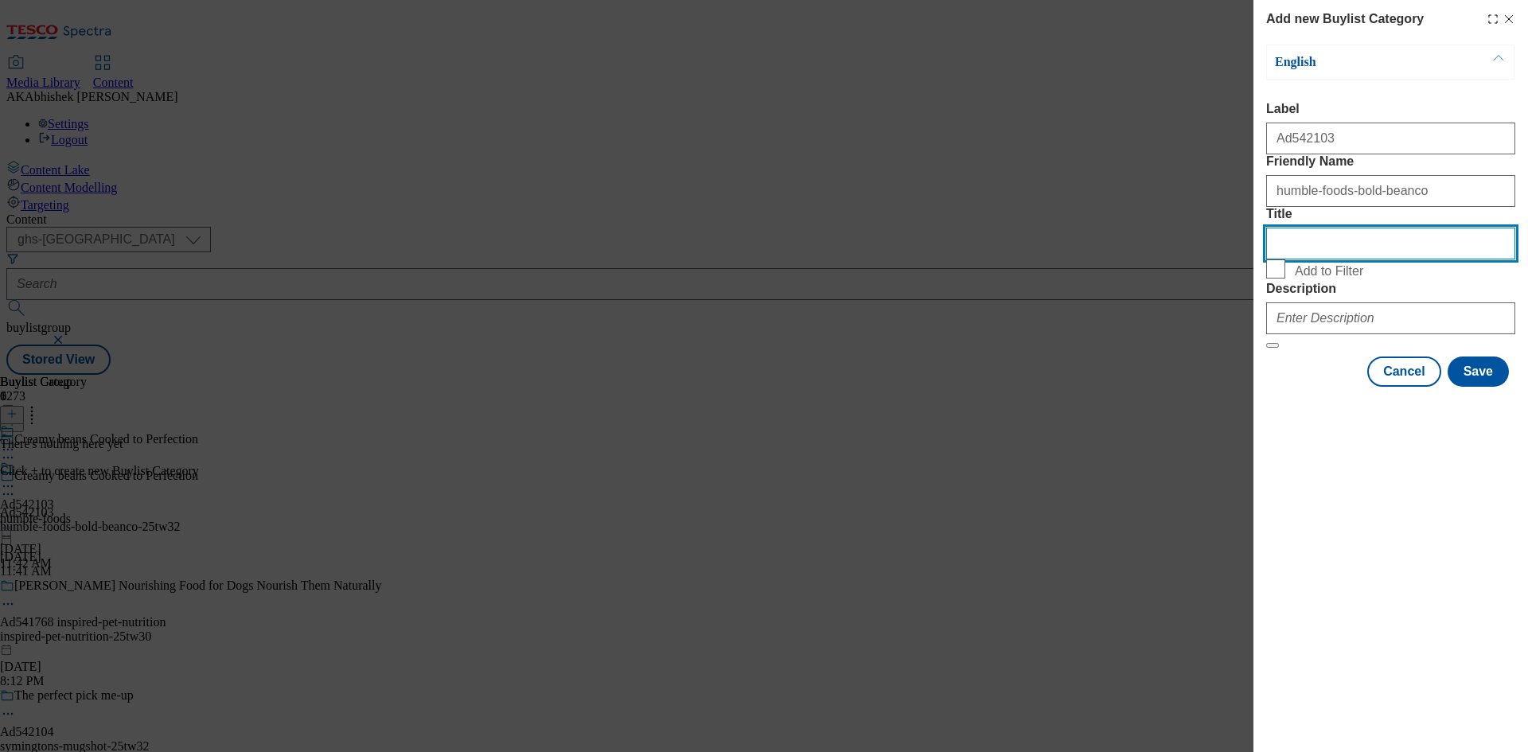
click at [1359, 259] on input "Title" at bounding box center [1390, 244] width 249 height 32
paste input "HumbleFoods"
type input "HumbleFoods"
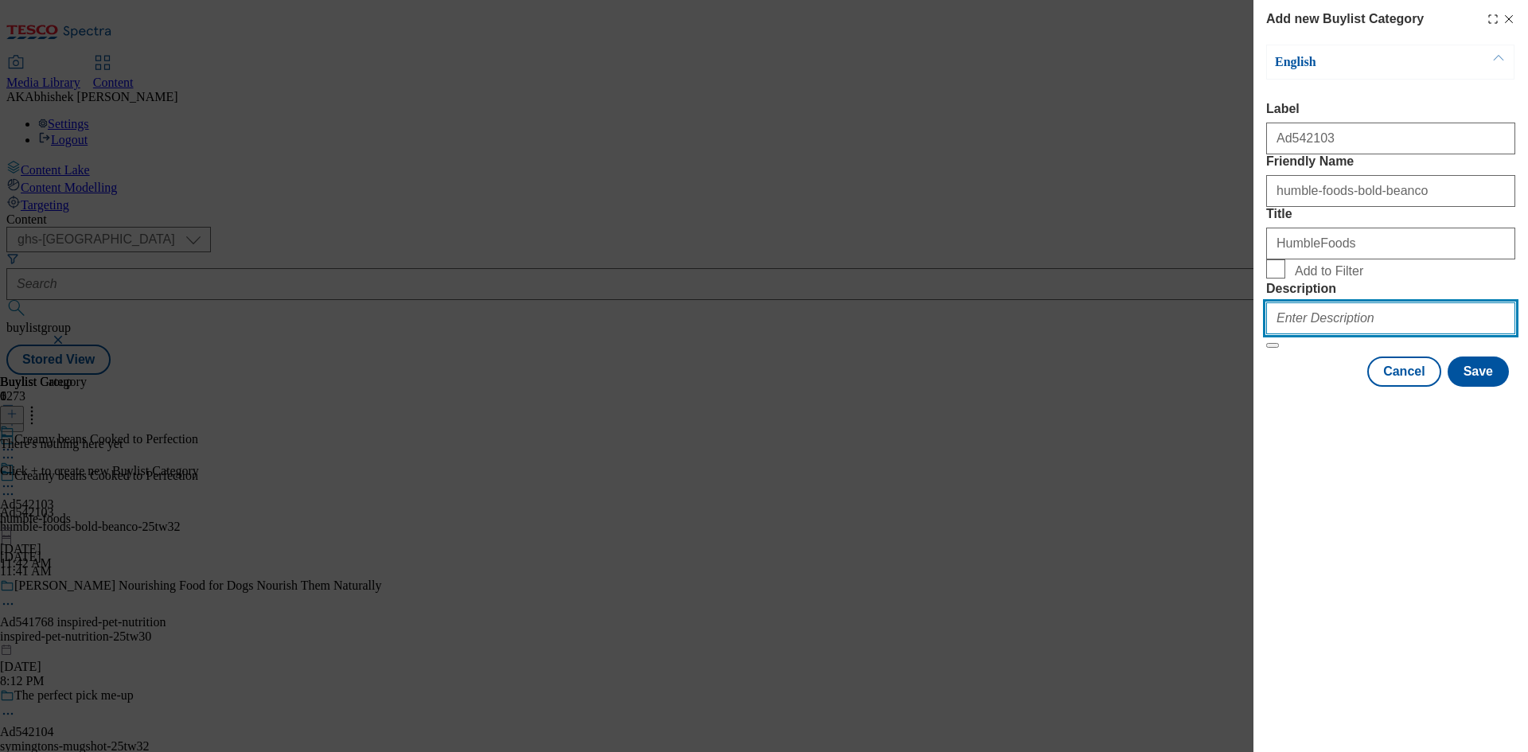
click at [1390, 334] on input "Description" at bounding box center [1390, 318] width 249 height 32
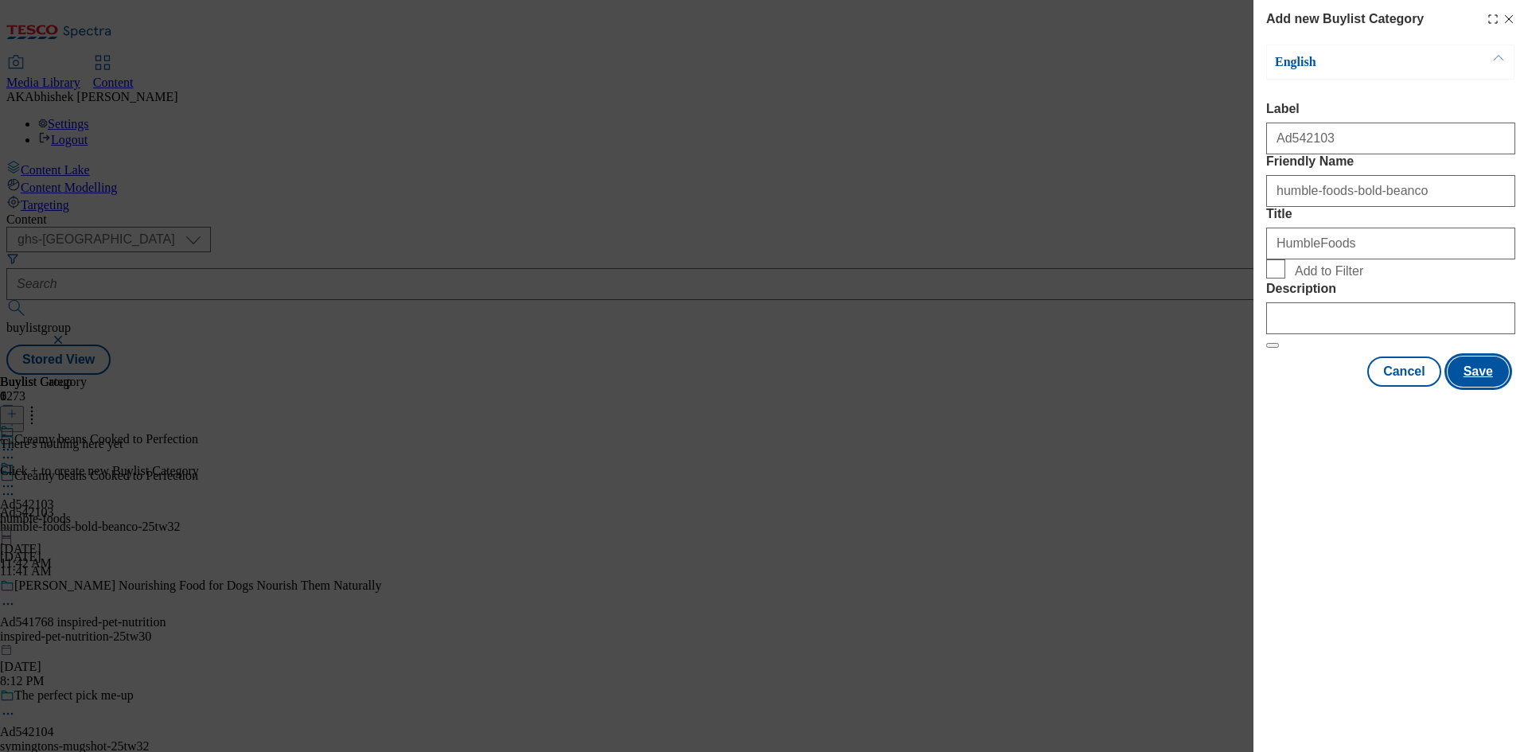
click at [1488, 387] on button "Save" at bounding box center [1478, 372] width 61 height 30
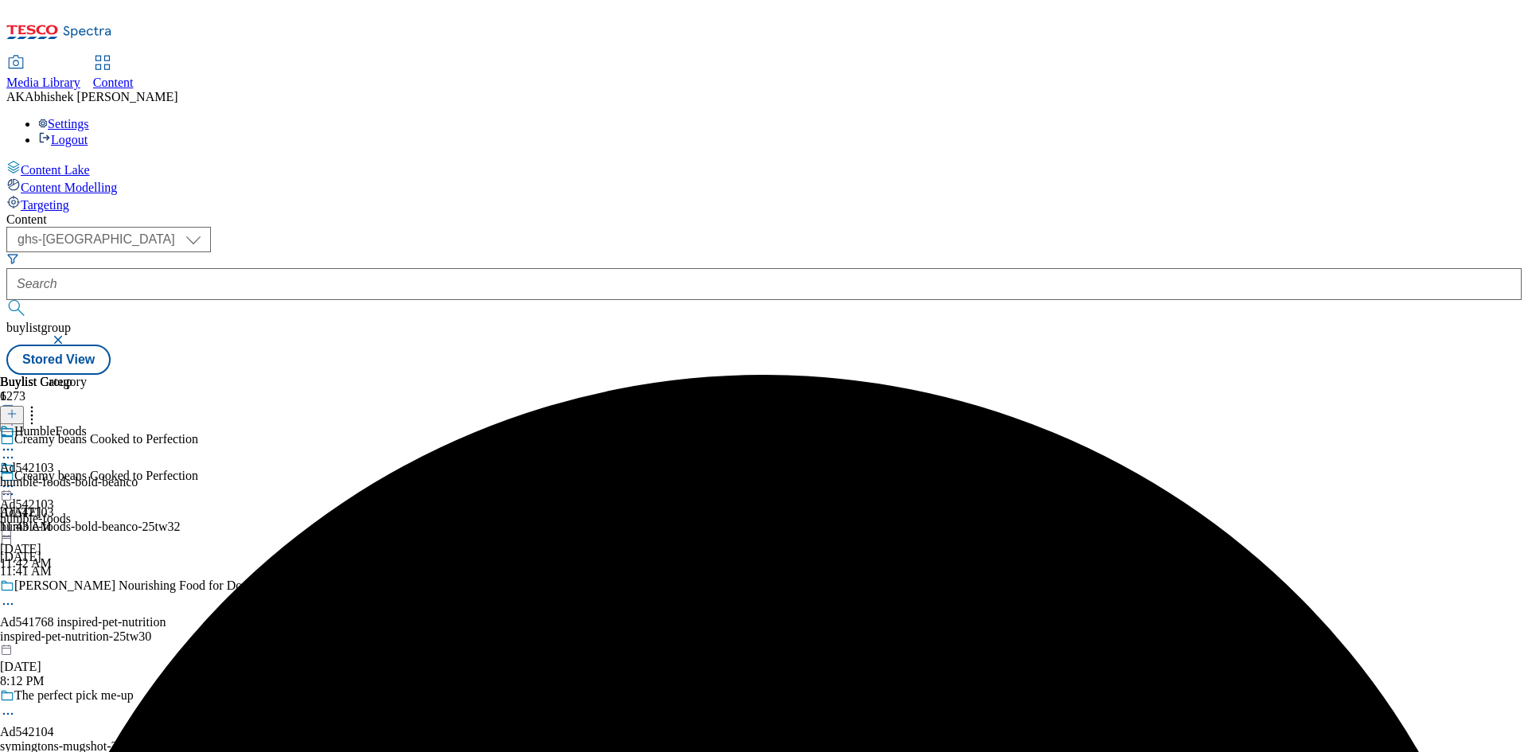
click at [138, 475] on div "humble-foods-bold-beanco" at bounding box center [69, 482] width 138 height 14
click at [24, 408] on div at bounding box center [12, 415] width 24 height 14
click at [16, 414] on line at bounding box center [12, 414] width 8 height 0
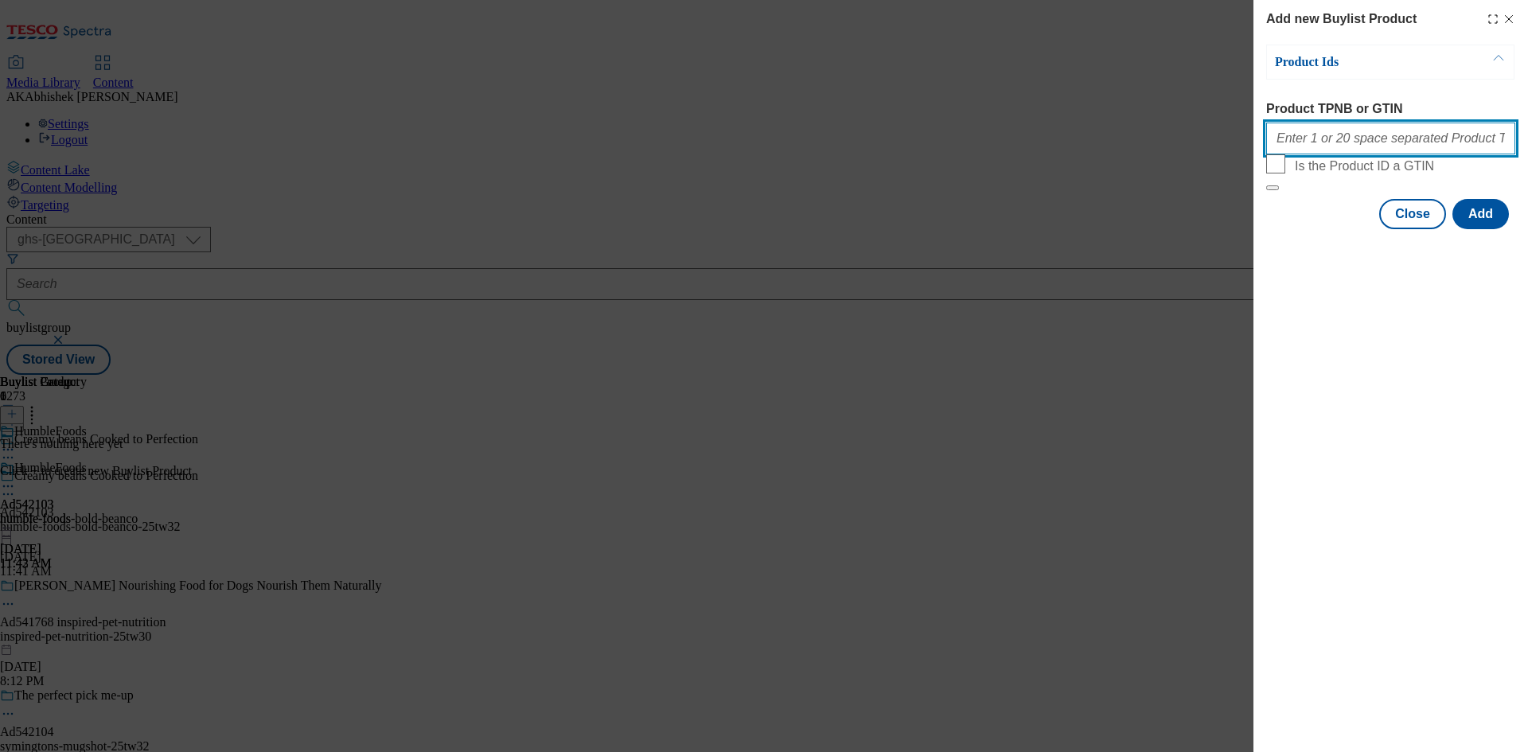
click at [1323, 149] on input "Product TPNB or GTIN" at bounding box center [1390, 139] width 249 height 32
paste input "93817396"
type input "93817396"
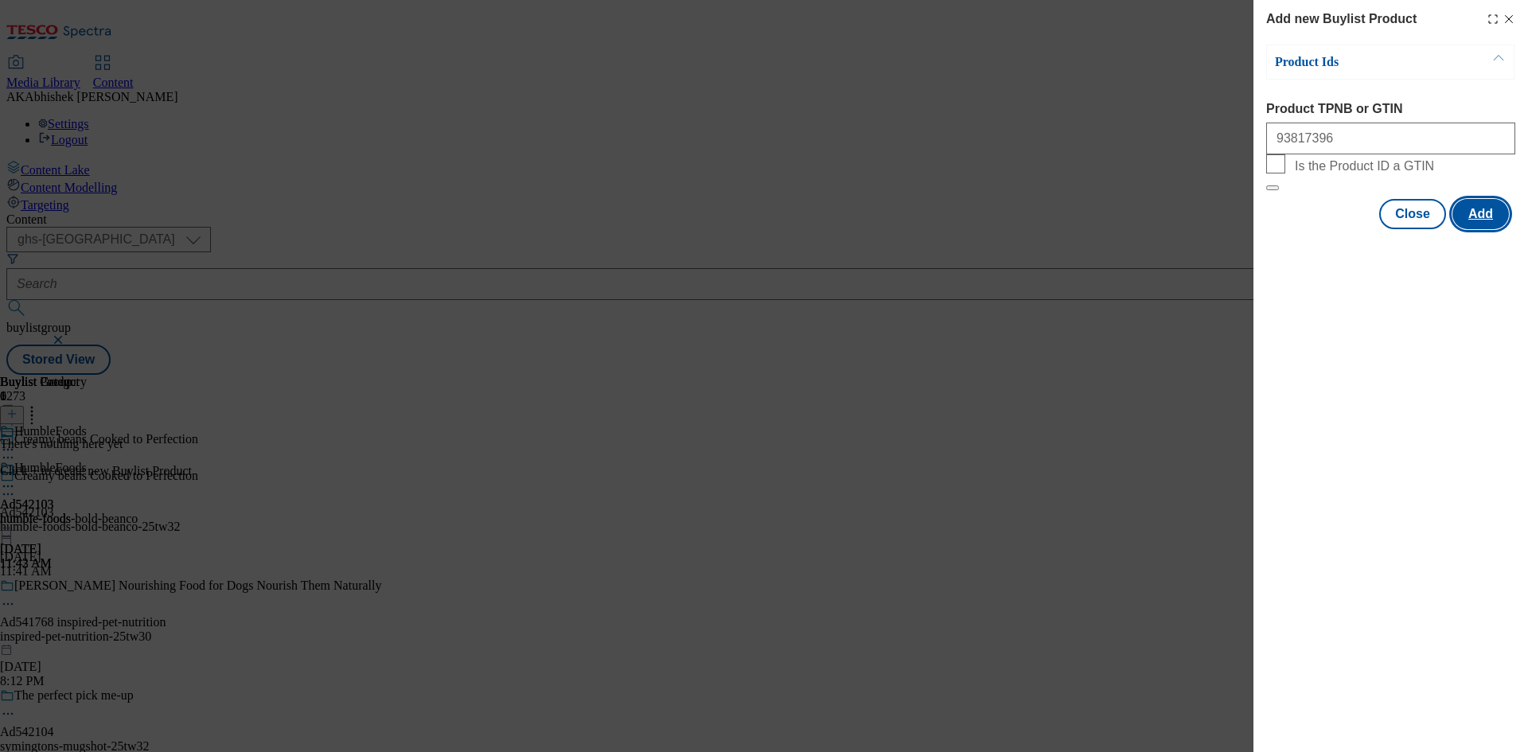
click at [1490, 229] on button "Add" at bounding box center [1481, 214] width 57 height 30
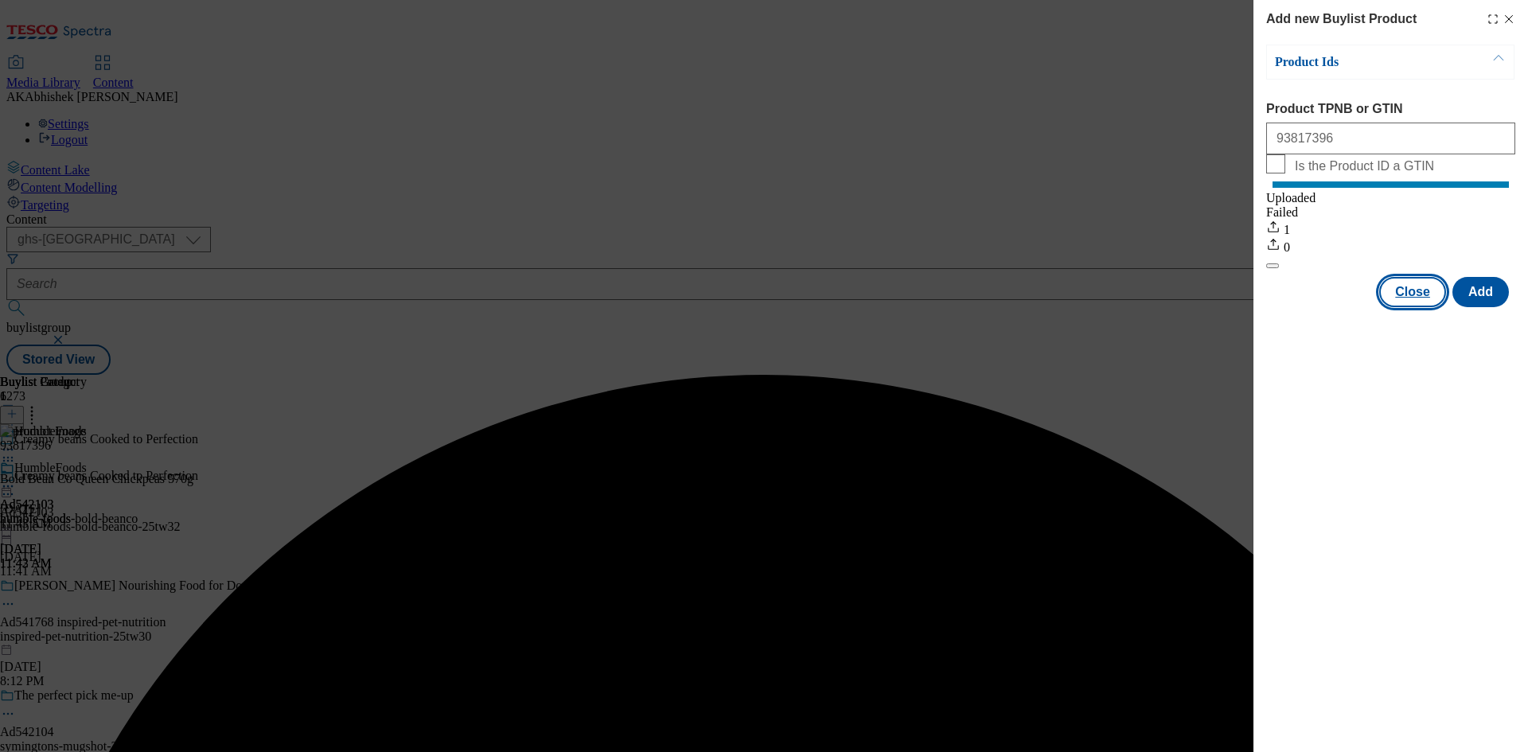
click at [1406, 307] on button "Close" at bounding box center [1412, 292] width 67 height 30
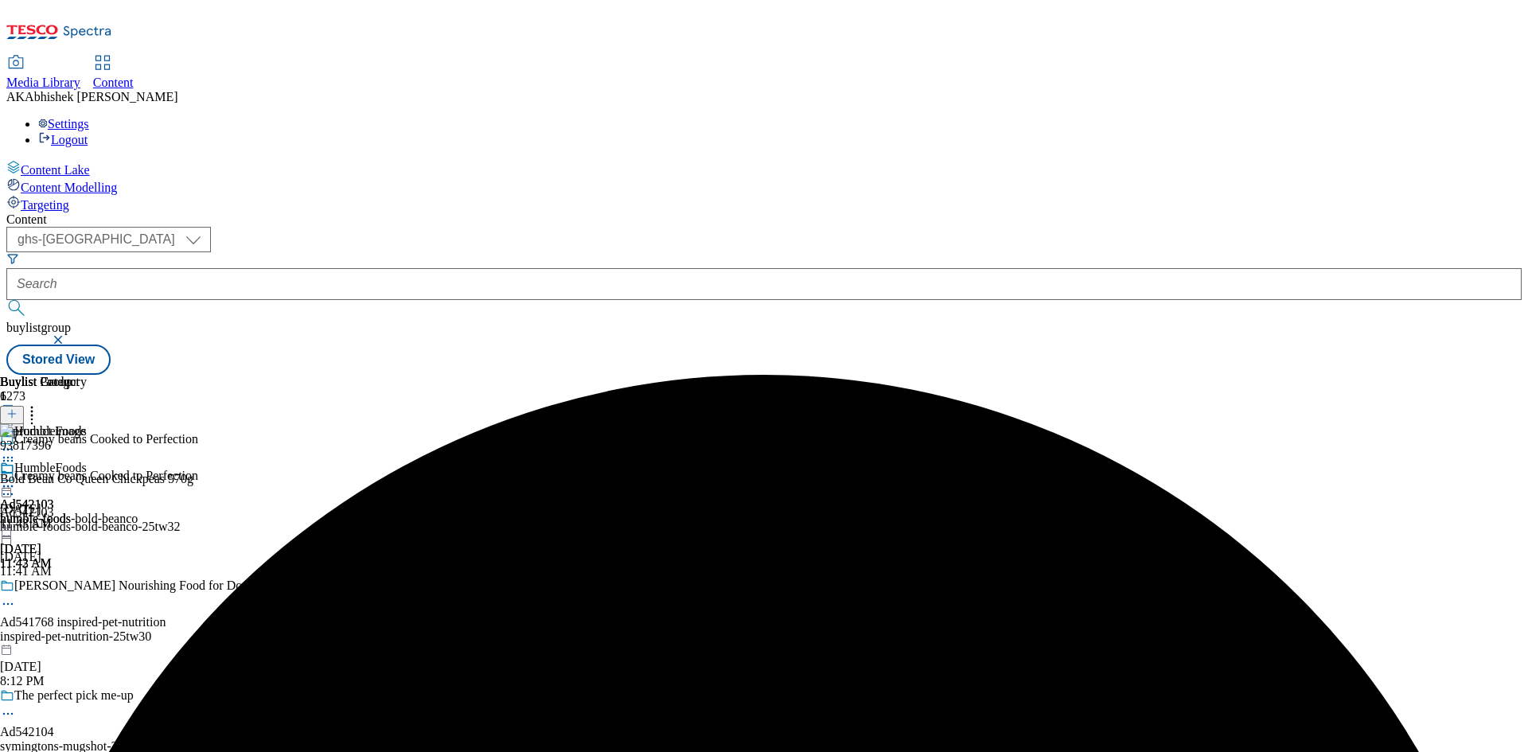
click at [14, 486] on circle at bounding box center [12, 487] width 2 height 2
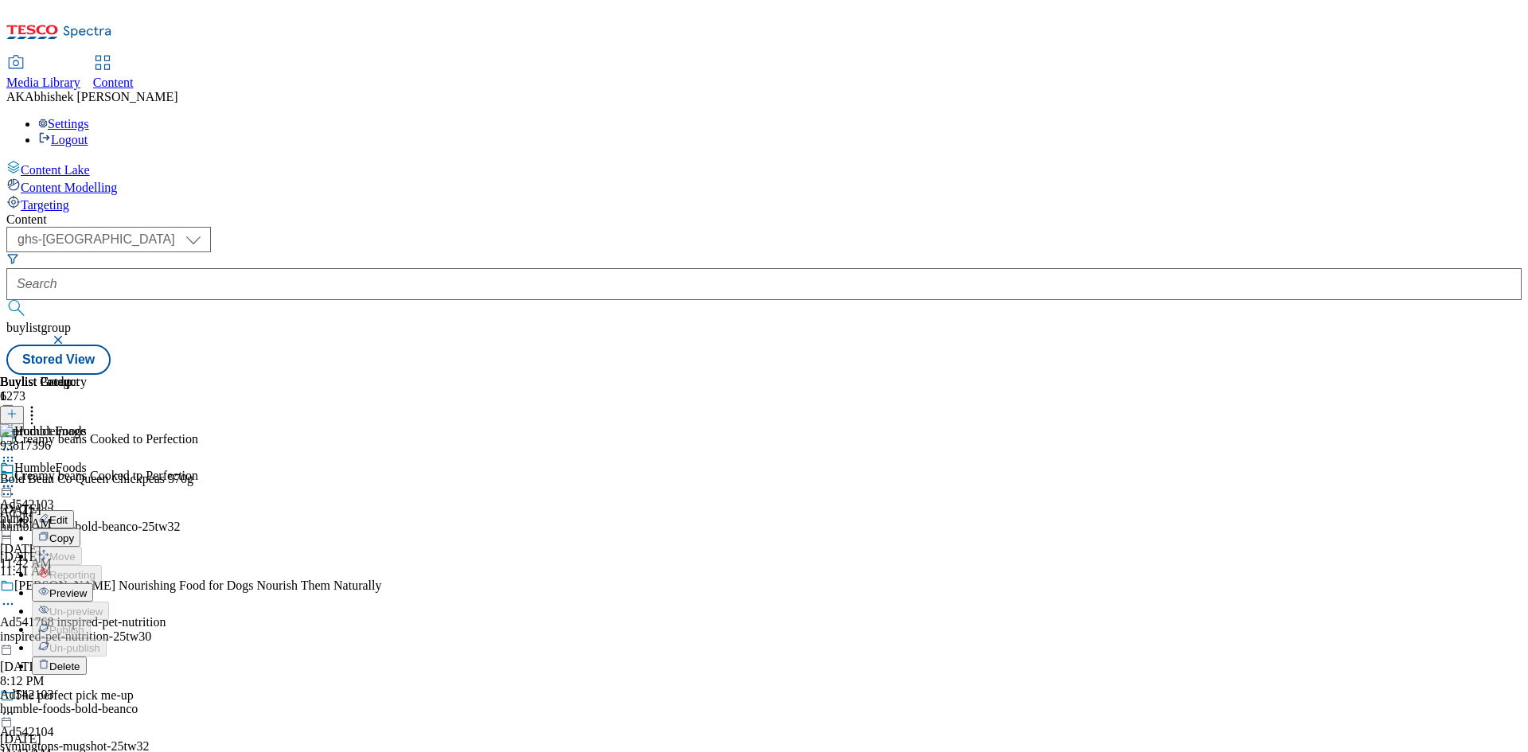
click at [87, 587] on span "Preview" at bounding box center [67, 593] width 37 height 12
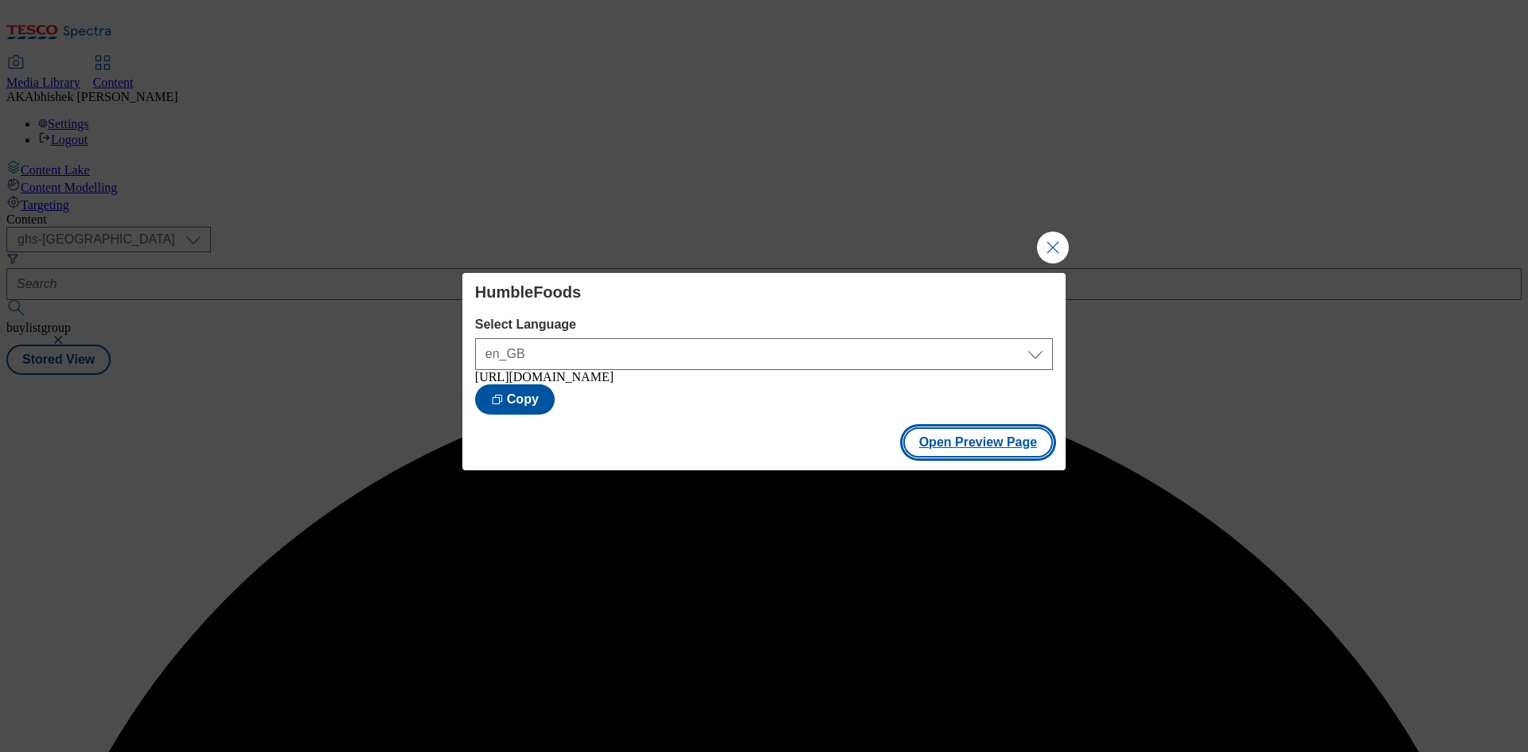
click at [986, 458] on button "Open Preview Page" at bounding box center [978, 442] width 150 height 30
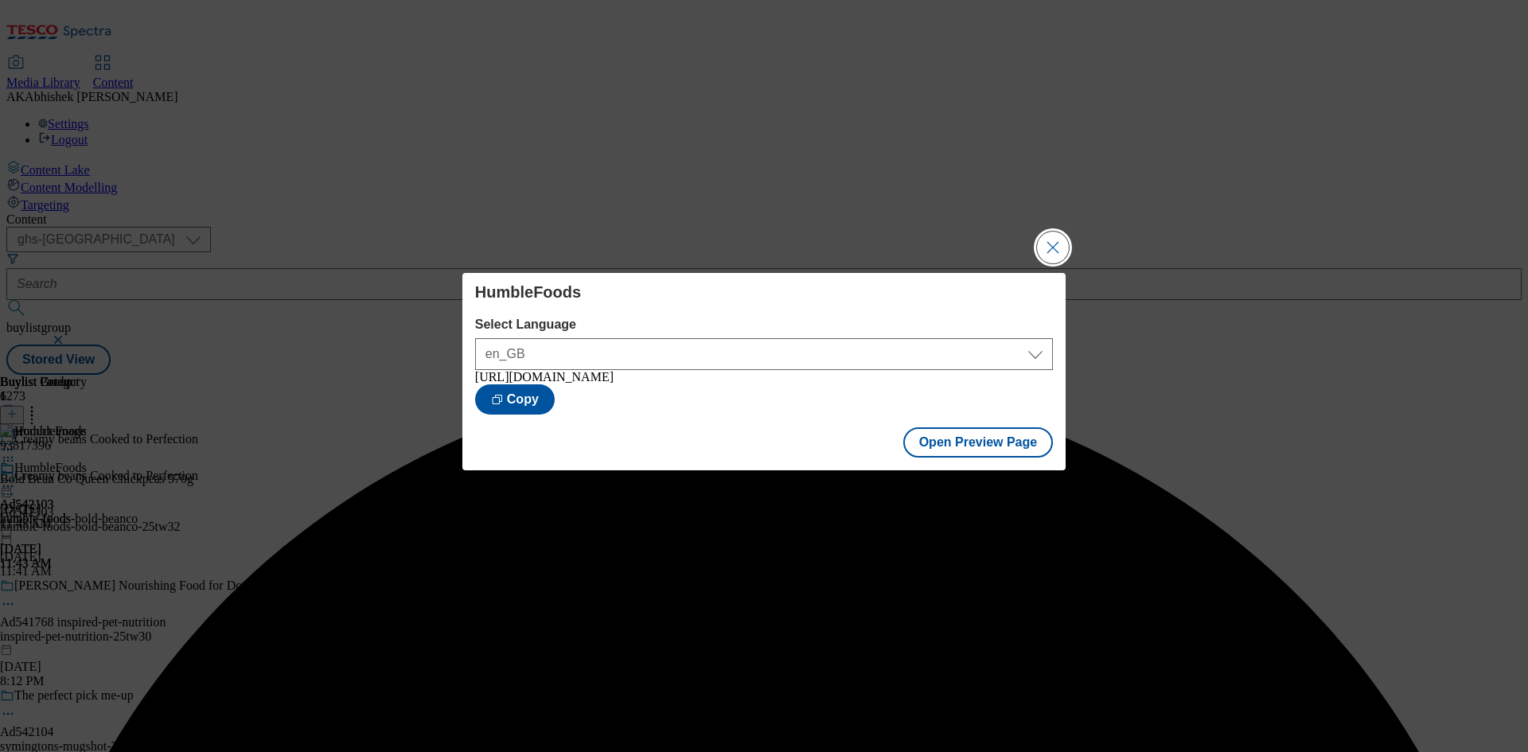
click at [1048, 244] on button "Close Modal" at bounding box center [1053, 248] width 32 height 32
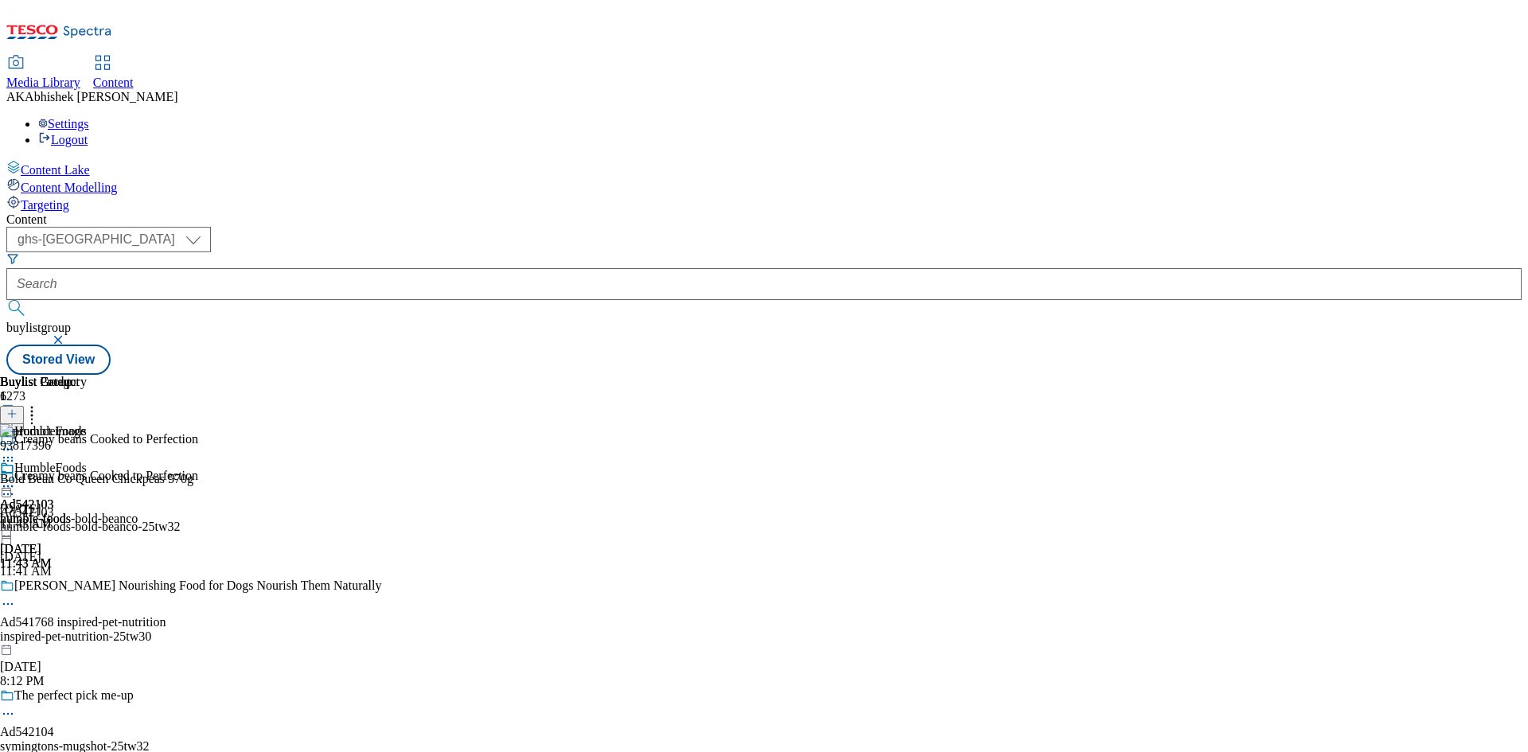
click at [16, 486] on icon at bounding box center [8, 494] width 16 height 16
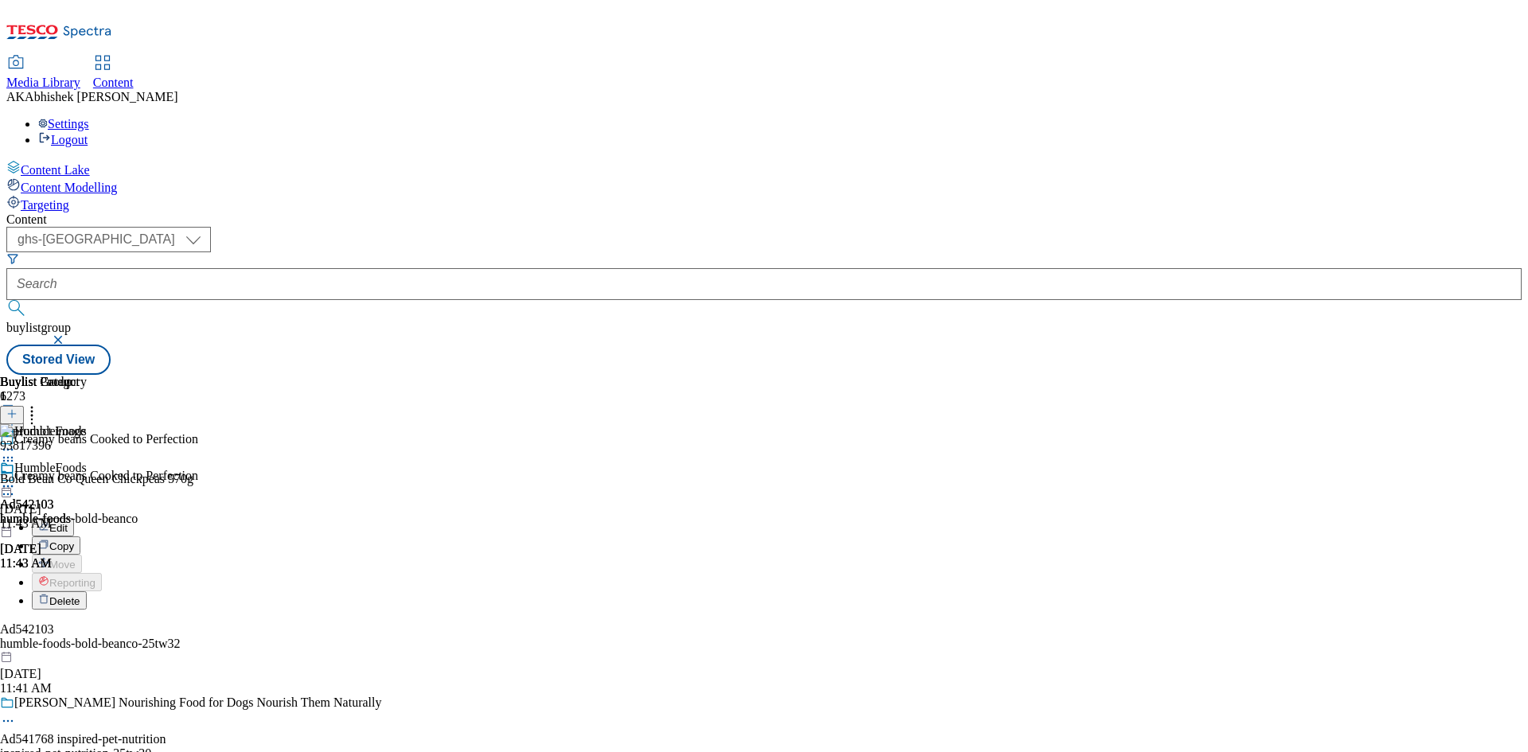
click at [68, 522] on span "Edit" at bounding box center [58, 528] width 18 height 12
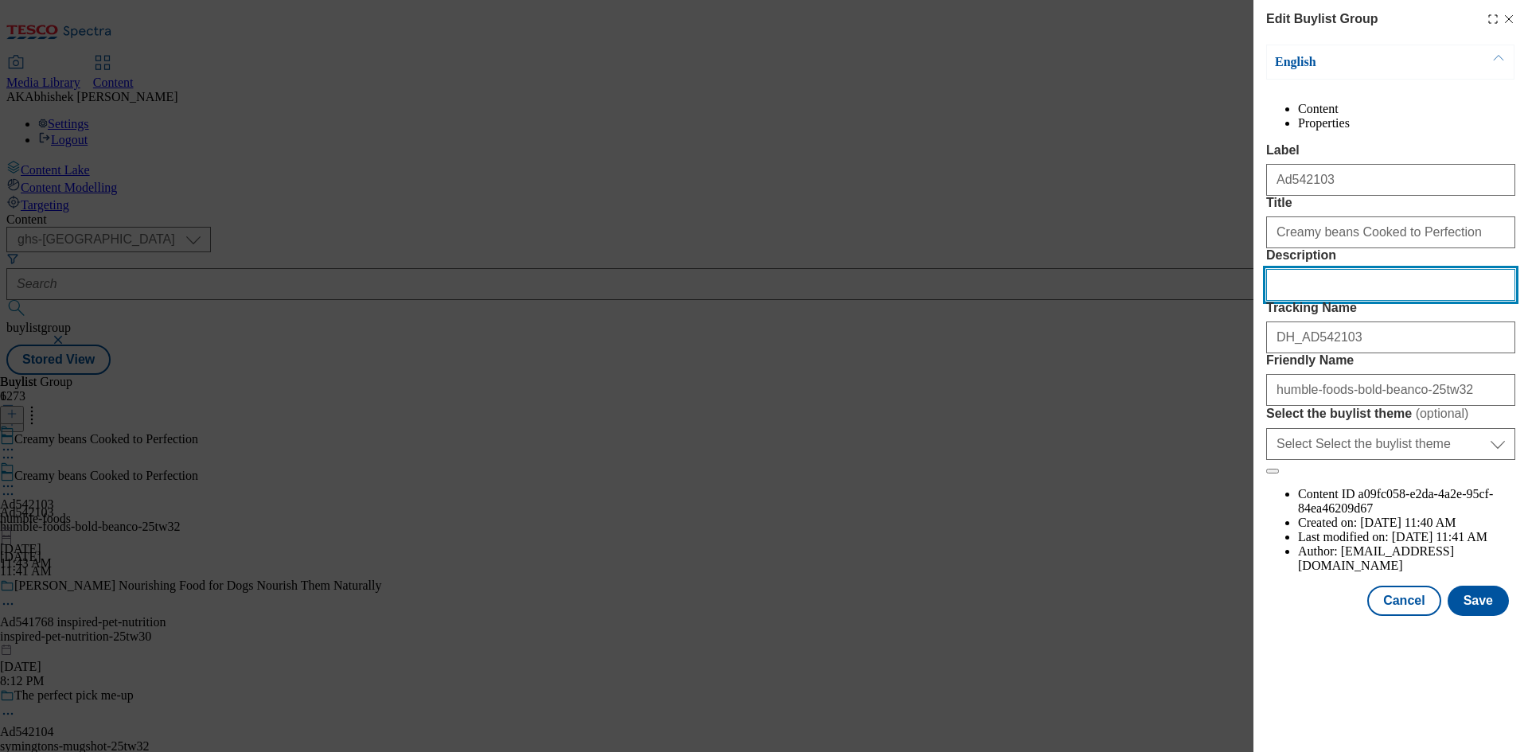
click at [1345, 301] on input "Description" at bounding box center [1390, 285] width 249 height 32
paste input "Bold Bean Co Queen Chickpeas 570g"
type input "Bold Bean Co Queen Chickpeas 570g"
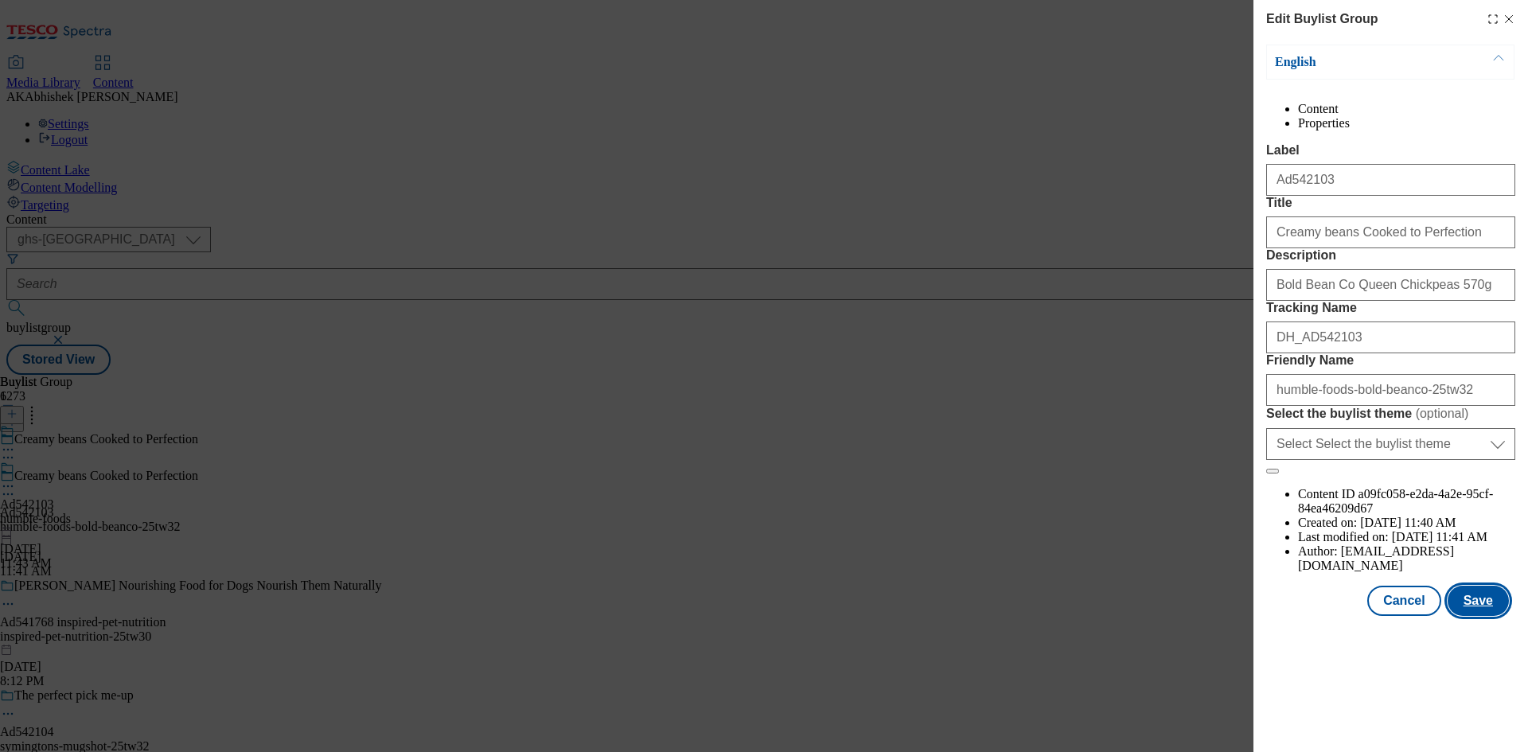
click at [1476, 616] on button "Save" at bounding box center [1478, 601] width 61 height 30
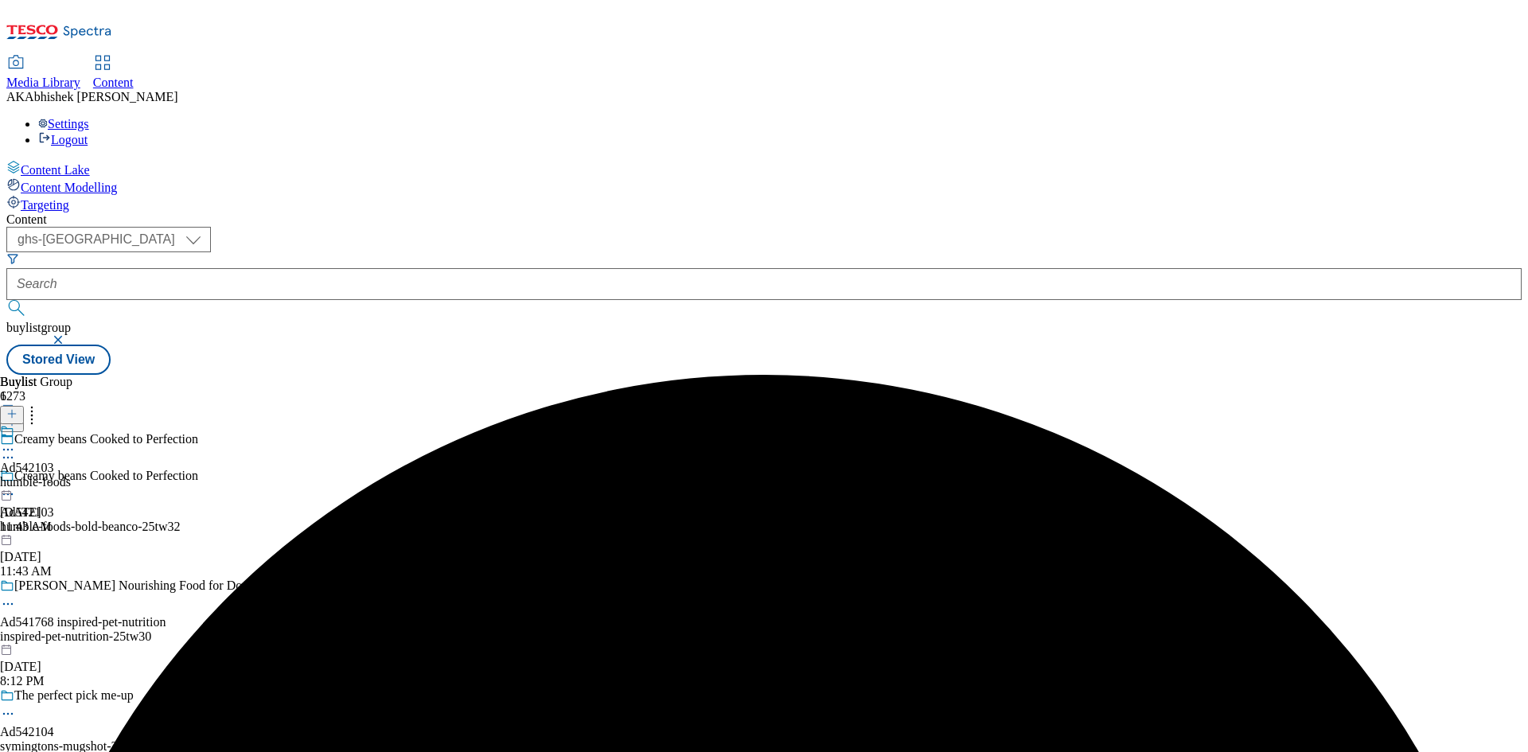
click at [16, 442] on icon at bounding box center [8, 450] width 16 height 16
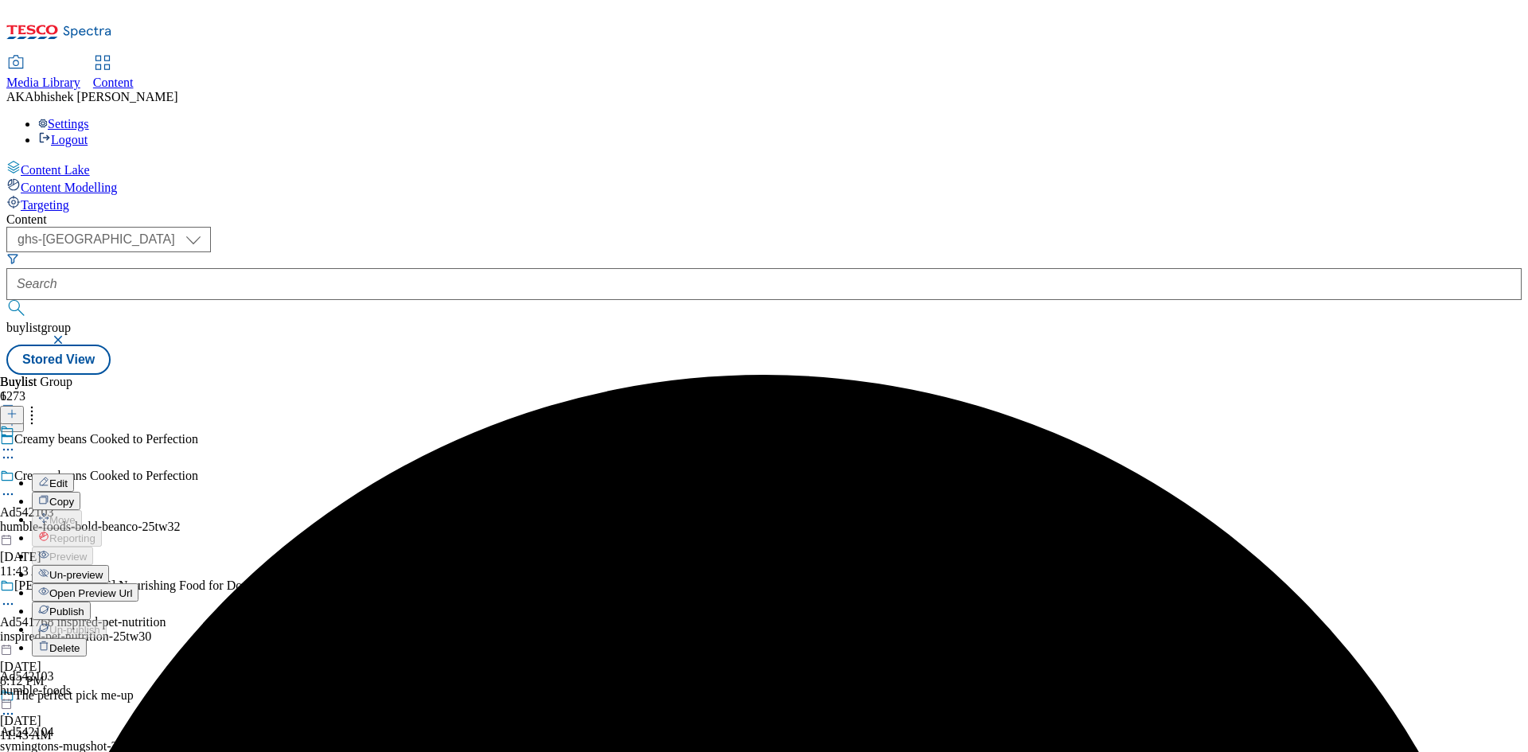
click at [68, 478] on span "Edit" at bounding box center [58, 484] width 18 height 12
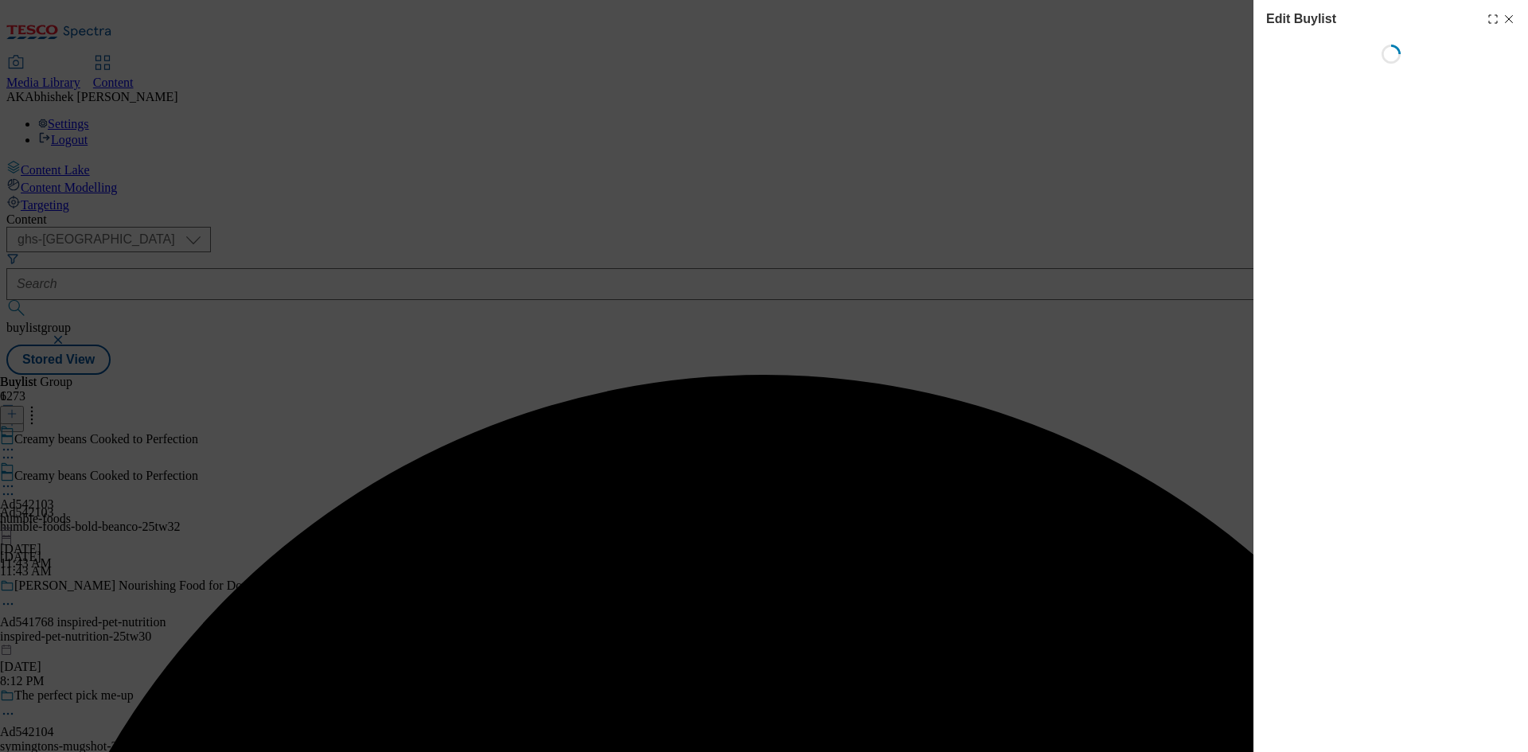
select select "tactical"
select select "supplier funded short term 1-3 weeks"
select select "dunnhumby"
select select "Banner"
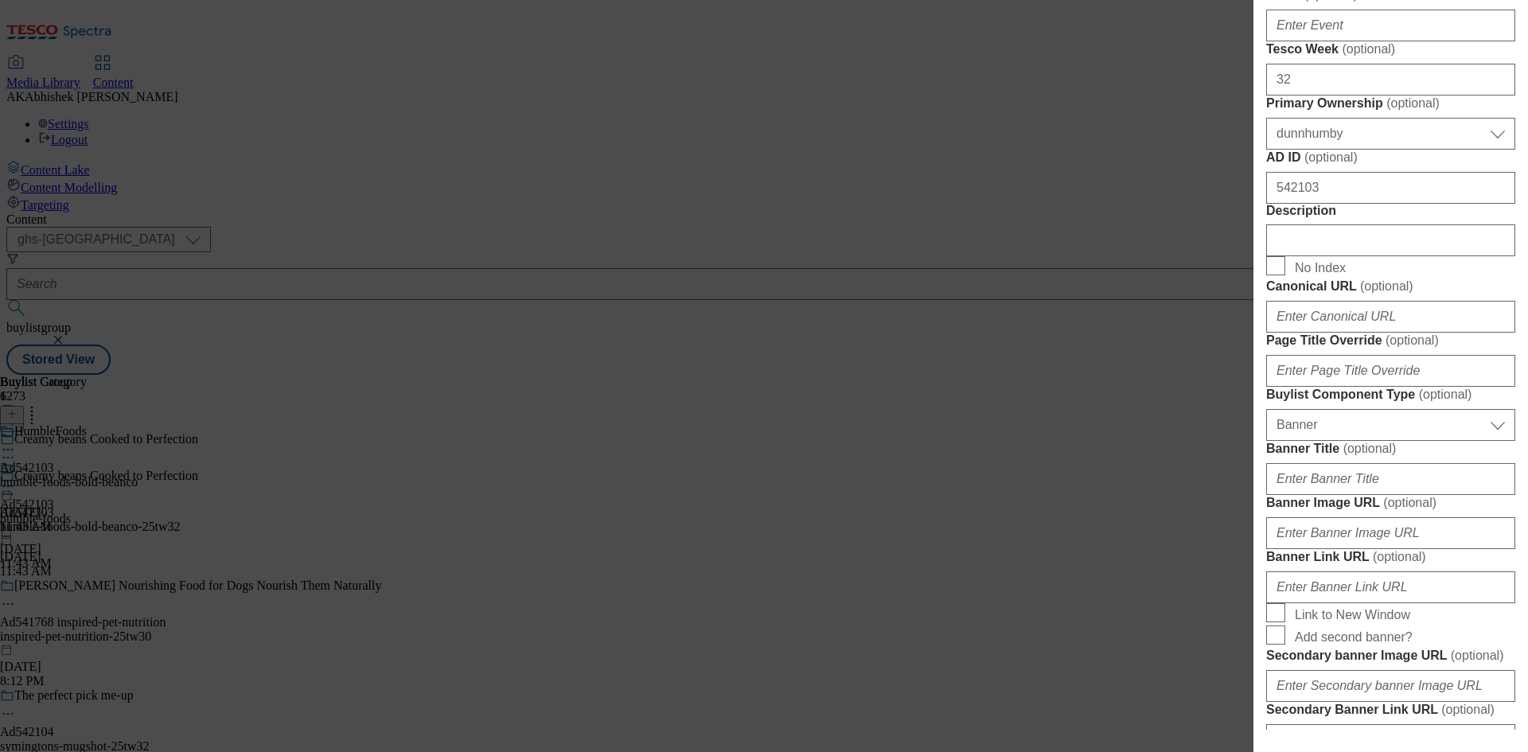
scroll to position [796, 0]
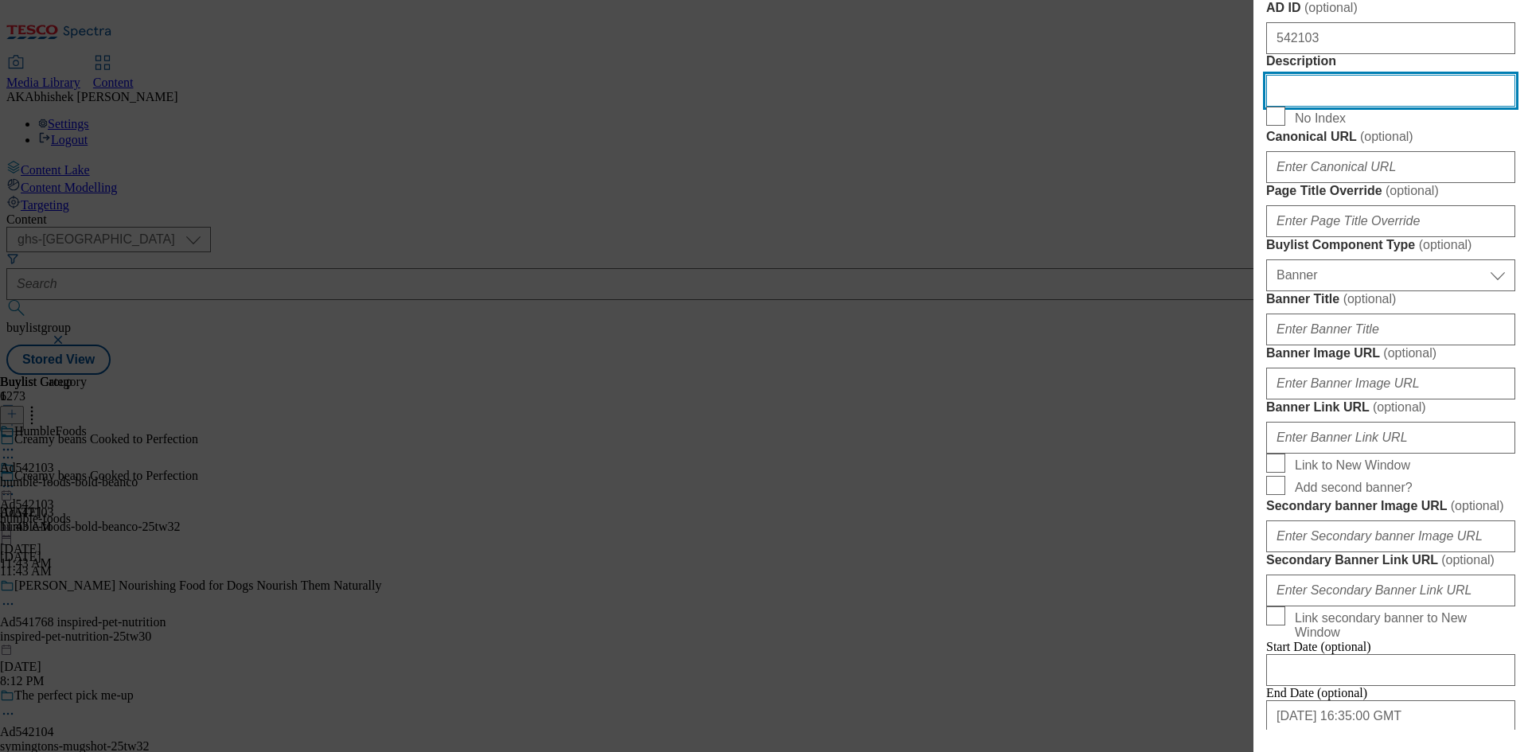
click at [1347, 107] on input "Description" at bounding box center [1390, 91] width 249 height 32
paste input "Bold Bean Co Queen Chickpeas 570g"
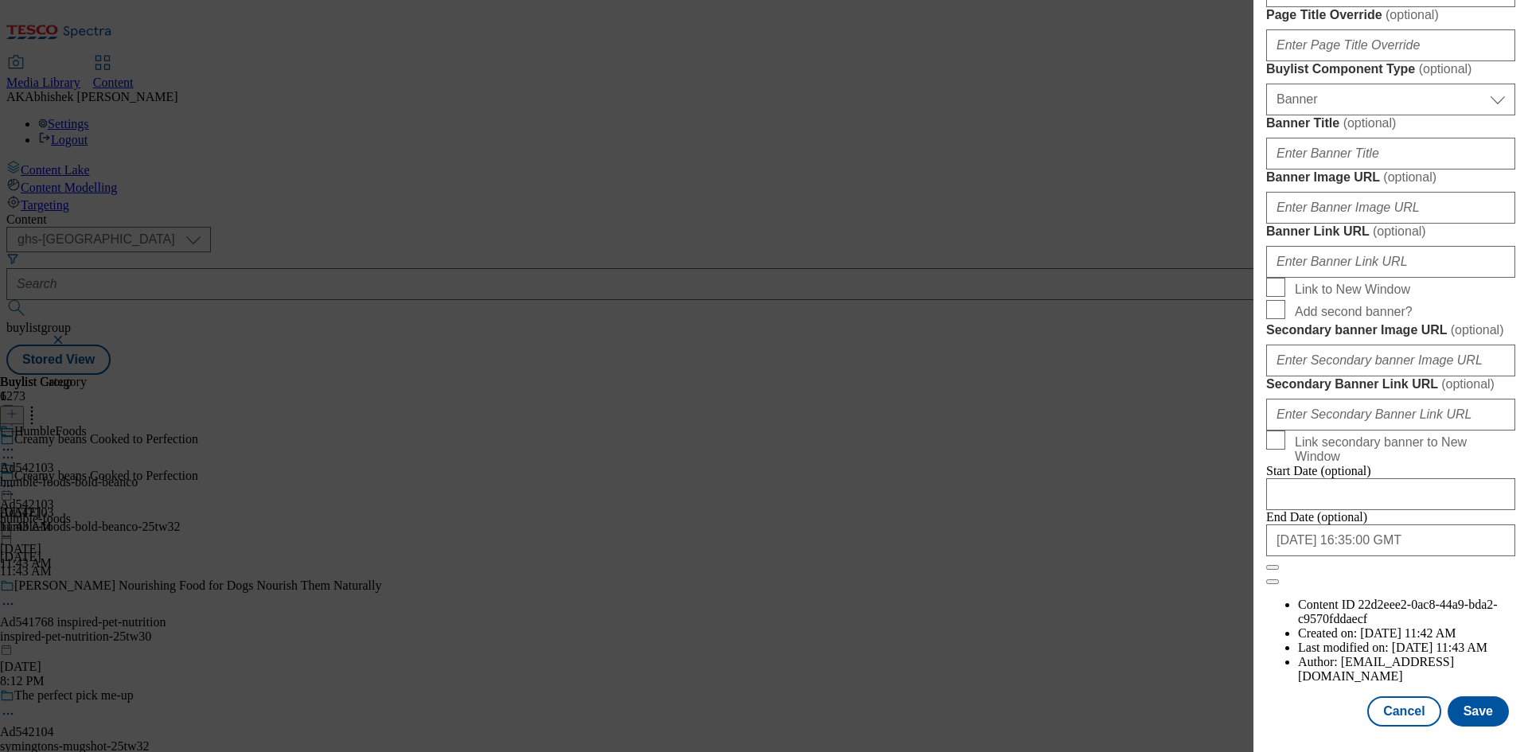
scroll to position [1563, 0]
type input "Bold Bean Co Queen Chickpeas 570g"
click at [1476, 712] on button "Save" at bounding box center [1478, 711] width 61 height 30
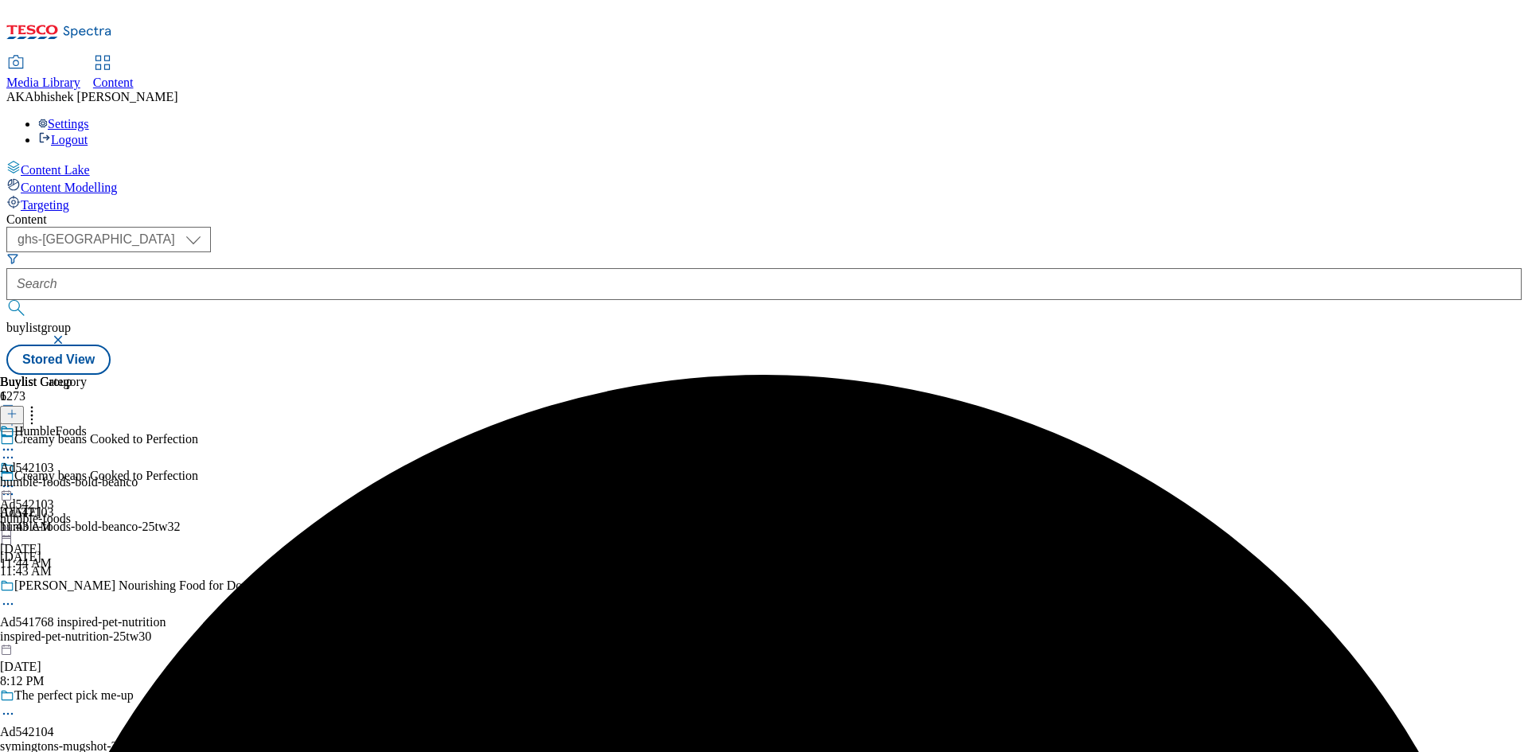
click at [16, 442] on icon at bounding box center [8, 450] width 16 height 16
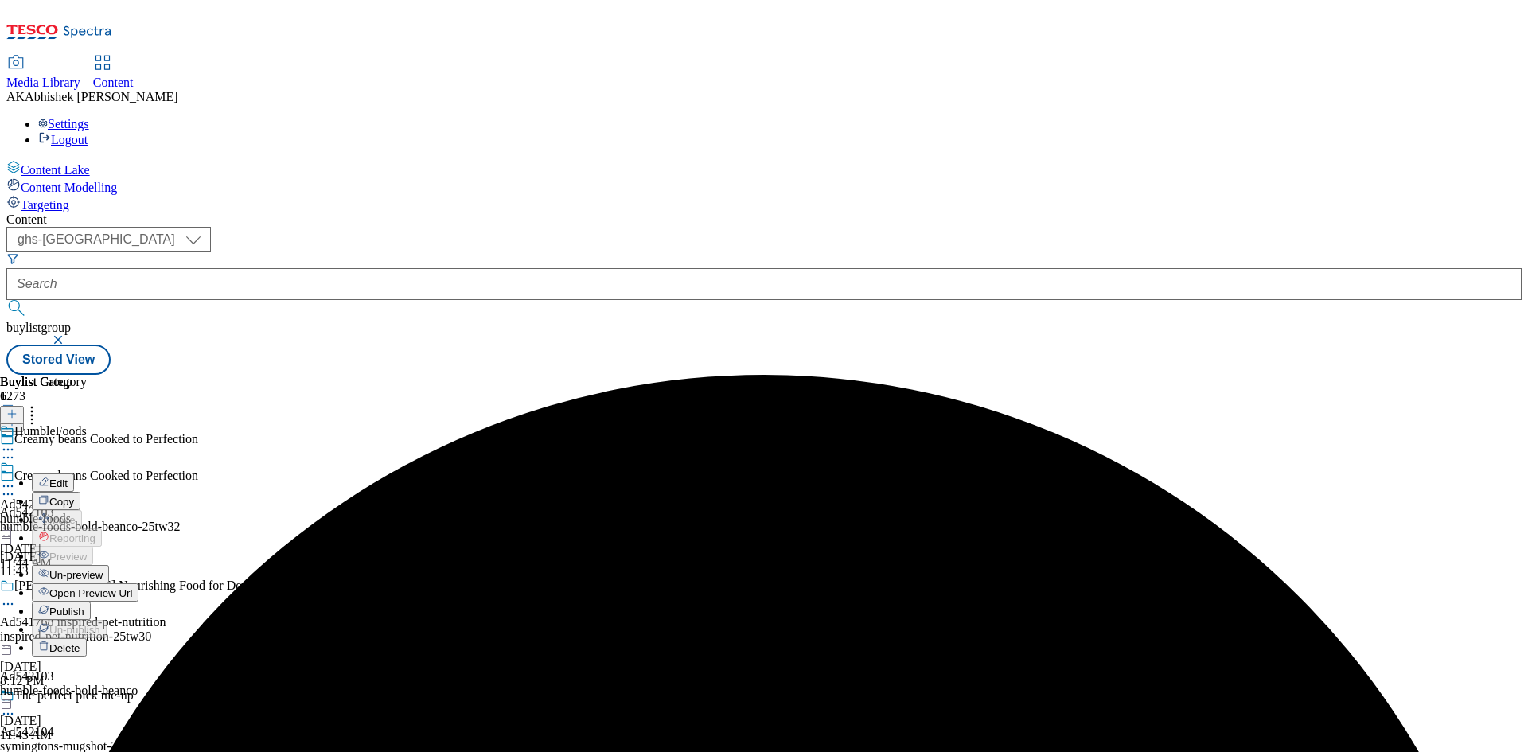
click at [68, 478] on span "Edit" at bounding box center [58, 484] width 18 height 12
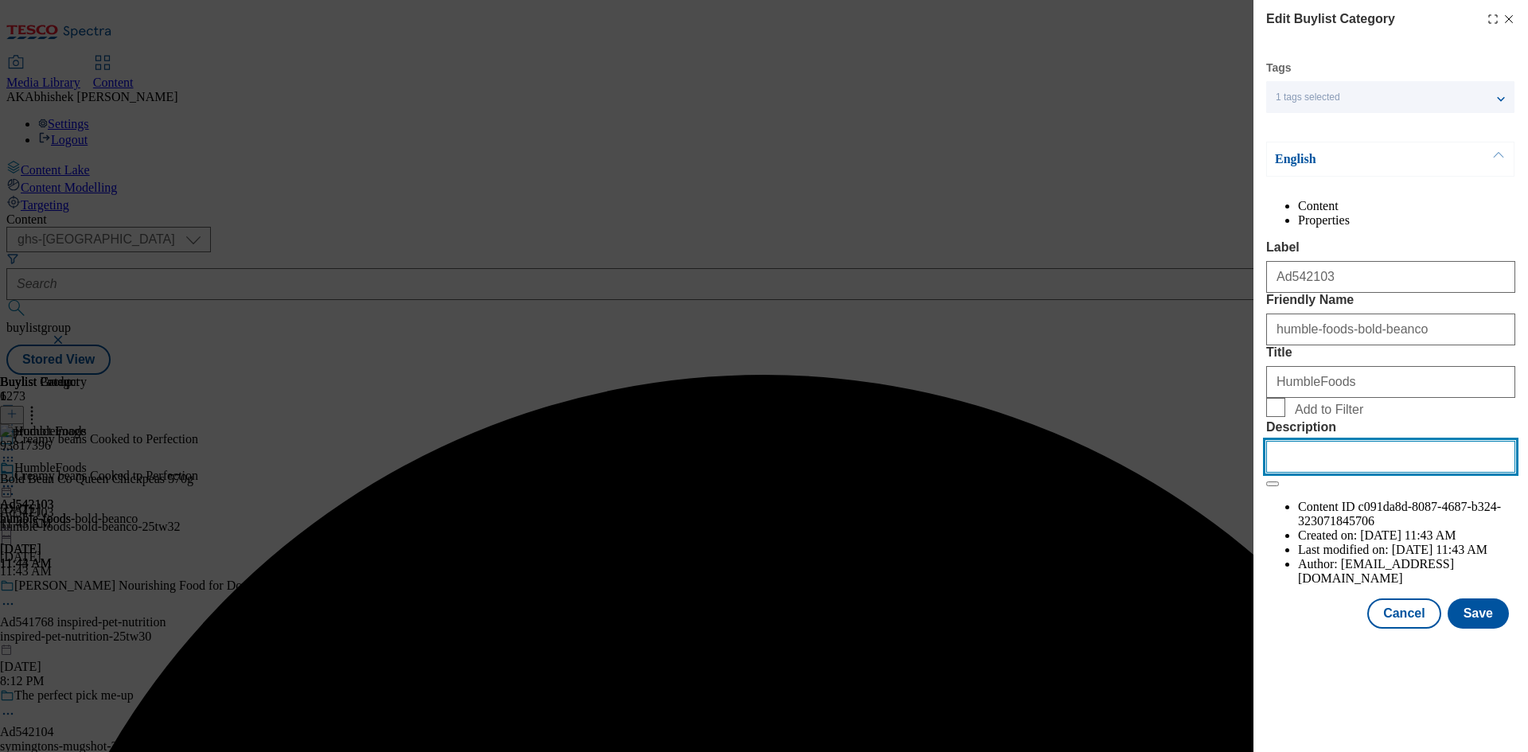
click at [1387, 473] on input "Description" at bounding box center [1390, 457] width 249 height 32
paste input "Bold Bean Co Queen Chickpeas 570g"
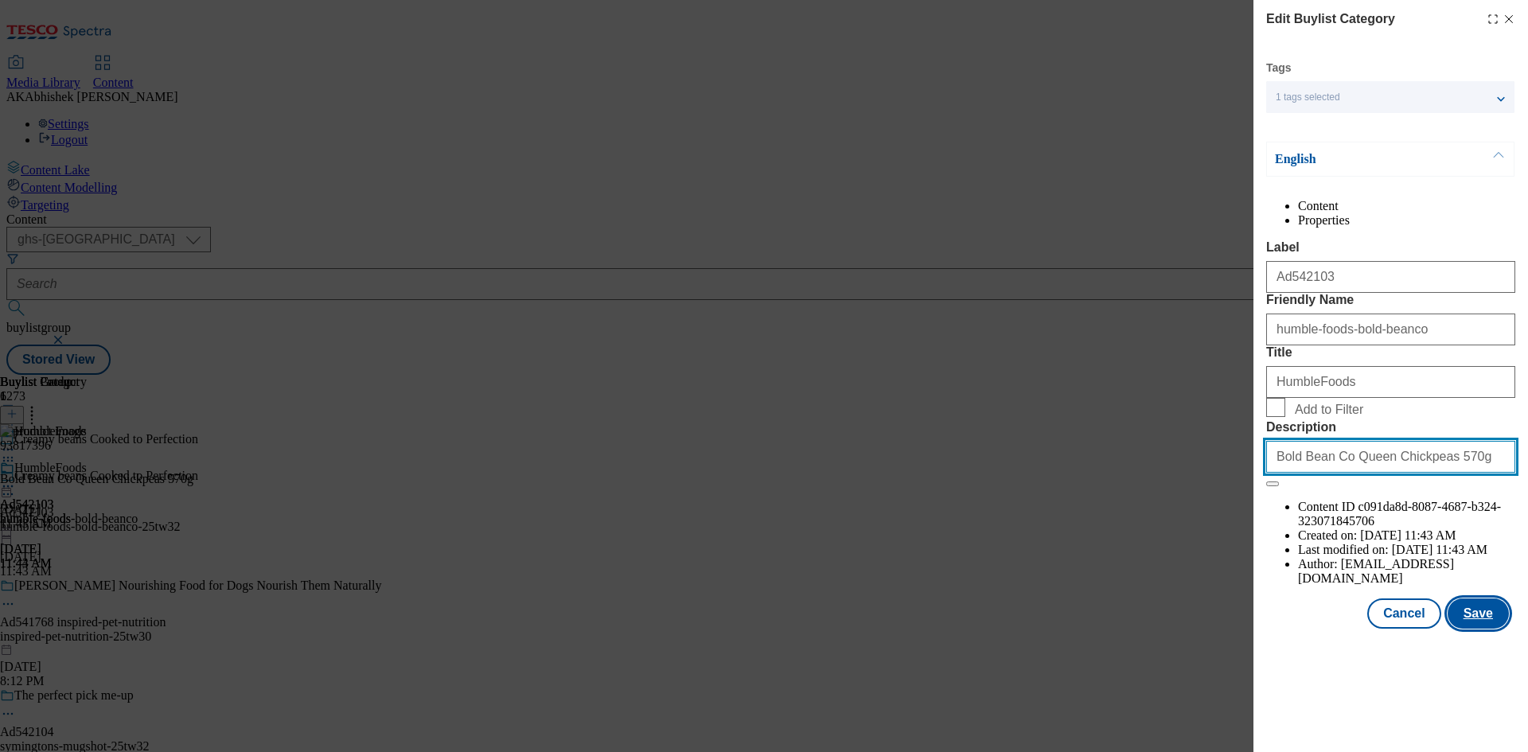
type input "Bold Bean Co Queen Chickpeas 570g"
click at [1476, 629] on button "Save" at bounding box center [1478, 614] width 61 height 30
